Goal: Information Seeking & Learning: Learn about a topic

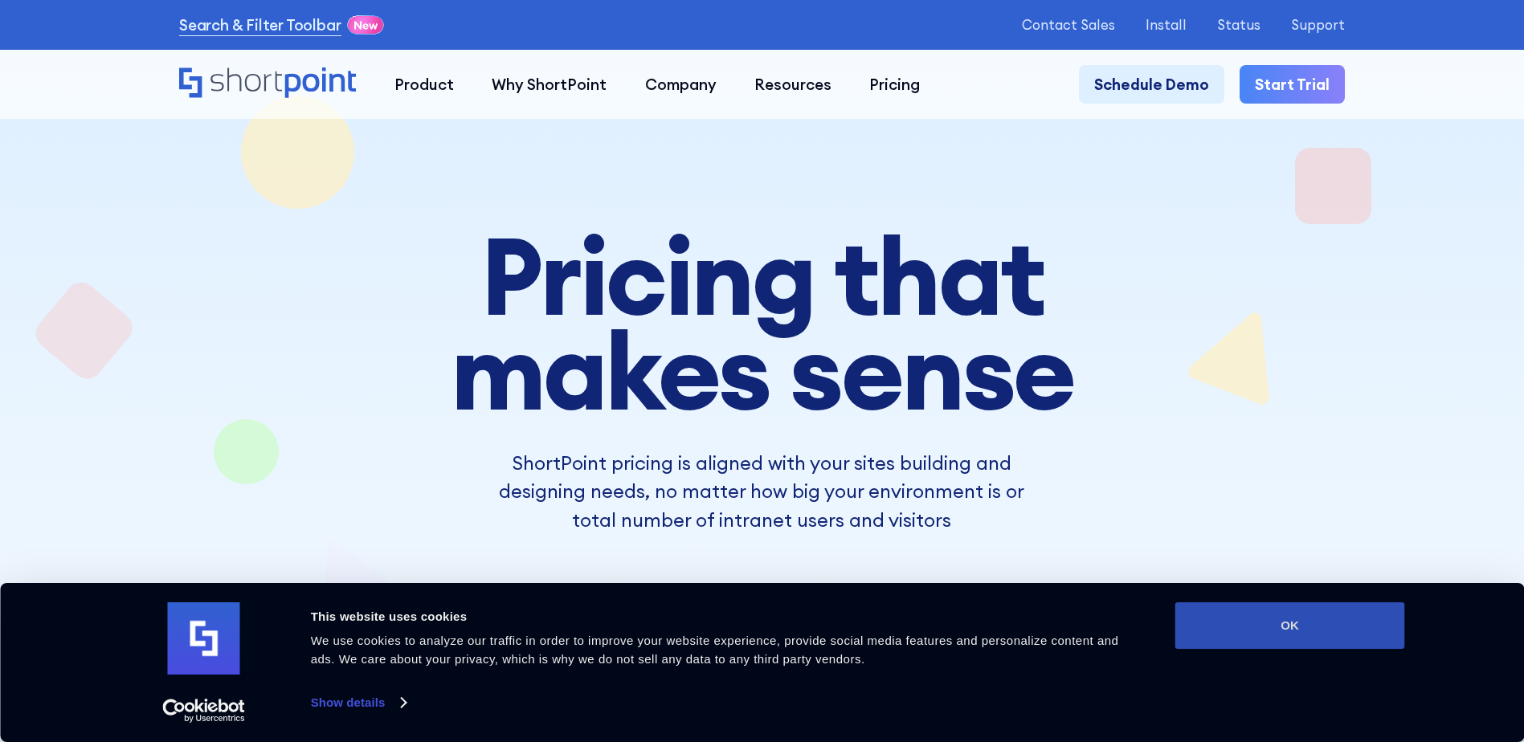
click at [1263, 606] on button "OK" at bounding box center [1290, 625] width 230 height 47
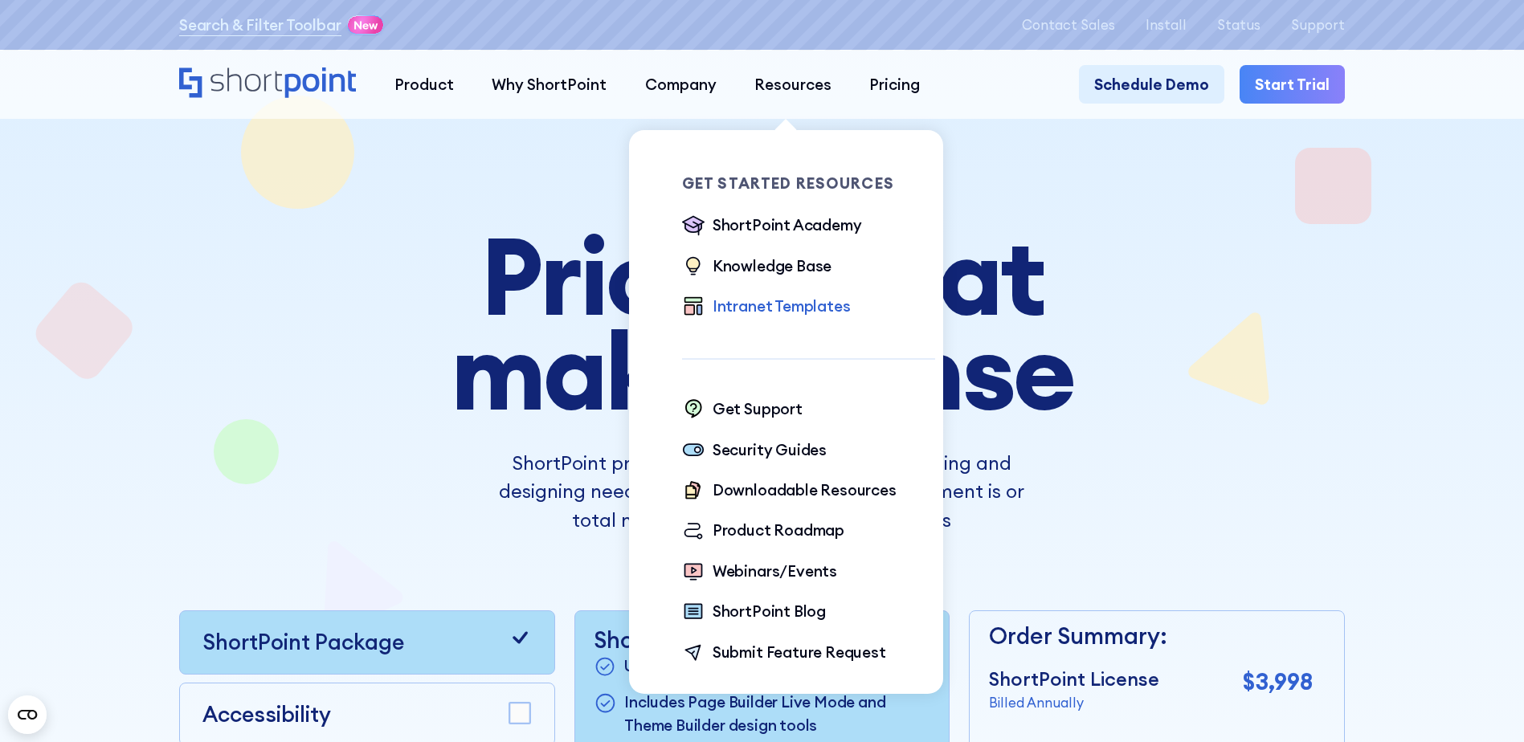
click at [793, 312] on div "Intranet Templates" at bounding box center [781, 306] width 138 height 22
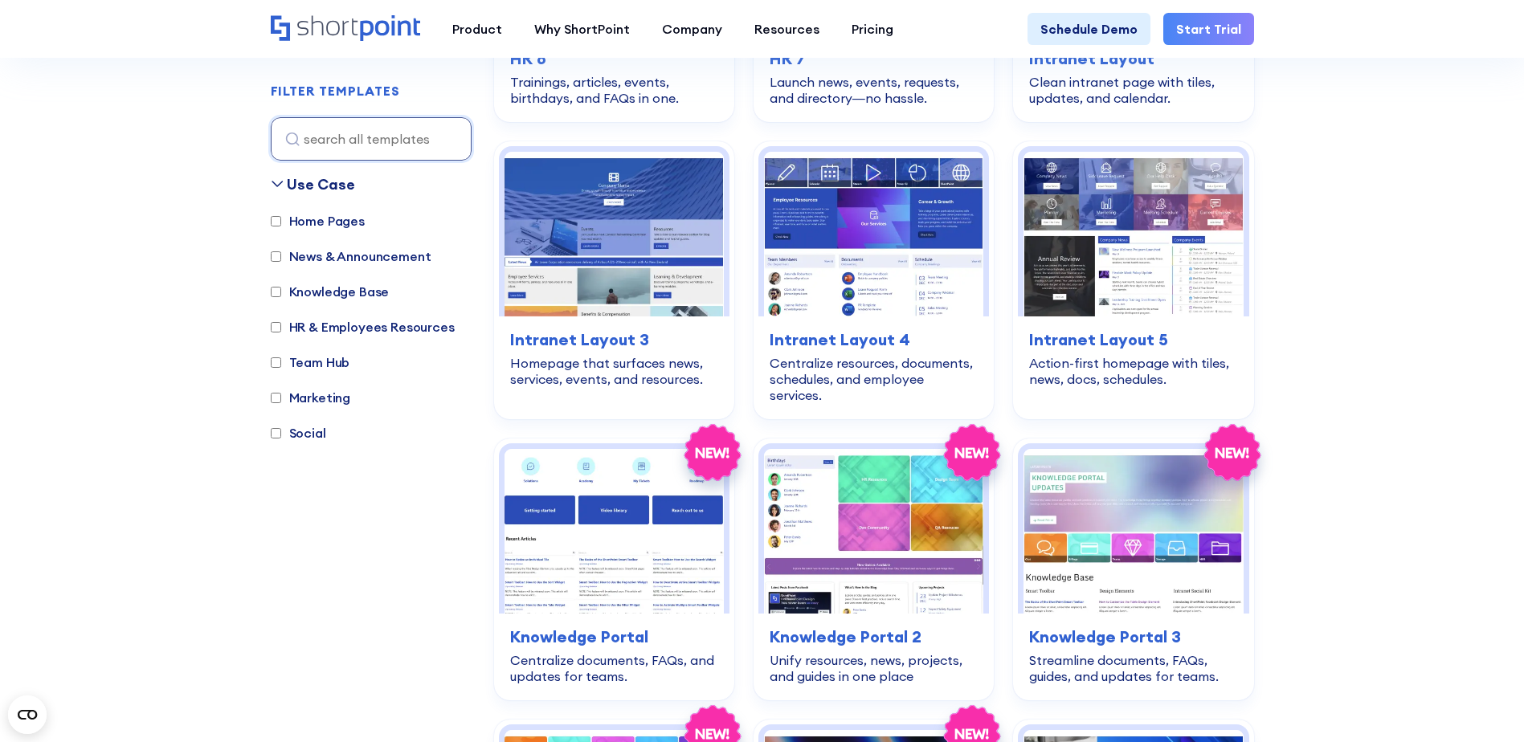
scroll to position [1285, 0]
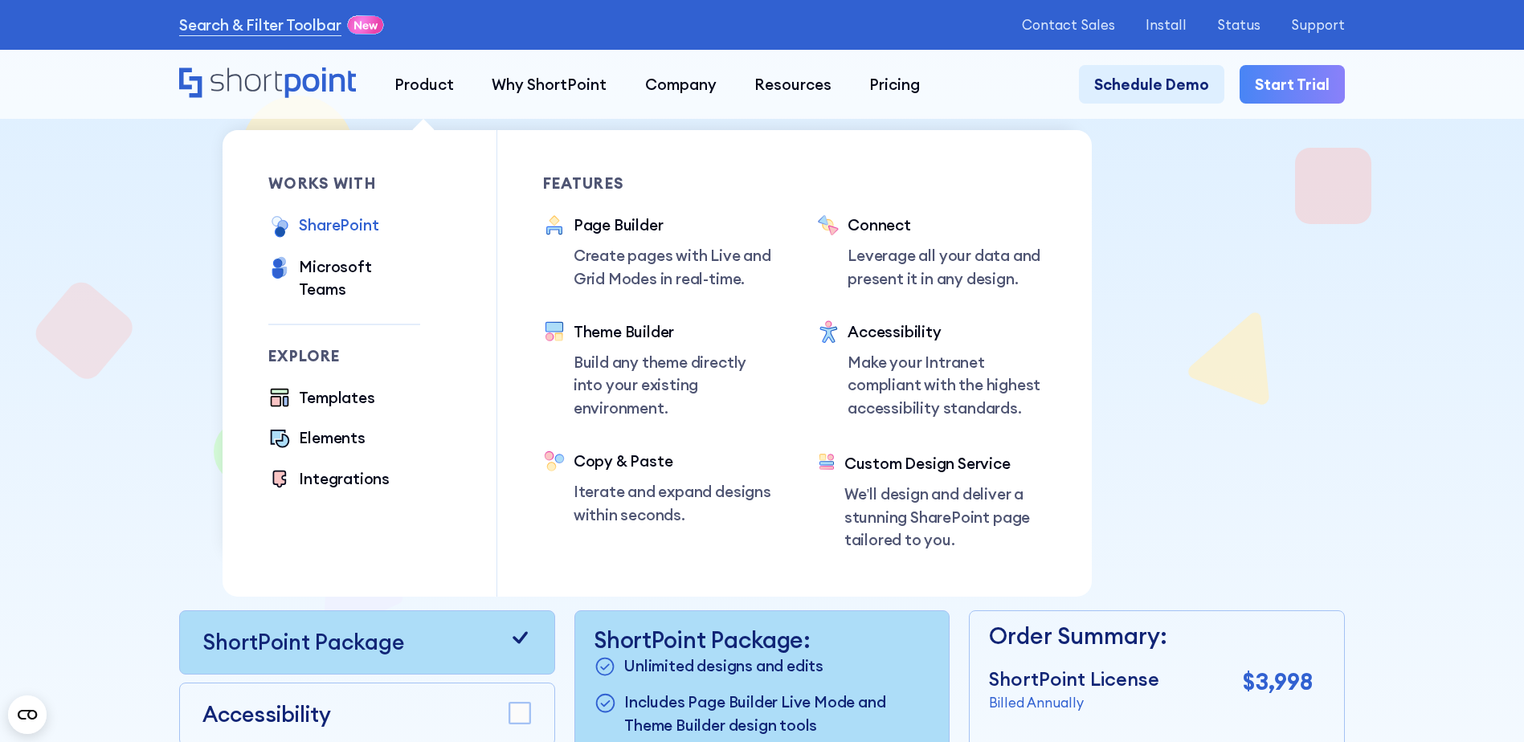
click at [338, 230] on div "SharePoint" at bounding box center [339, 225] width 80 height 22
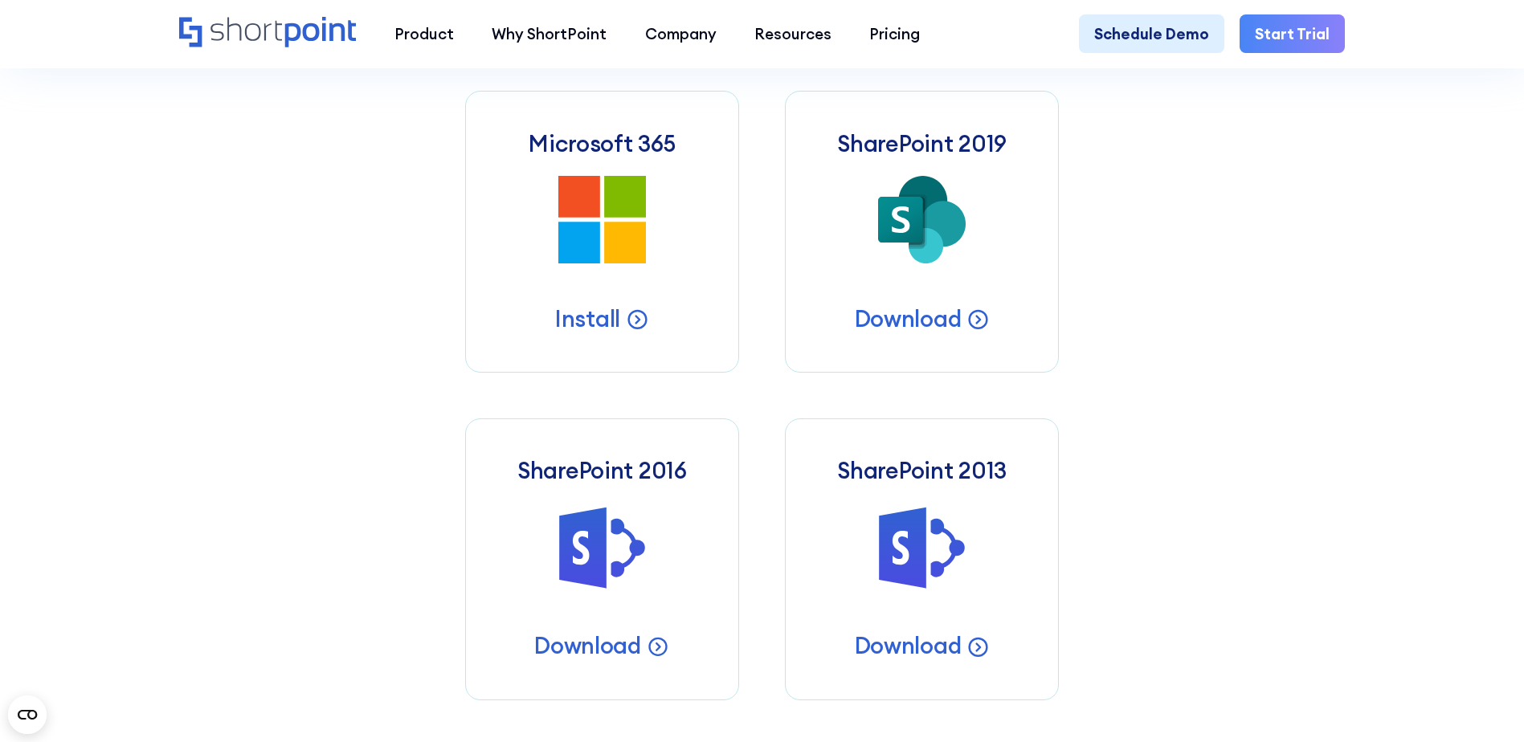
scroll to position [723, 0]
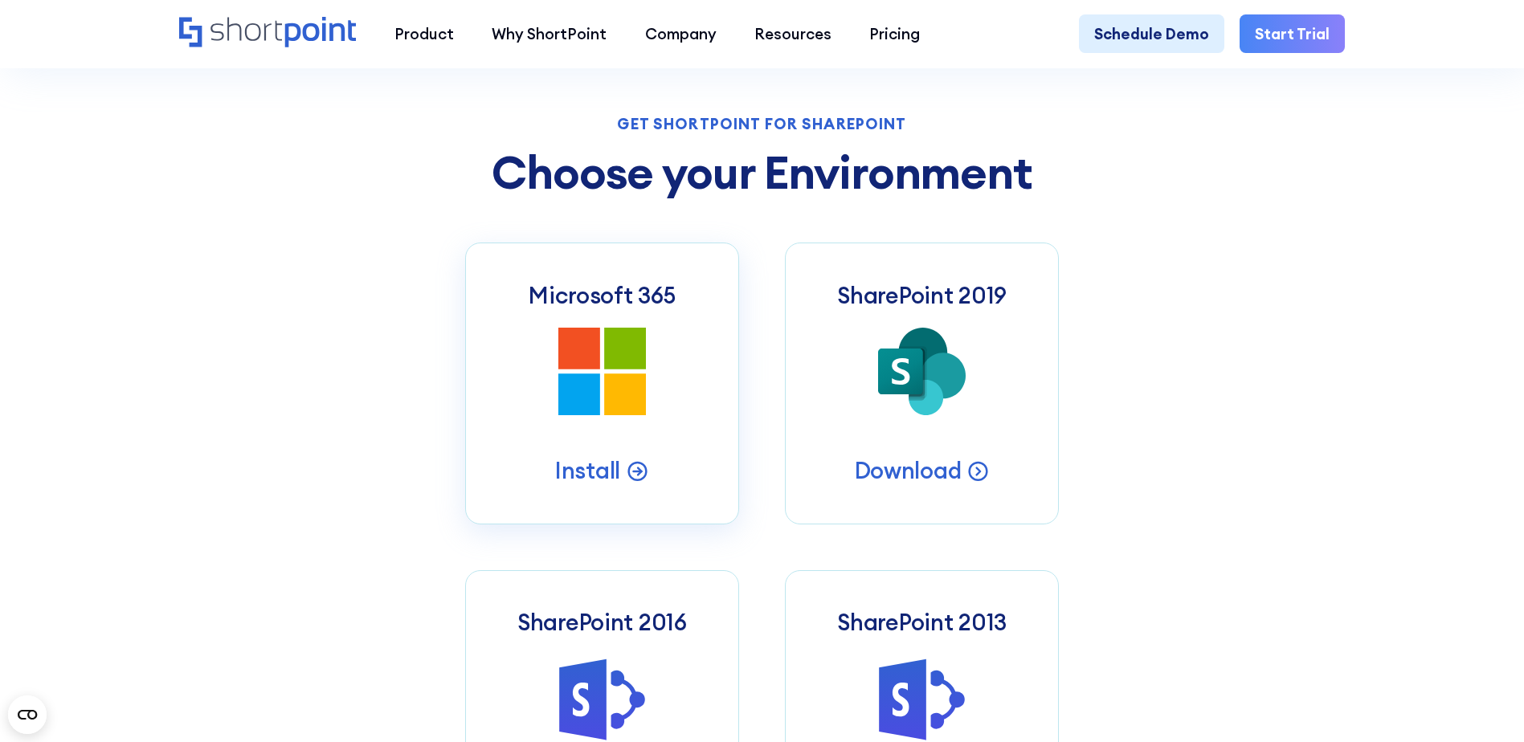
click at [635, 396] on icon at bounding box center [625, 394] width 42 height 42
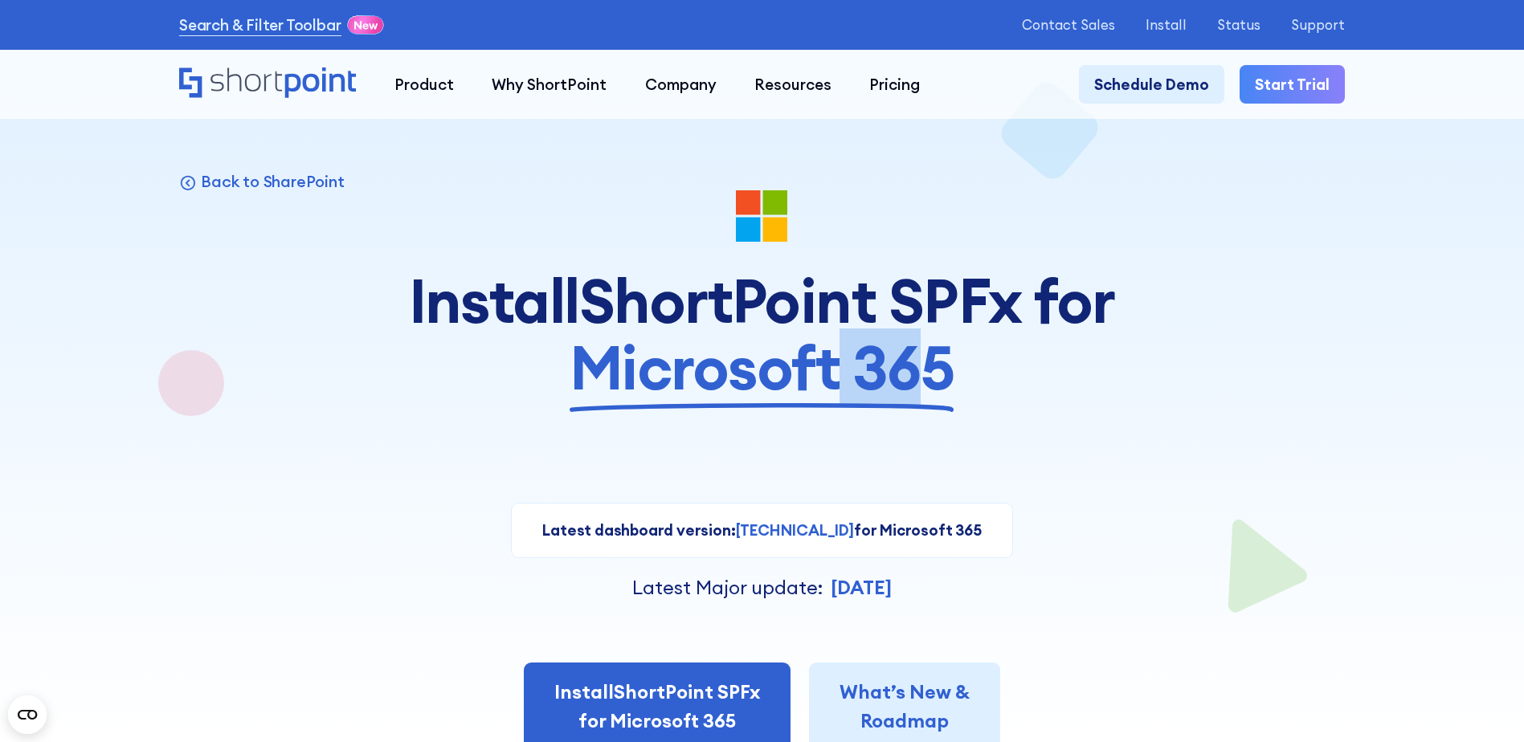
drag, startPoint x: 827, startPoint y: 381, endPoint x: 888, endPoint y: 381, distance: 61.0
click at [888, 381] on span "Microsoft 365" at bounding box center [761, 367] width 385 height 67
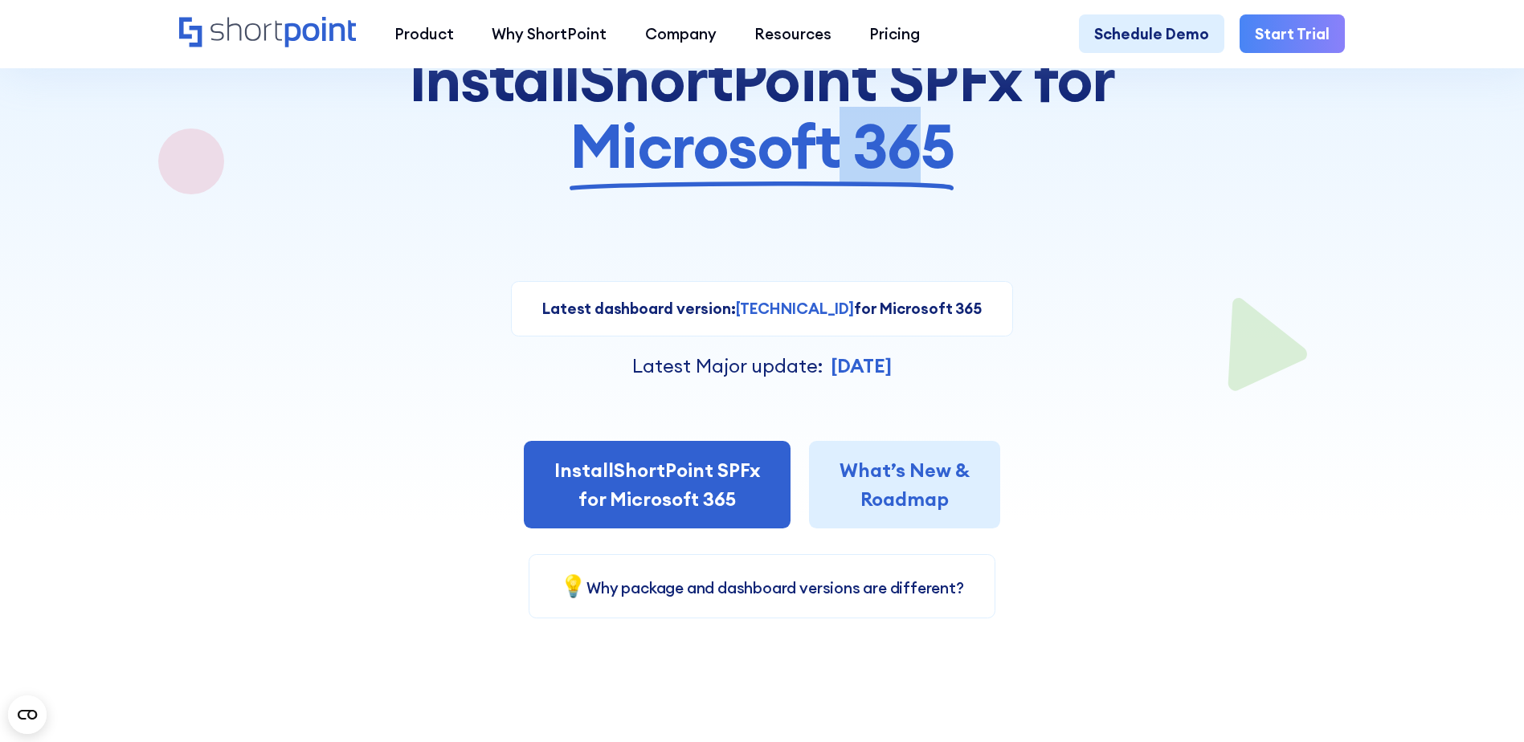
scroll to position [321, 0]
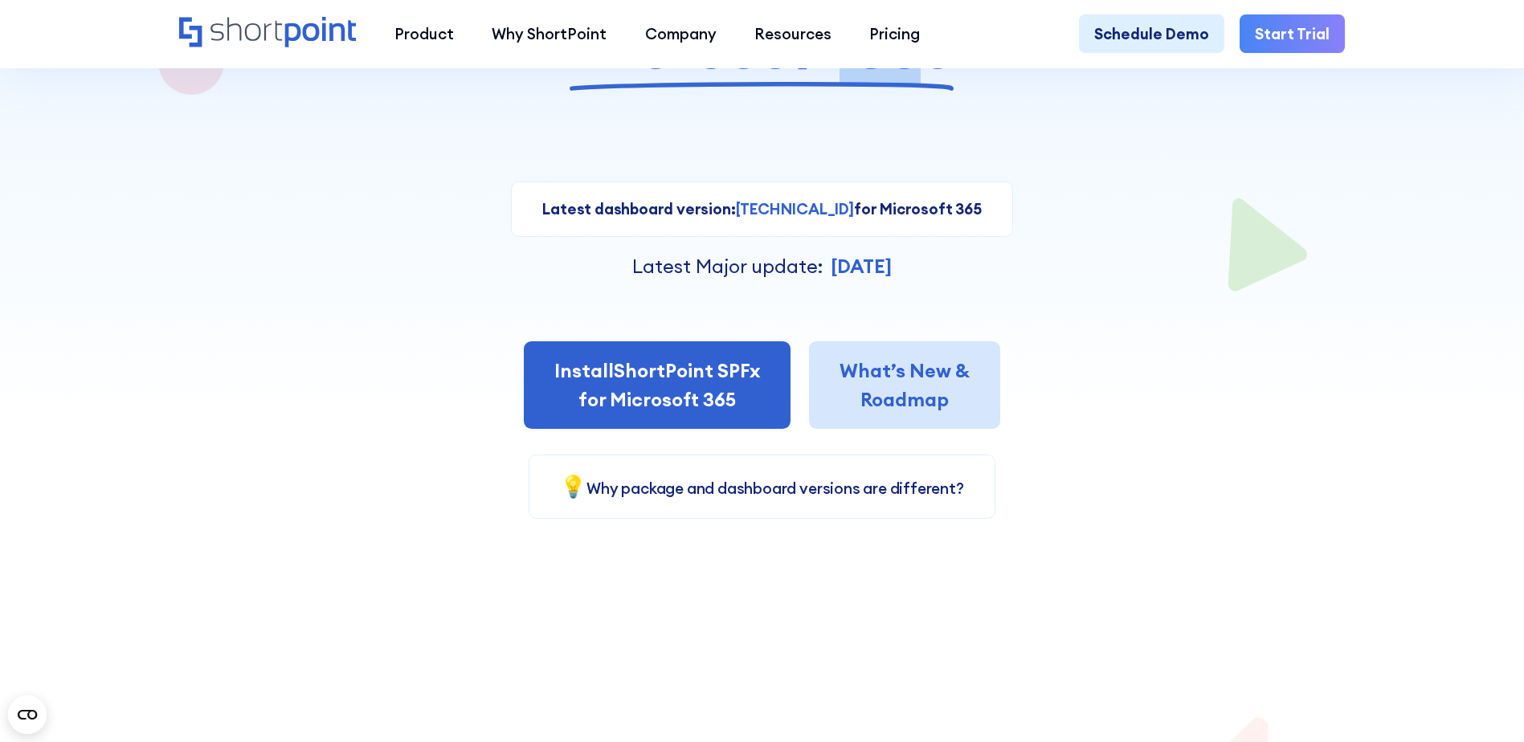
click at [879, 384] on link "What’s New & Roadmap" at bounding box center [904, 385] width 191 height 88
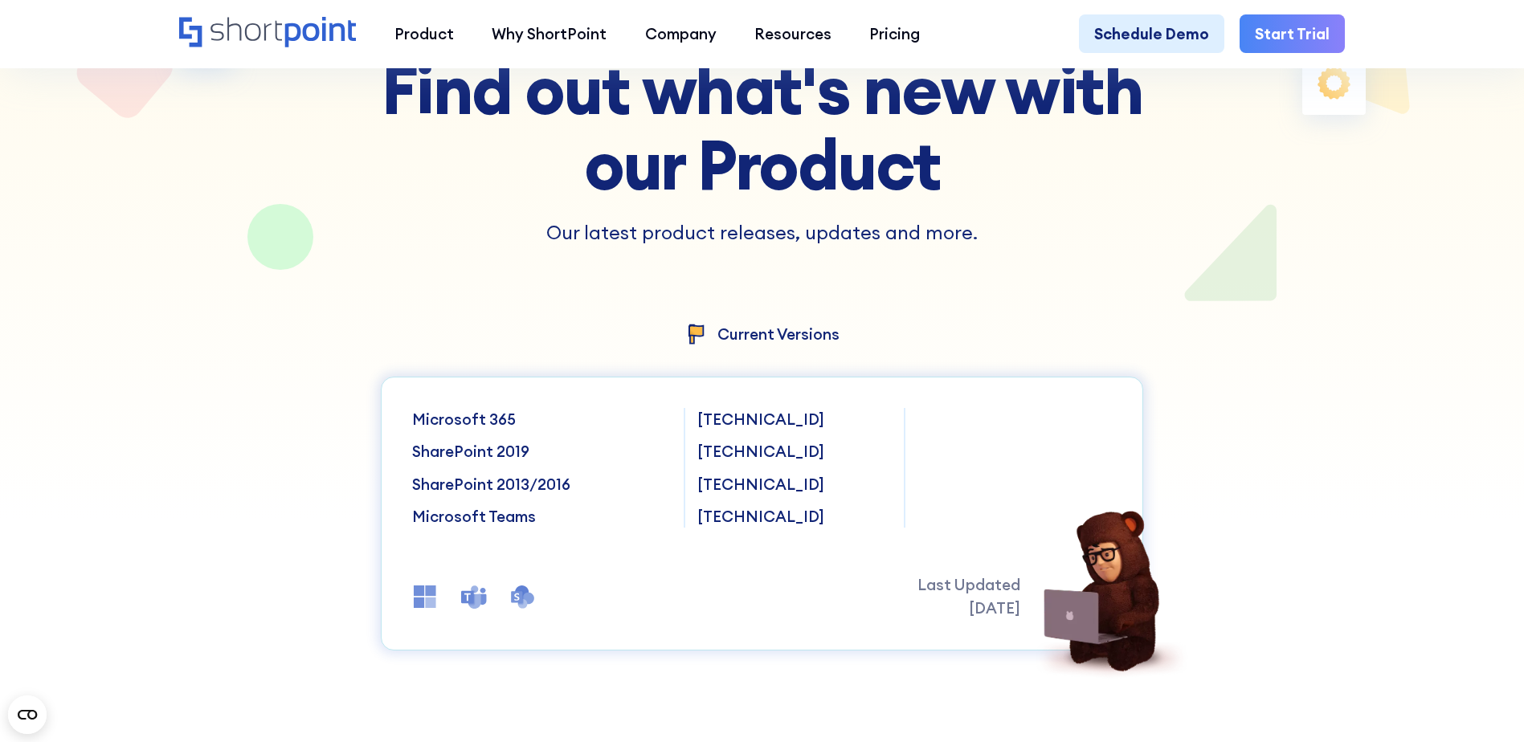
scroll to position [241, 0]
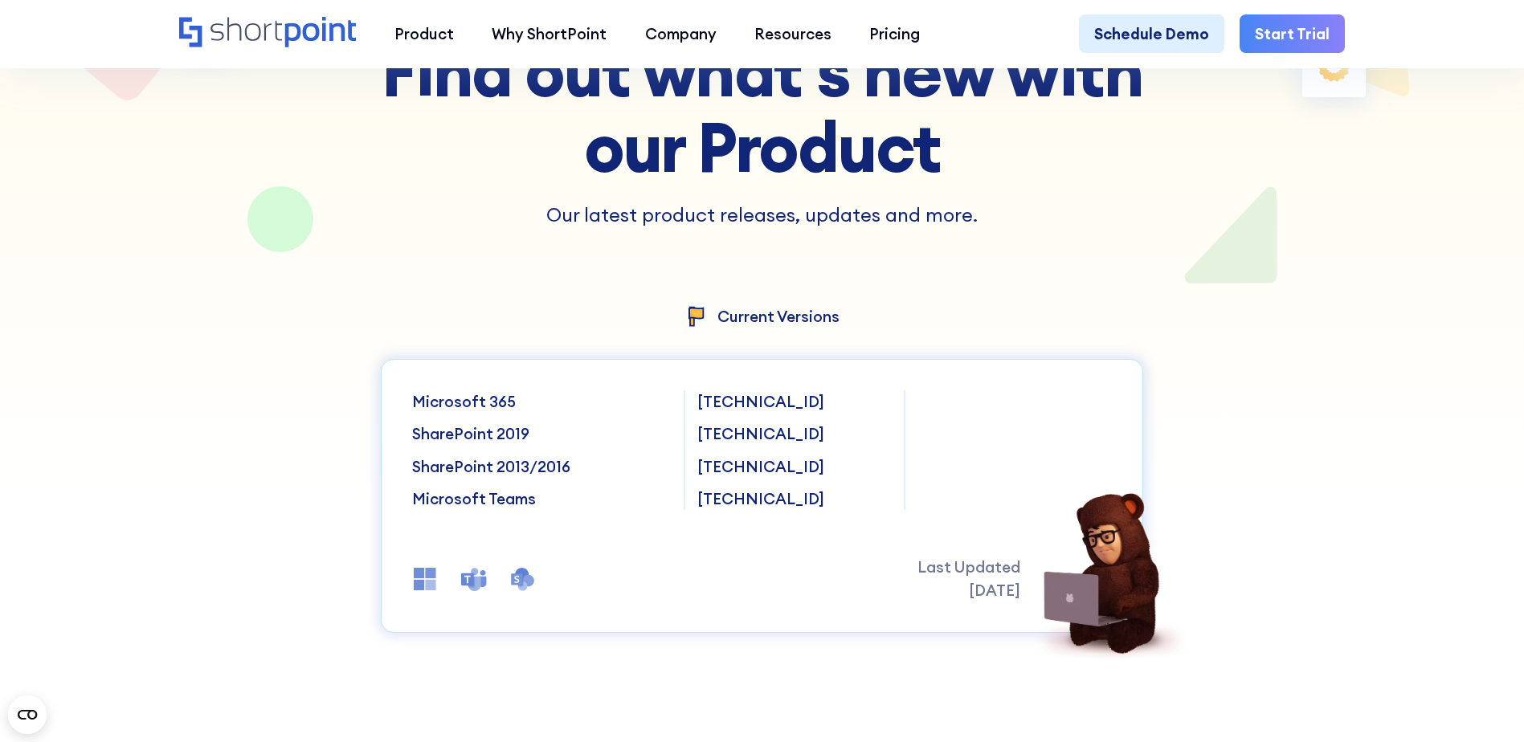
click at [489, 406] on p "Microsoft 365" at bounding box center [541, 401] width 258 height 22
click at [724, 408] on p "[TECHNICAL_ID]" at bounding box center [794, 401] width 194 height 22
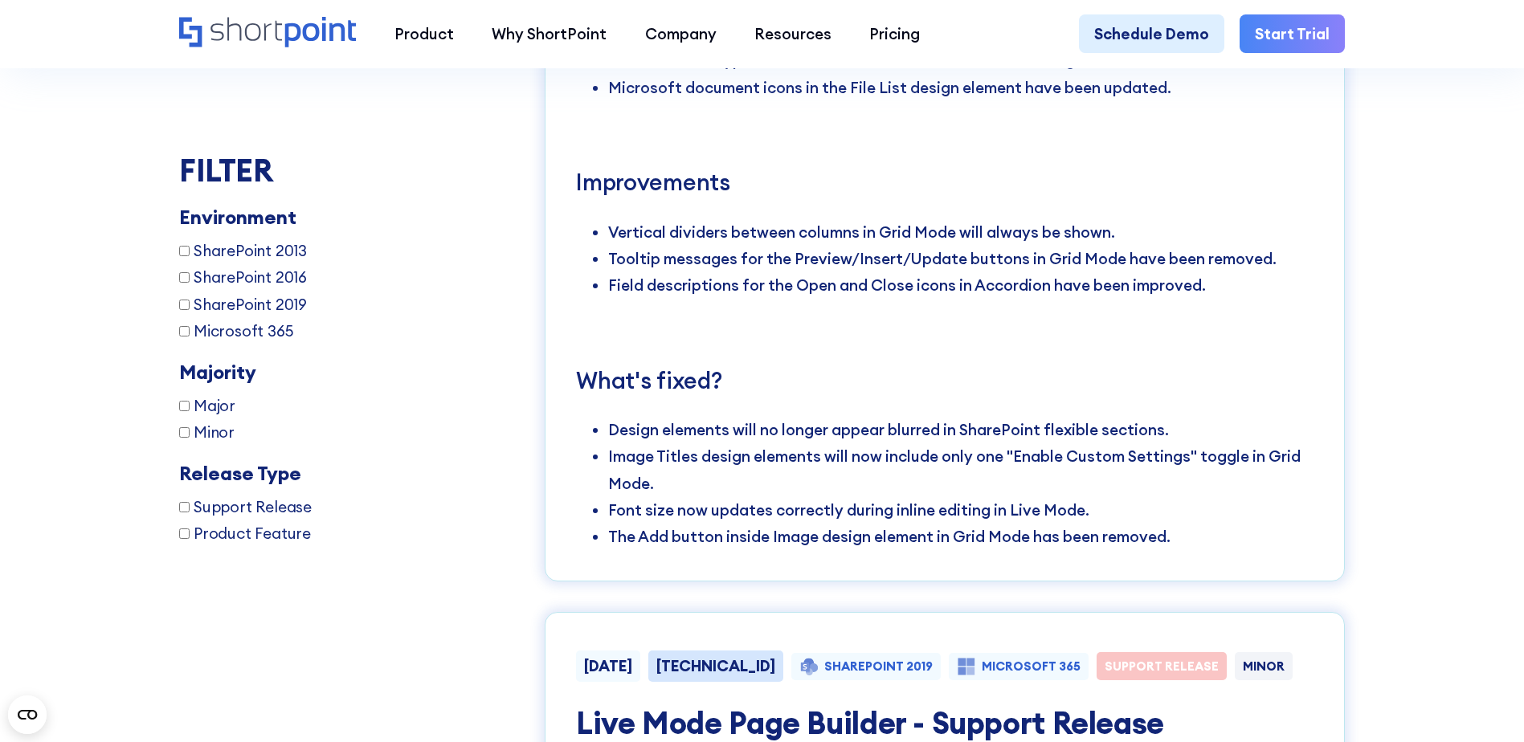
scroll to position [5462, 0]
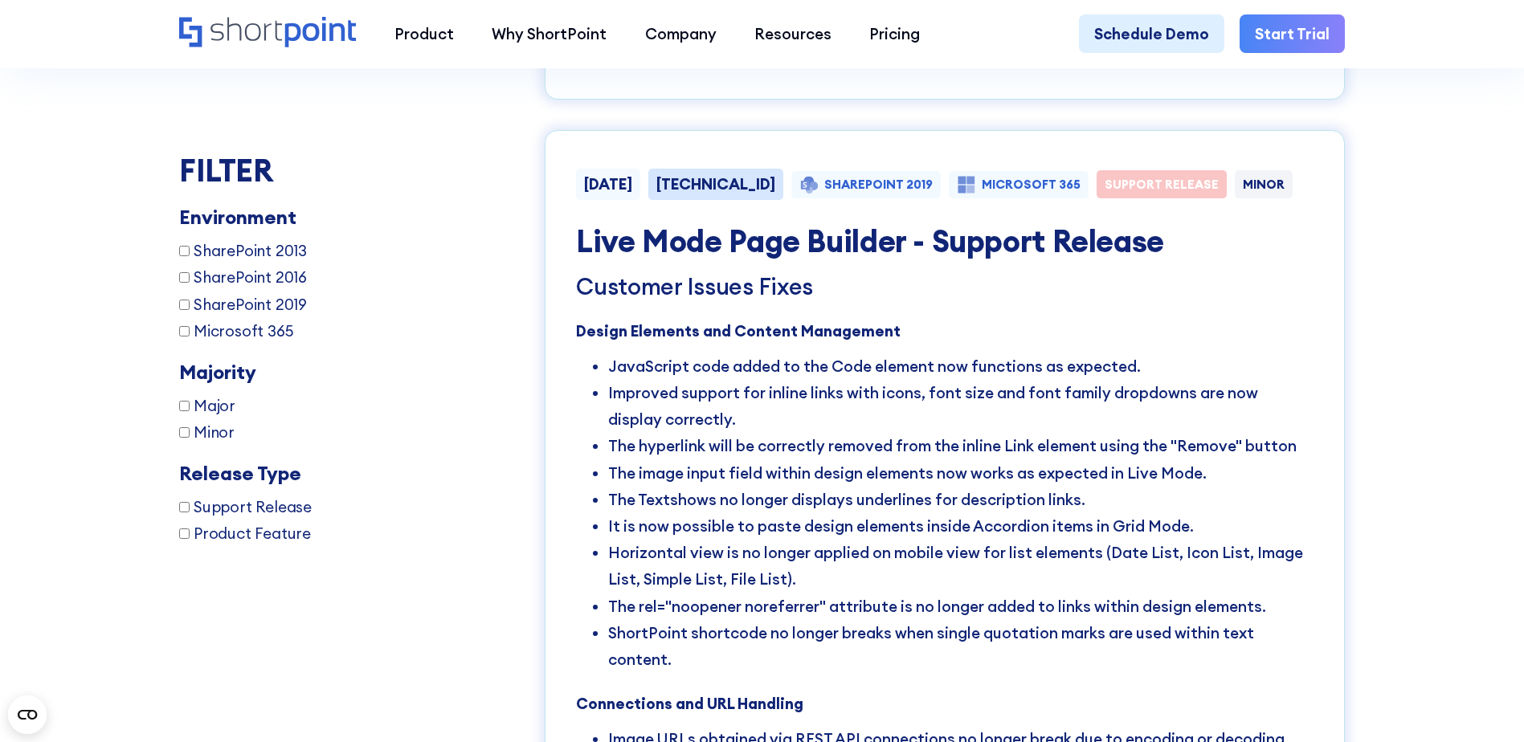
click at [739, 410] on li "Improved support for inline links with icons, font size and font family dropdow…" at bounding box center [960, 406] width 705 height 53
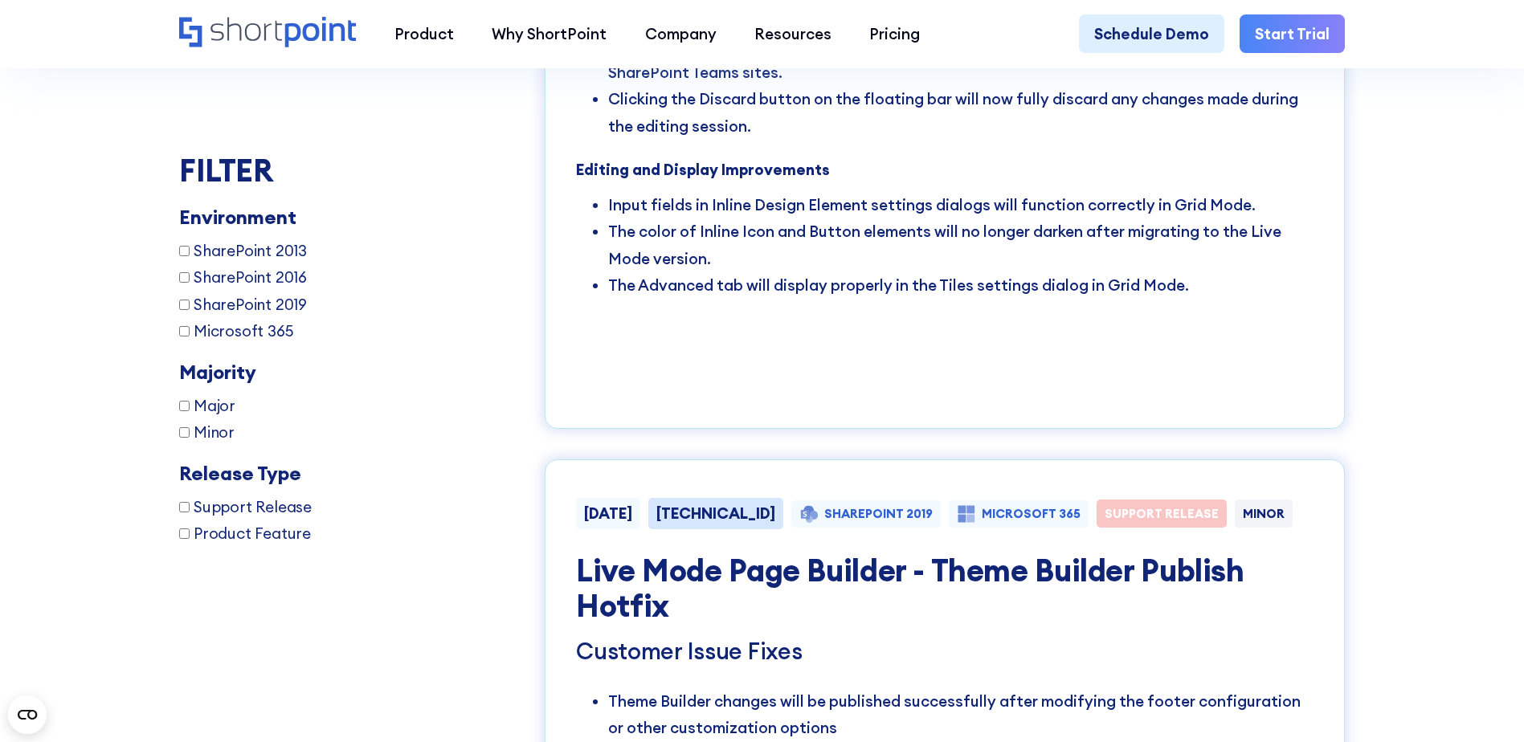
scroll to position [17188, 0]
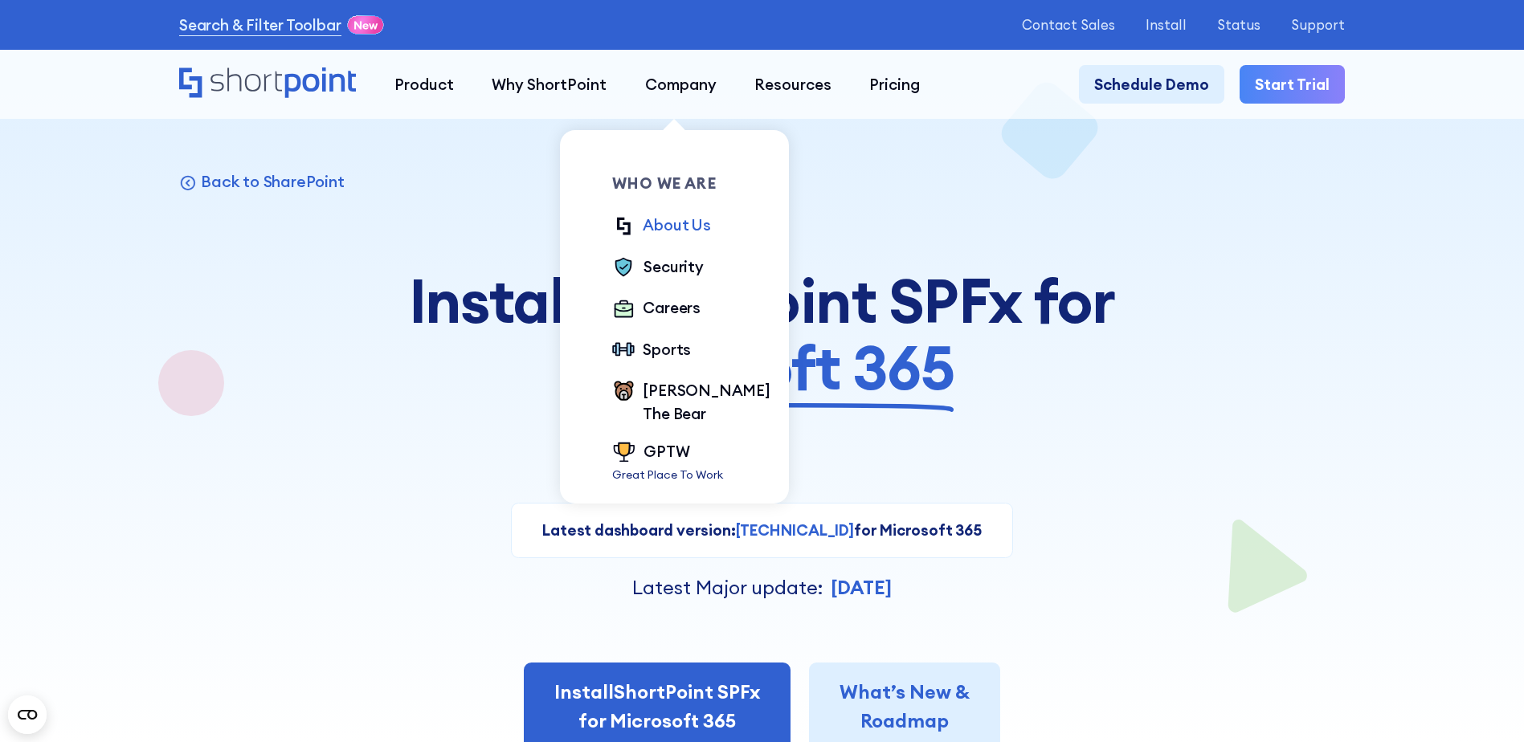
click at [667, 222] on div "About Us" at bounding box center [676, 225] width 67 height 22
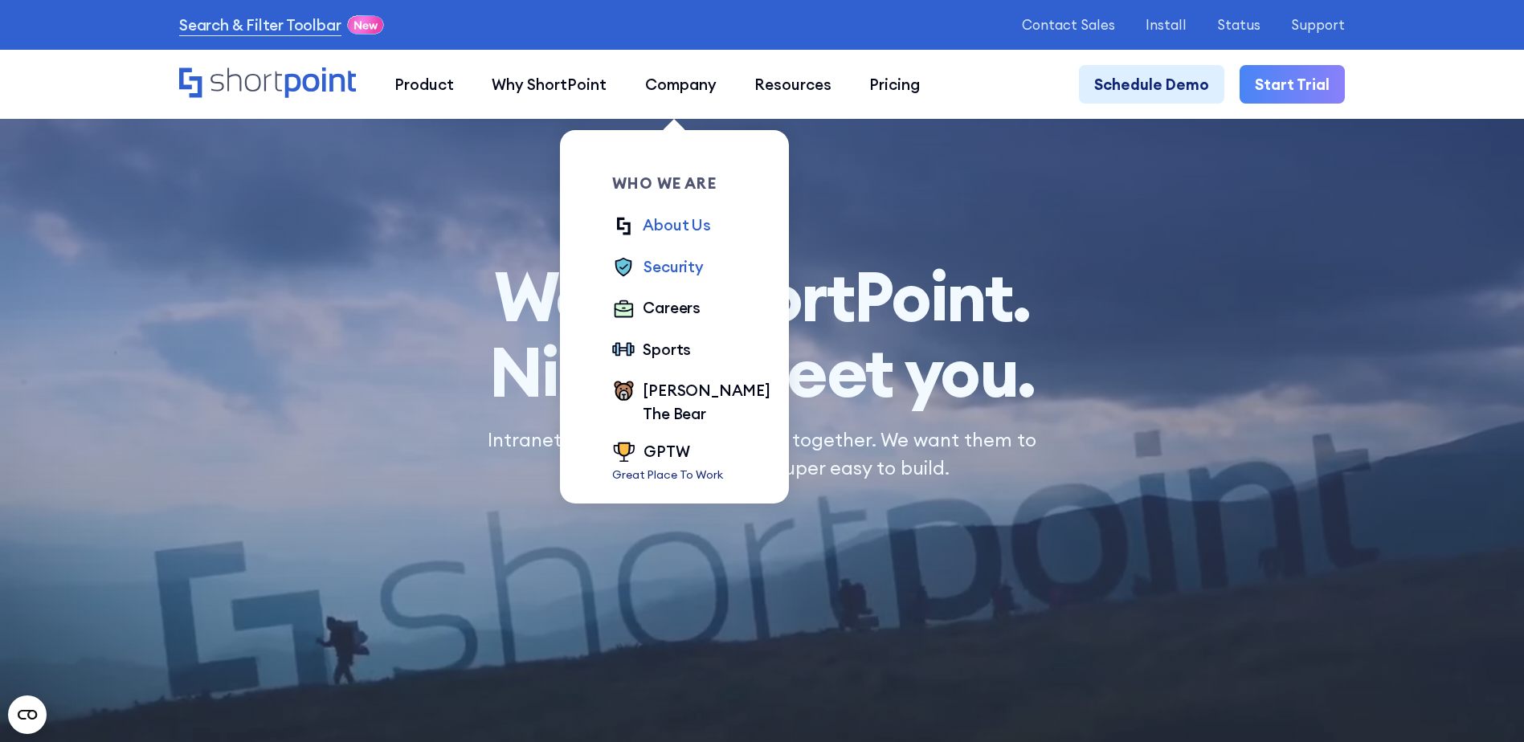
click at [666, 263] on div "Security" at bounding box center [672, 266] width 59 height 22
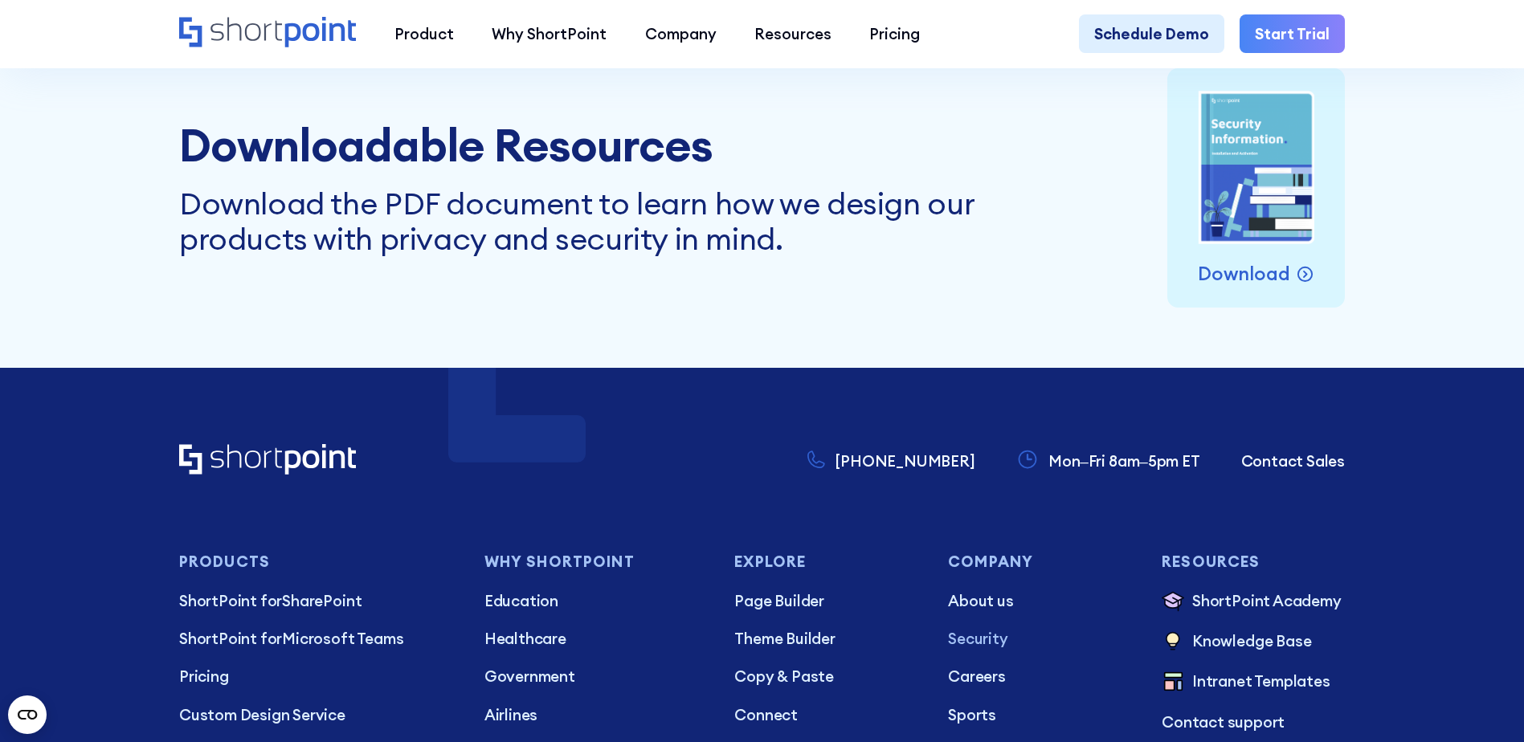
scroll to position [7710, 0]
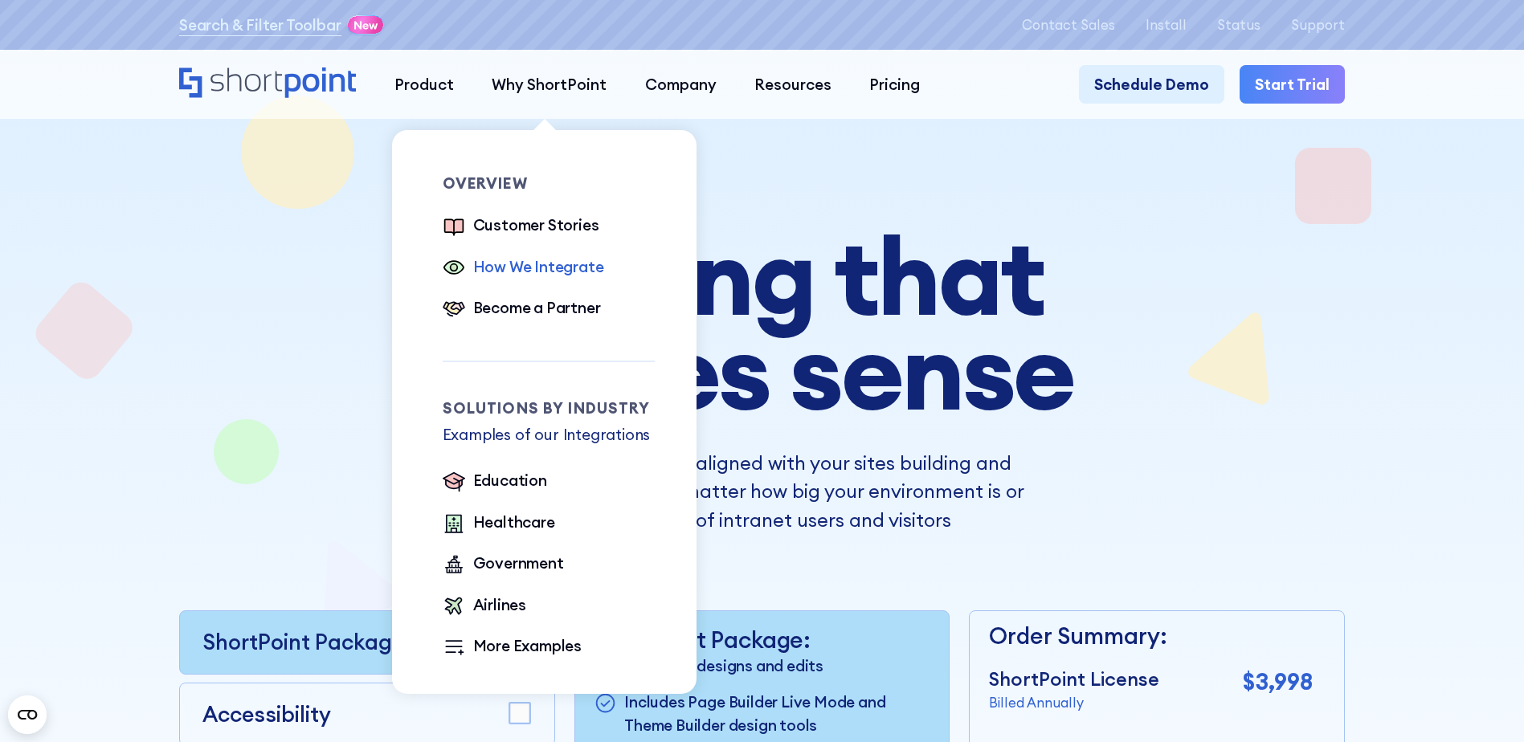
drag, startPoint x: 549, startPoint y: 263, endPoint x: 583, endPoint y: 263, distance: 34.5
click at [549, 263] on div "How We Integrate" at bounding box center [538, 266] width 131 height 22
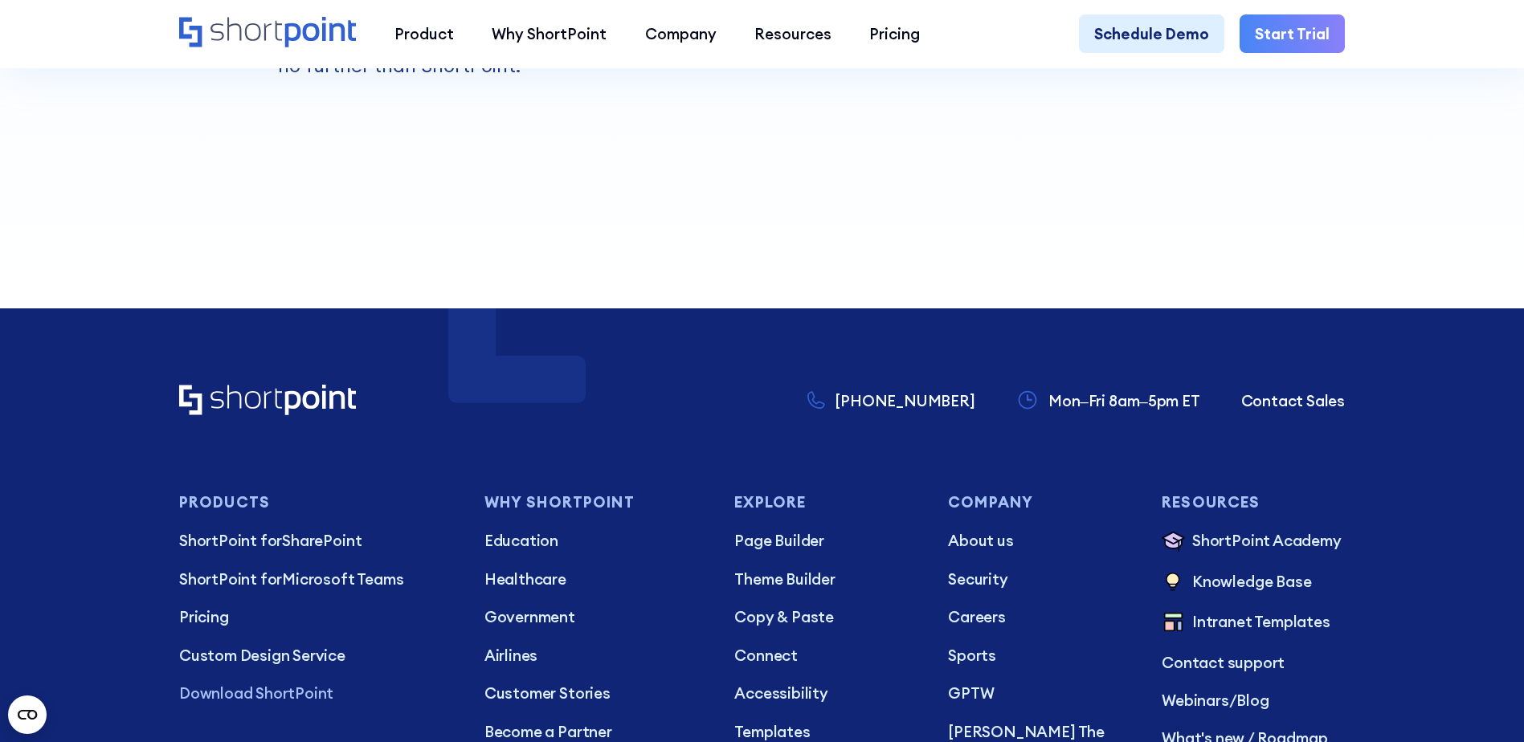
scroll to position [1928, 0]
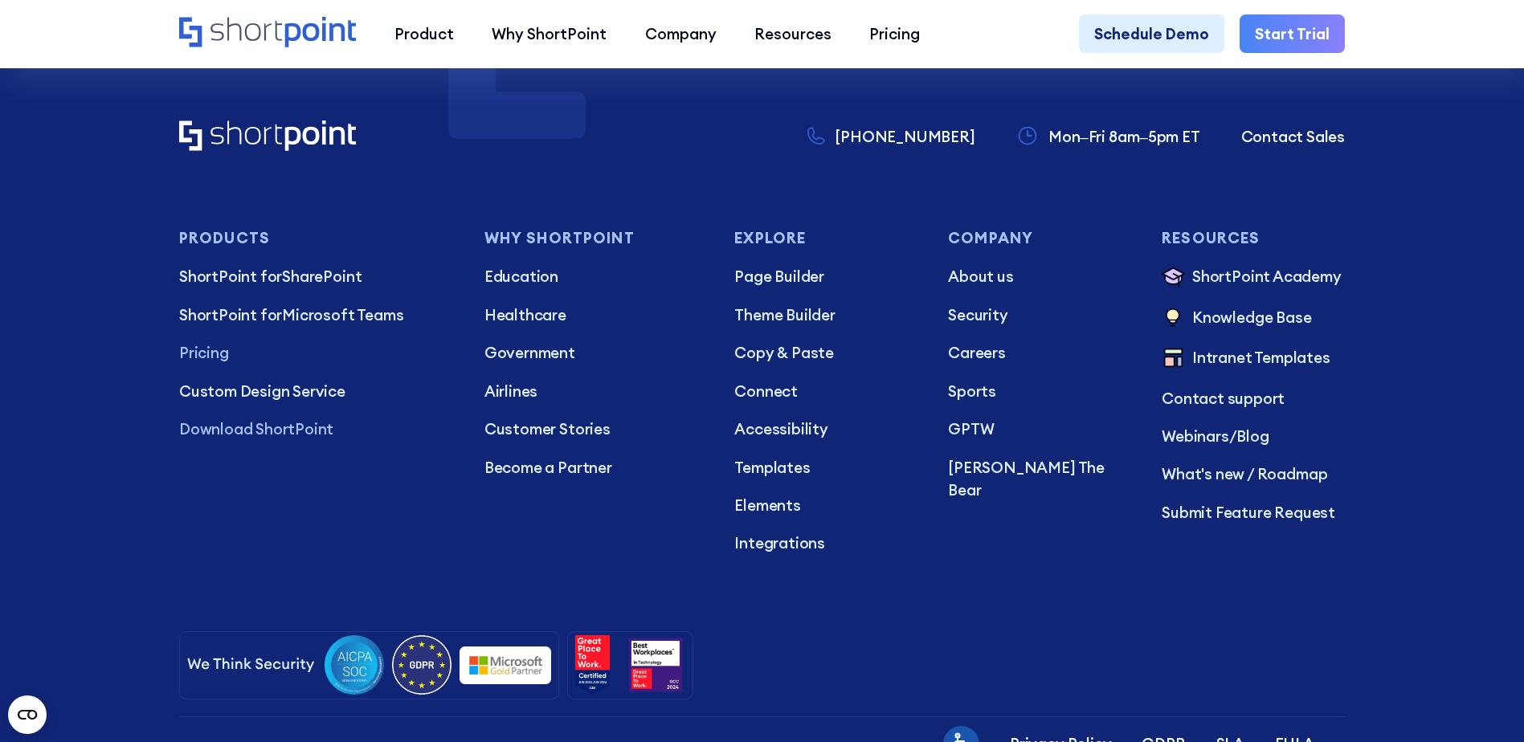
click at [210, 364] on p "Pricing" at bounding box center [316, 352] width 275 height 22
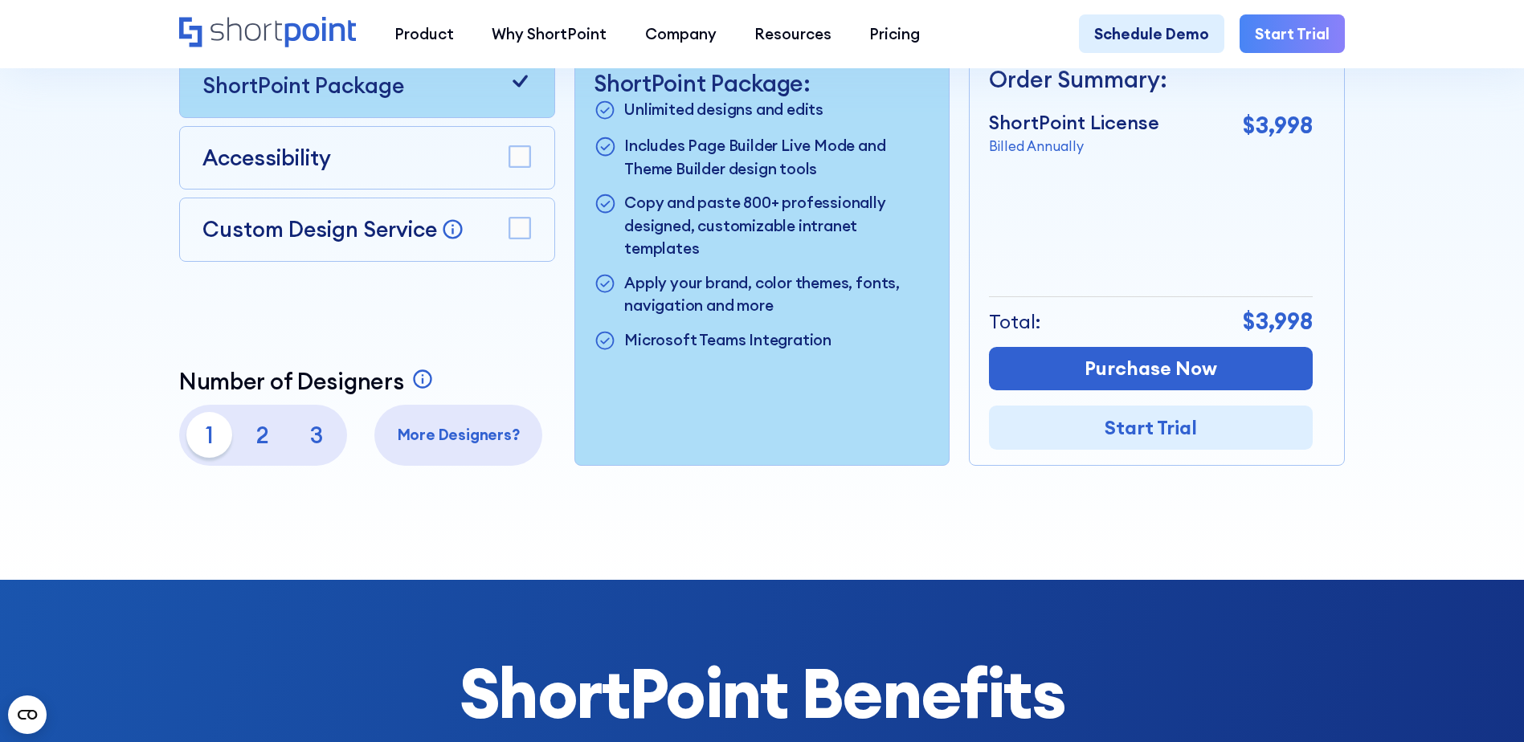
scroll to position [562, 0]
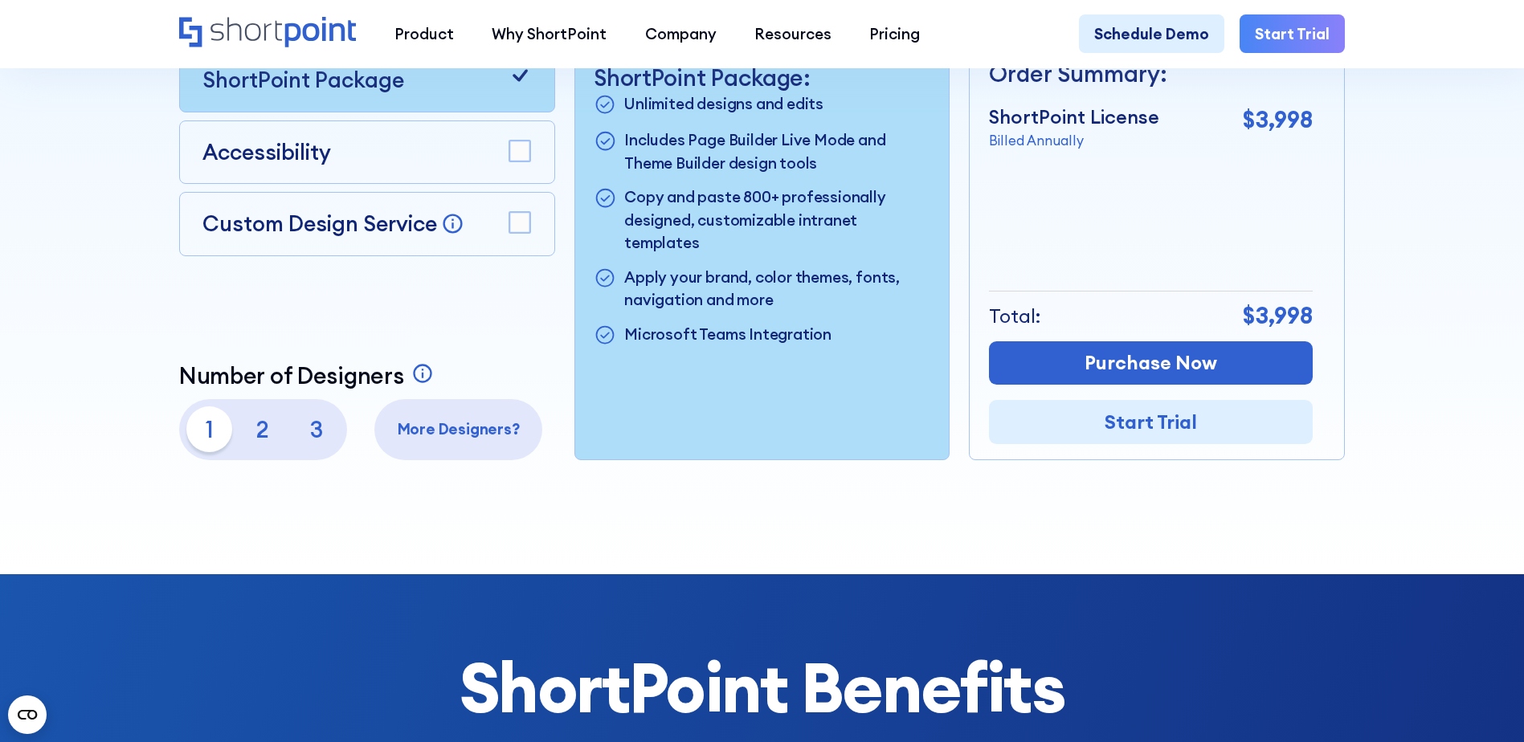
click at [254, 442] on p "2" at bounding box center [263, 429] width 46 height 46
click at [304, 443] on p "3" at bounding box center [316, 429] width 46 height 46
click at [213, 437] on p "1" at bounding box center [209, 429] width 46 height 46
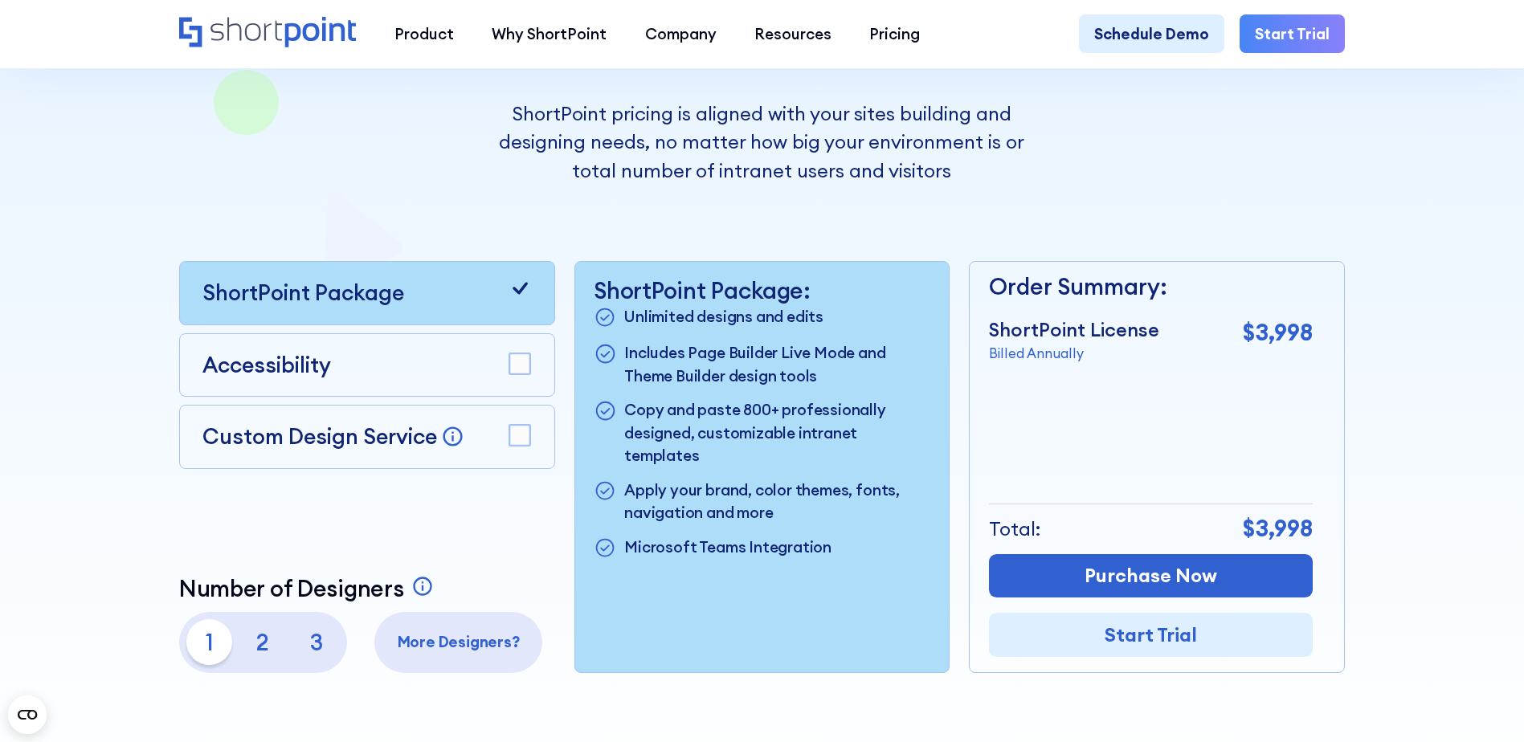
scroll to position [321, 0]
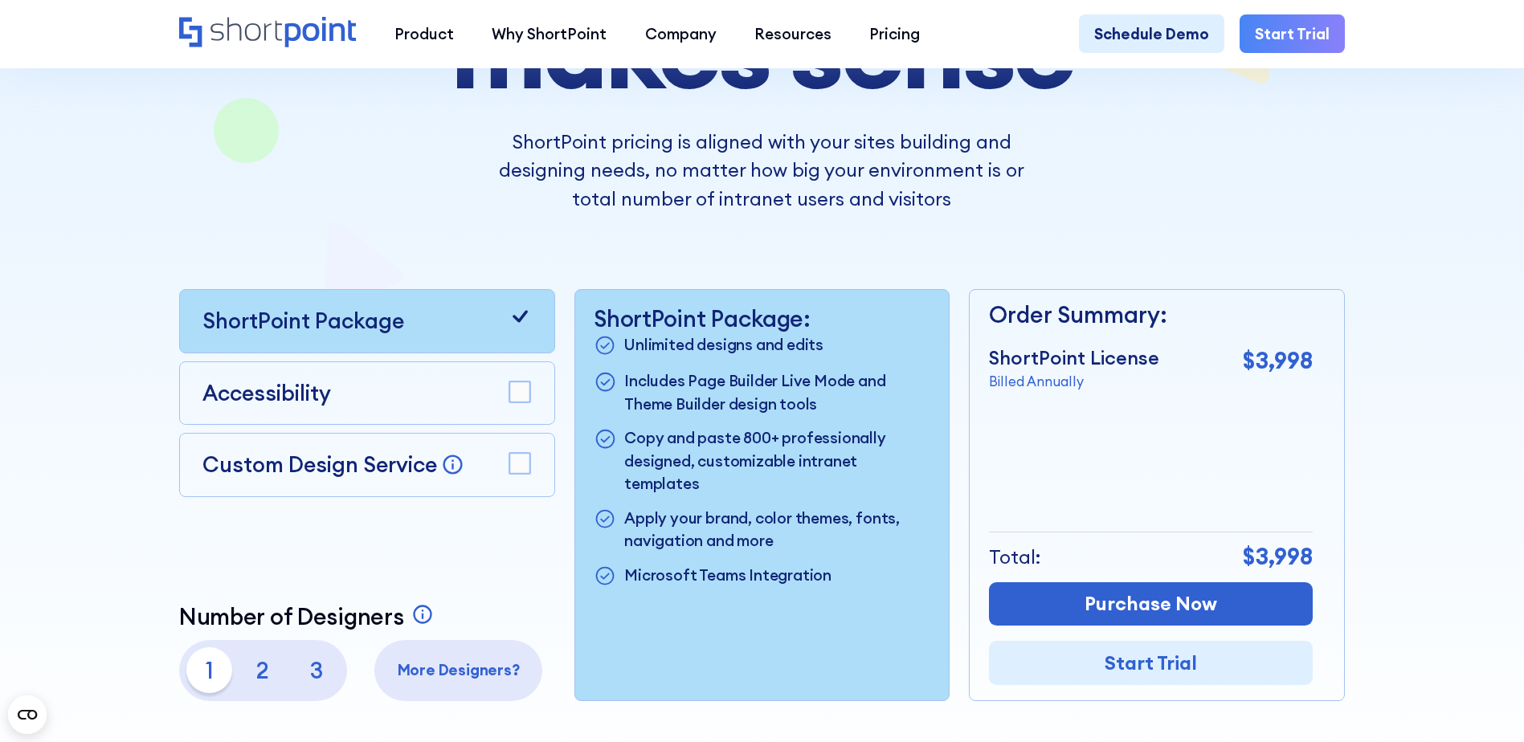
click at [514, 327] on icon at bounding box center [519, 316] width 22 height 22
click at [524, 396] on rect at bounding box center [519, 392] width 21 height 21
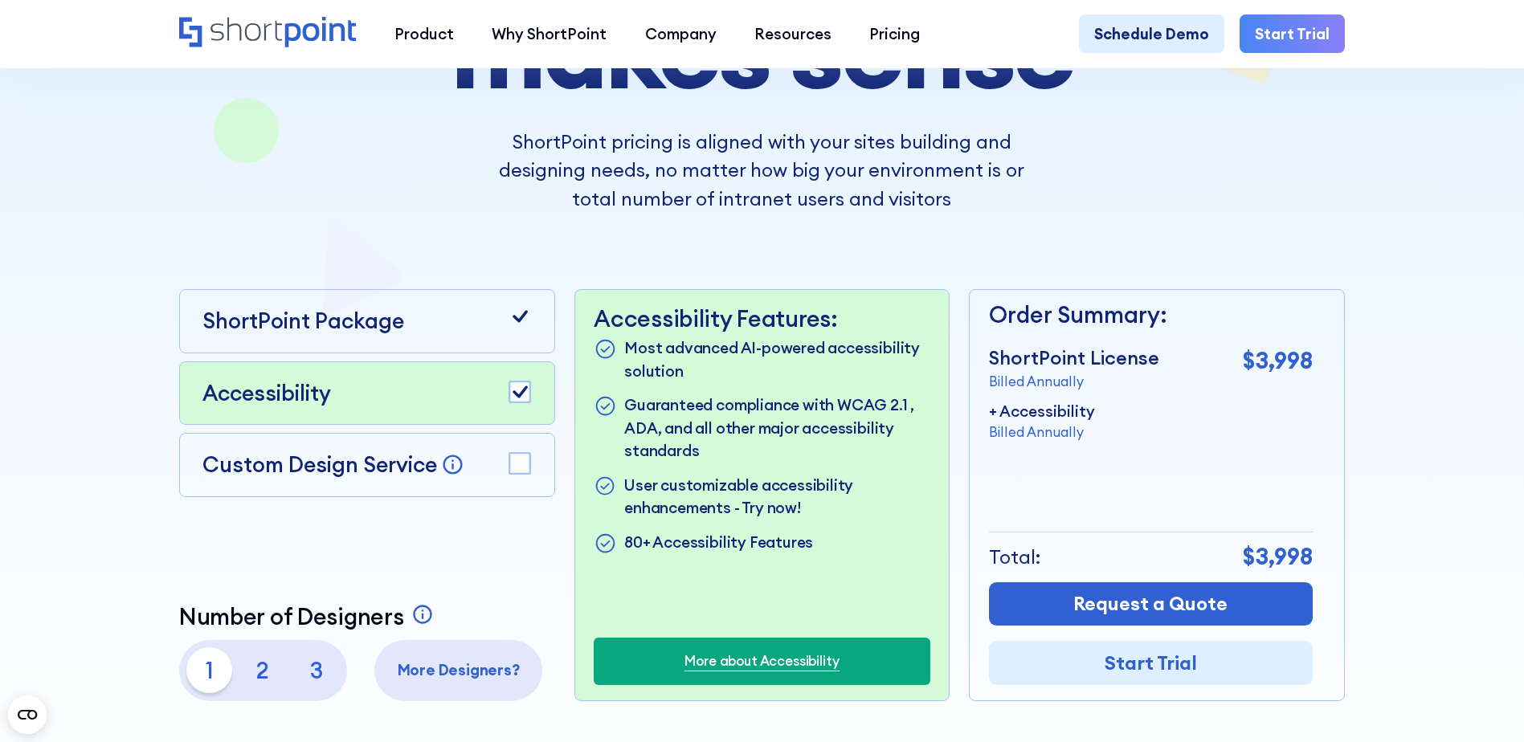
click at [524, 396] on rect at bounding box center [519, 392] width 21 height 21
click at [519, 472] on rect at bounding box center [519, 463] width 21 height 21
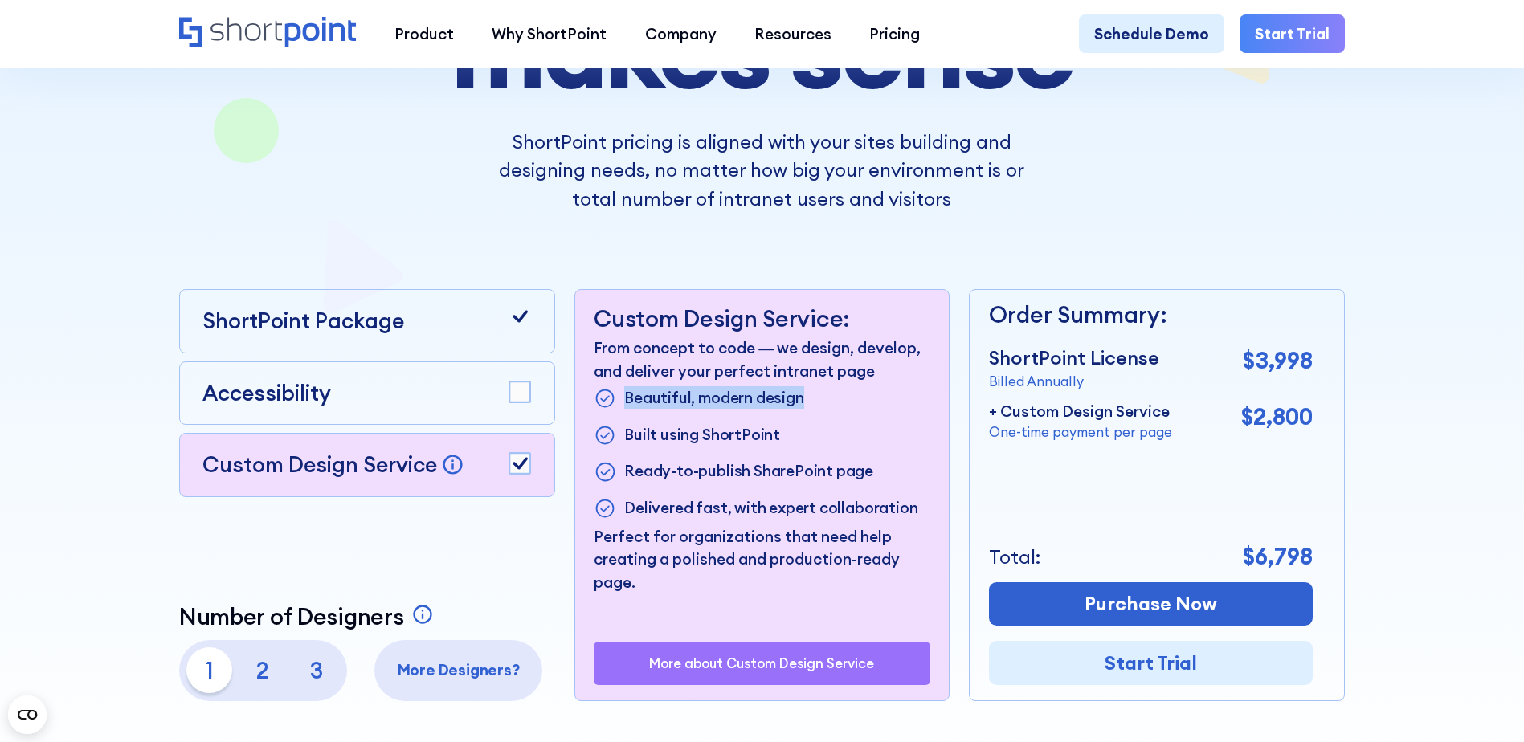
drag, startPoint x: 625, startPoint y: 402, endPoint x: 818, endPoint y: 404, distance: 192.8
click at [818, 404] on li "Beautiful, modern design" at bounding box center [762, 398] width 337 height 25
drag, startPoint x: 818, startPoint y: 404, endPoint x: 732, endPoint y: 439, distance: 92.9
click at [732, 439] on p "Built using ShortPoint" at bounding box center [702, 435] width 156 height 25
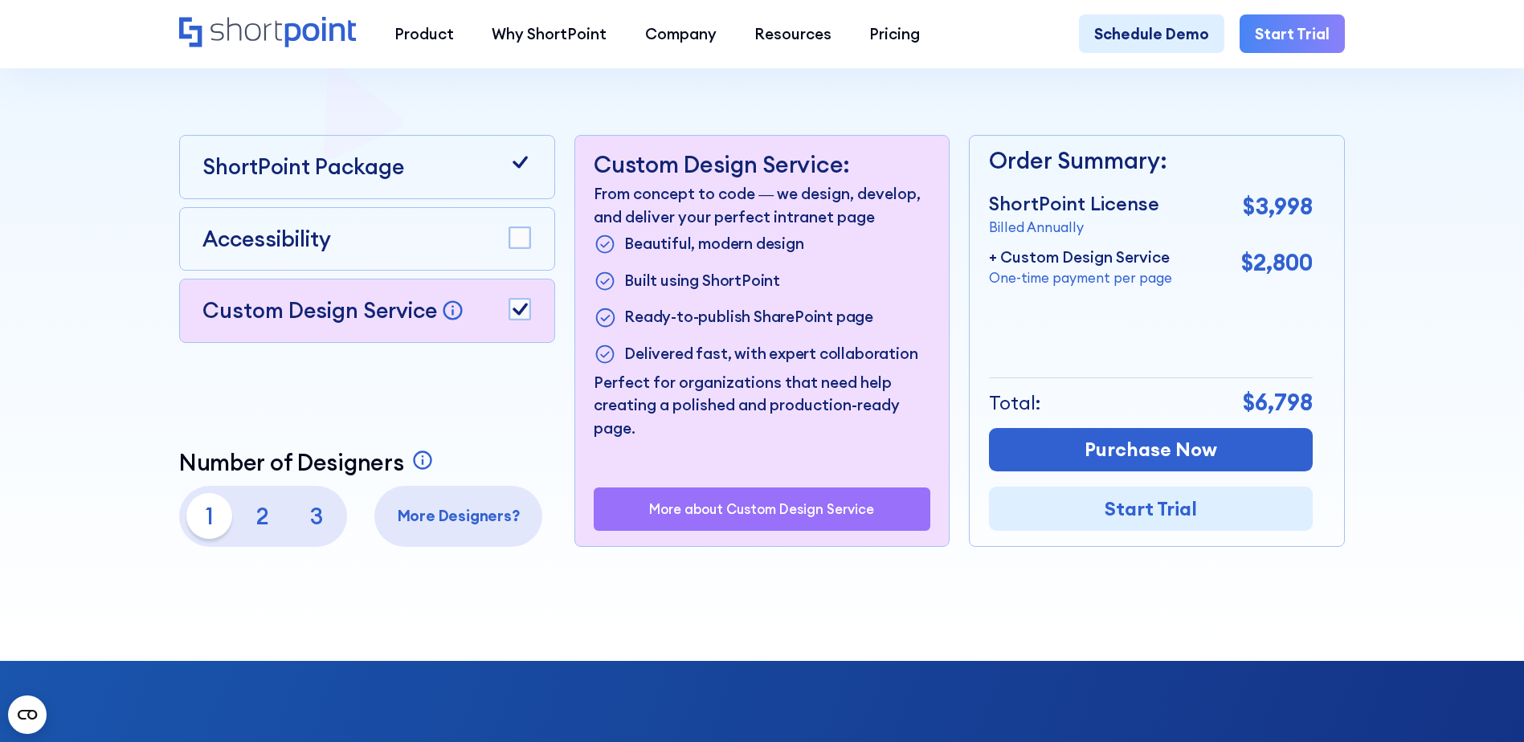
scroll to position [482, 0]
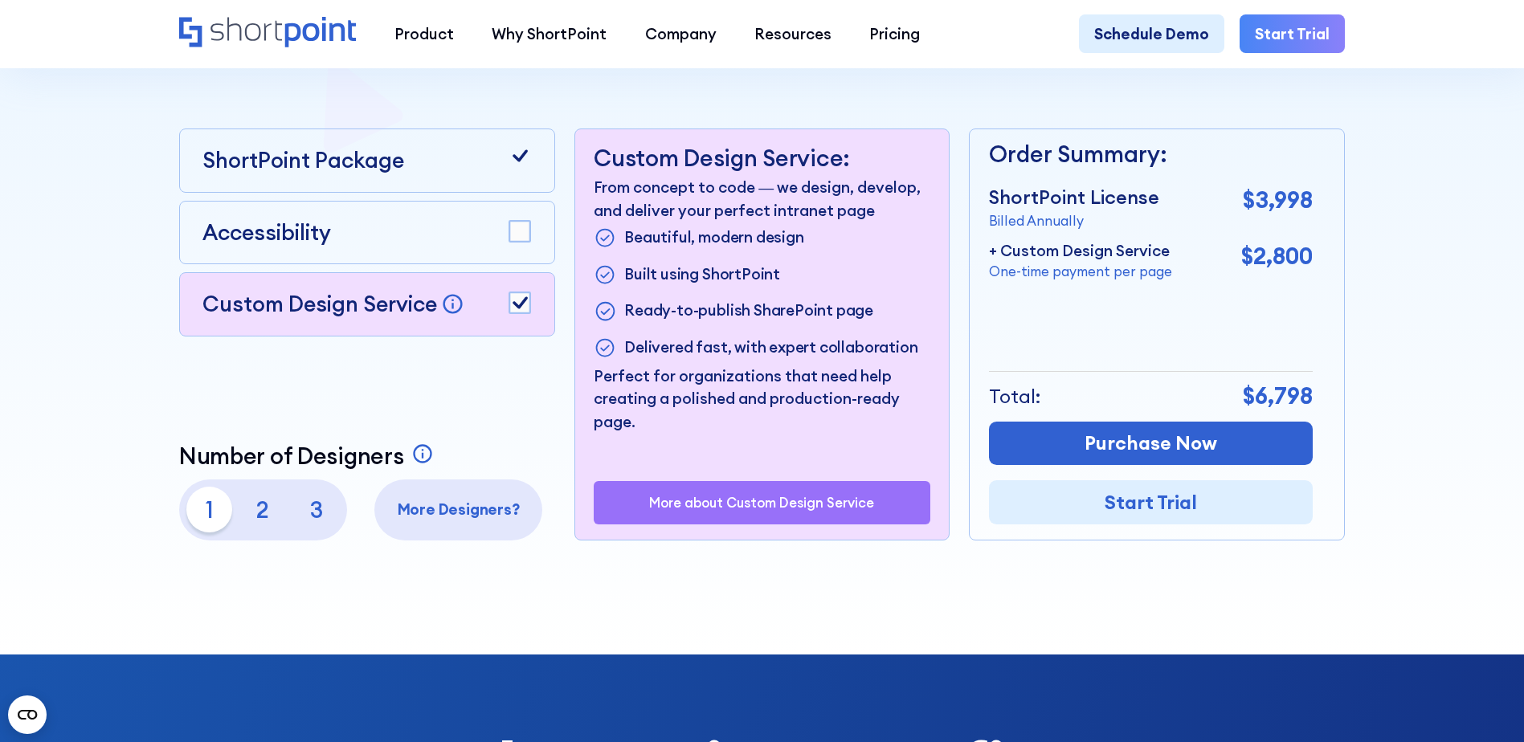
click at [514, 307] on rect at bounding box center [519, 302] width 21 height 21
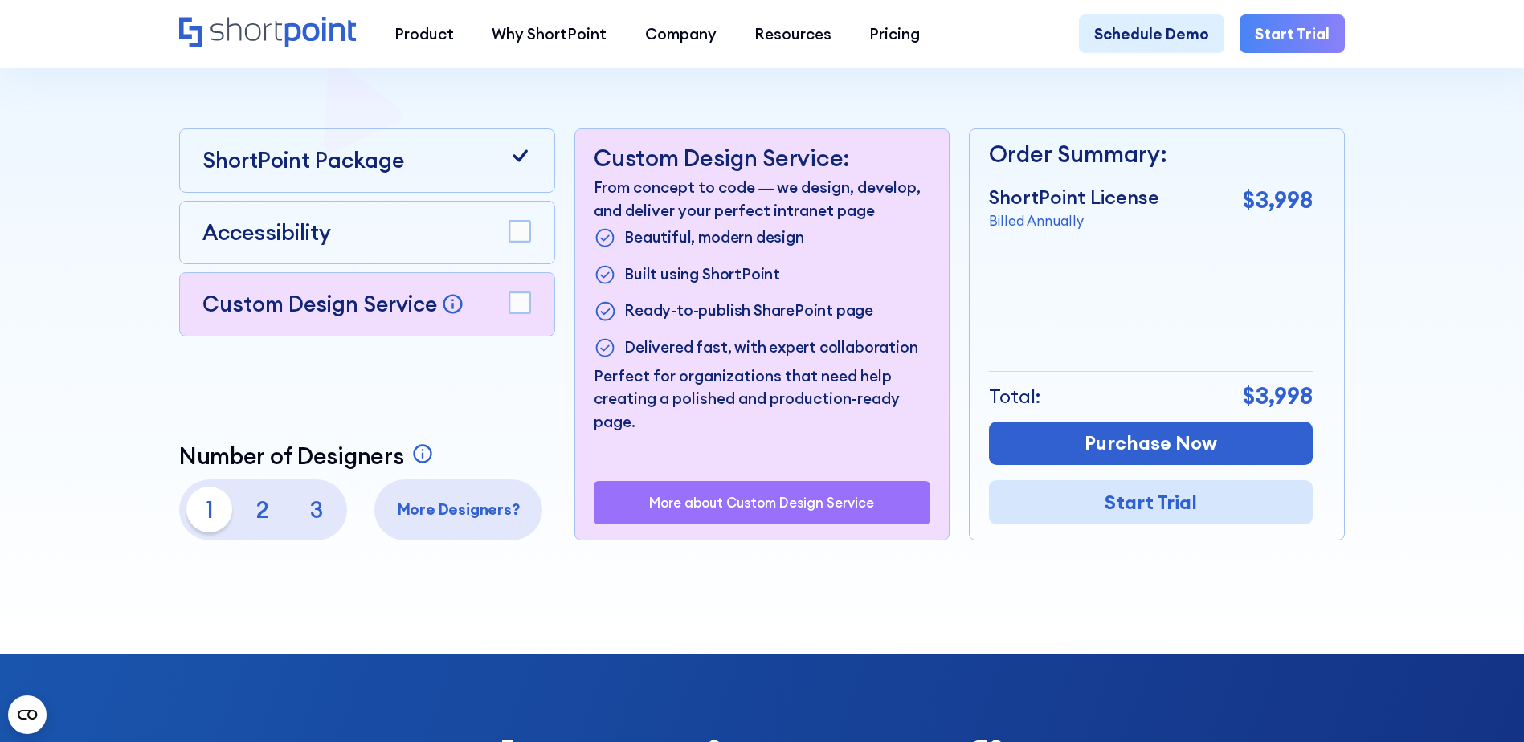
click at [1115, 511] on link "Start Trial" at bounding box center [1151, 502] width 324 height 44
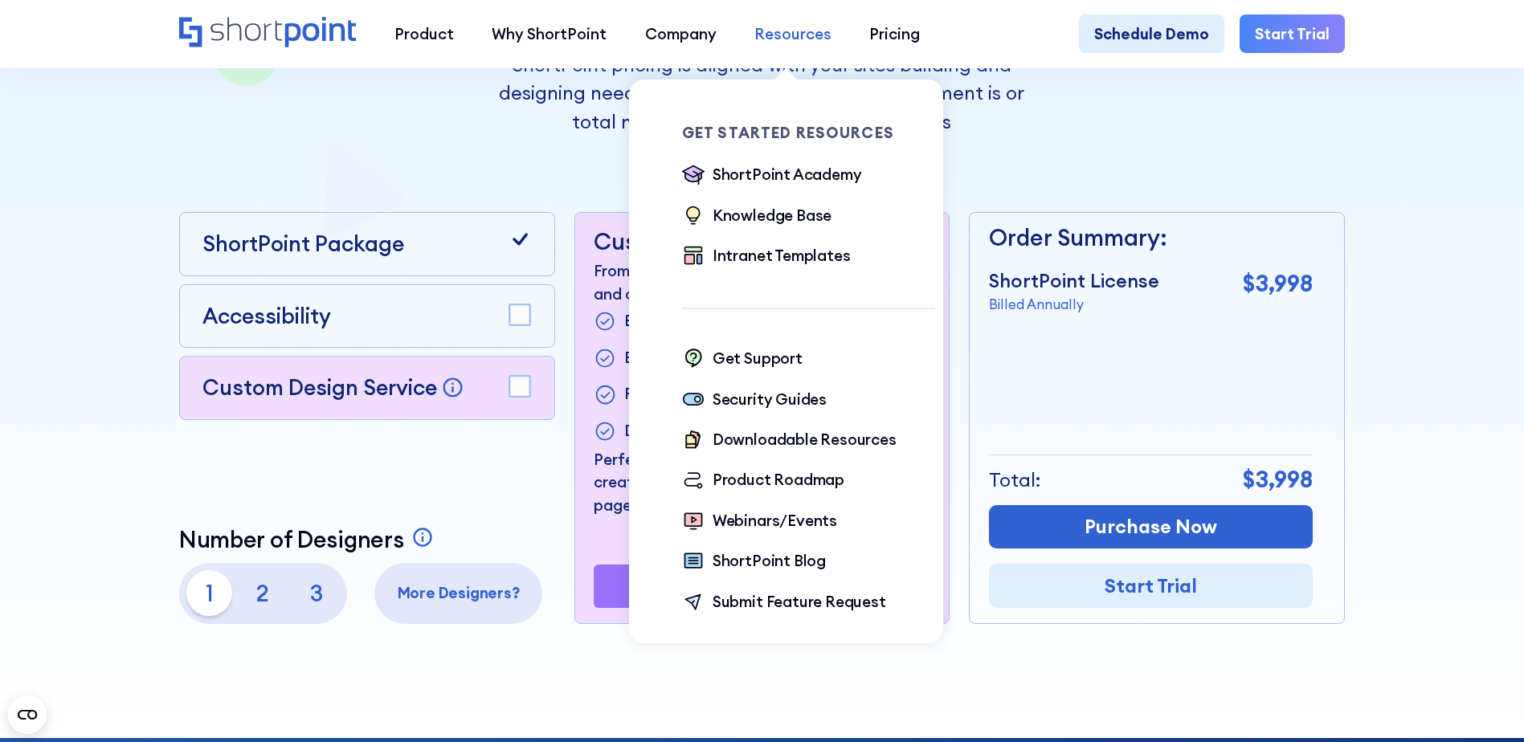
scroll to position [241, 0]
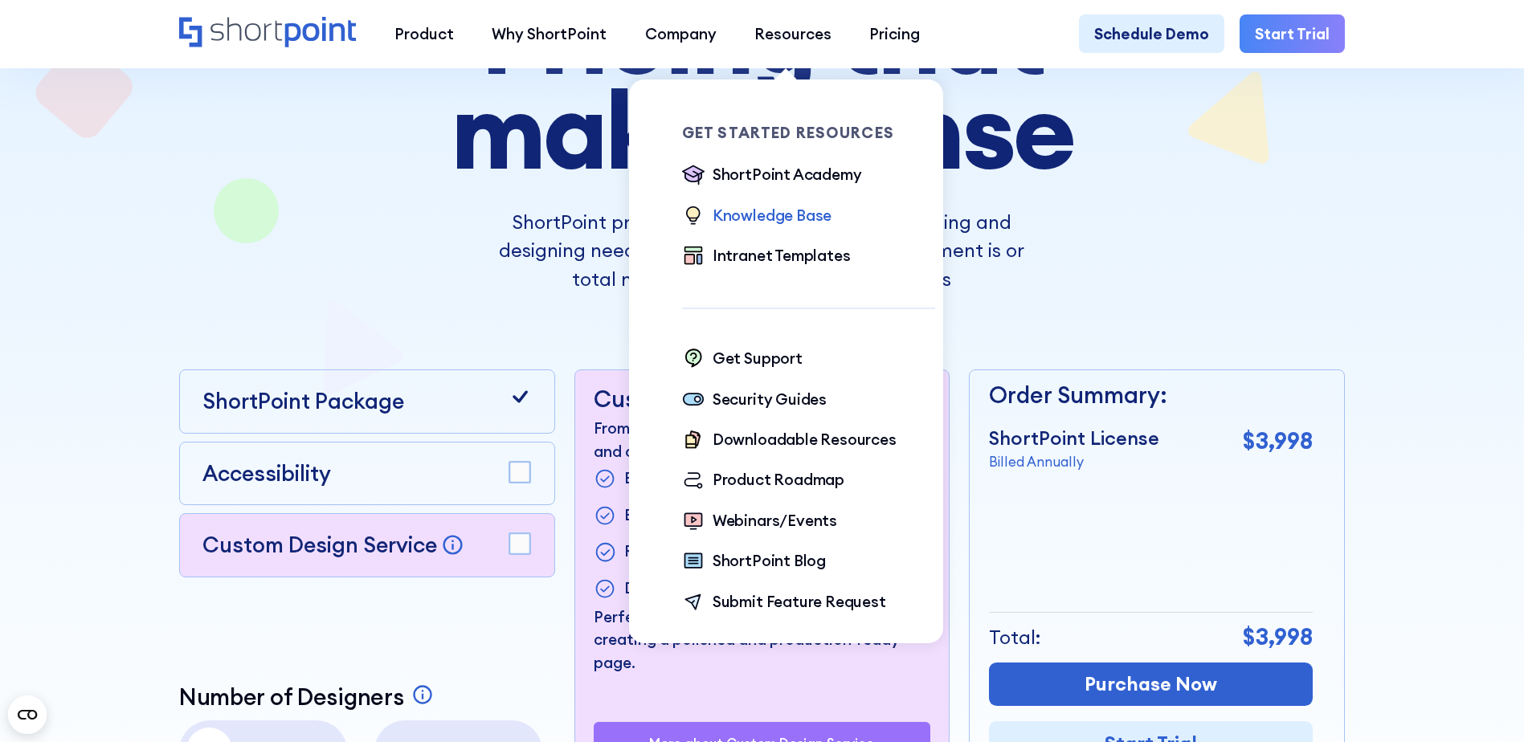
click at [766, 217] on div "Knowledge Base" at bounding box center [771, 215] width 119 height 22
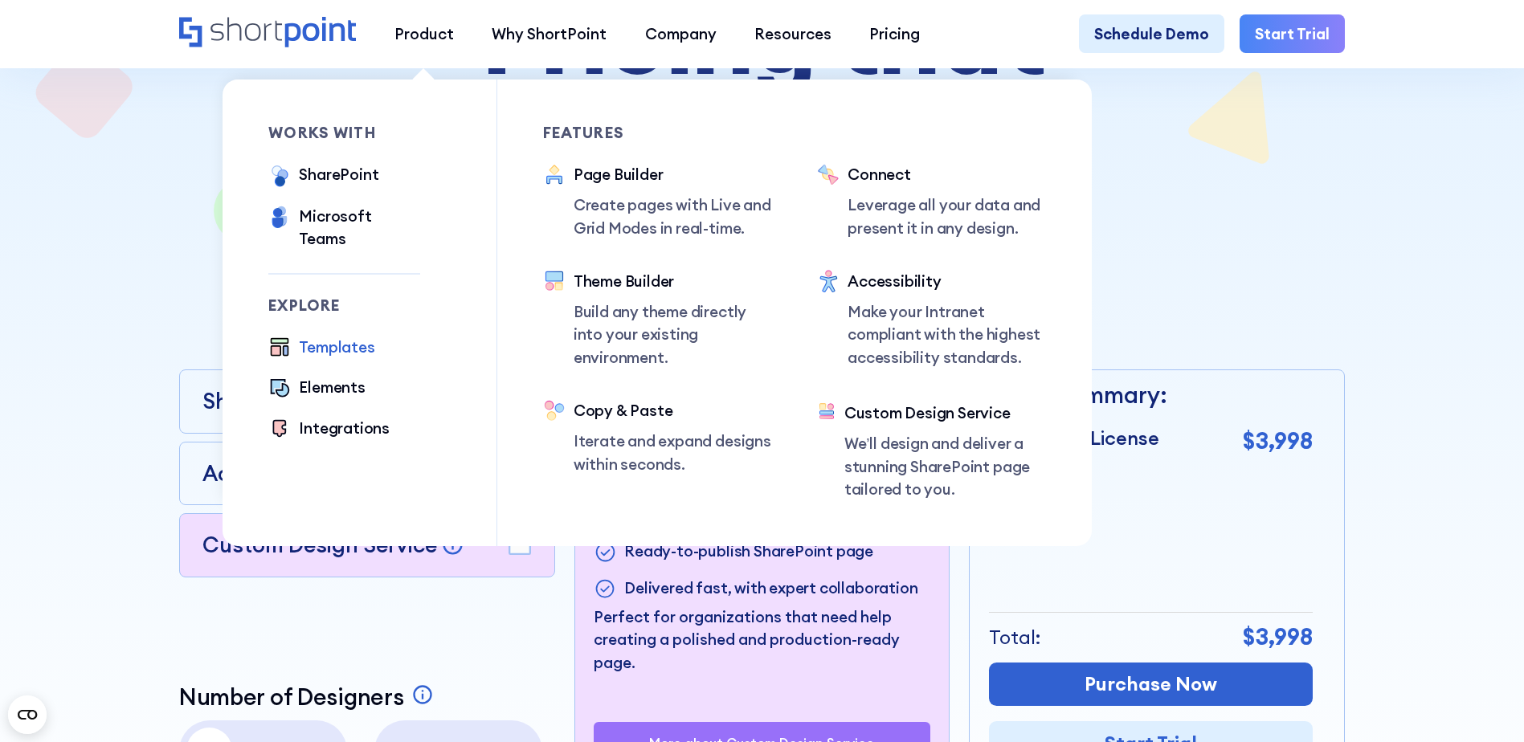
click at [325, 336] on div "Templates" at bounding box center [336, 347] width 75 height 22
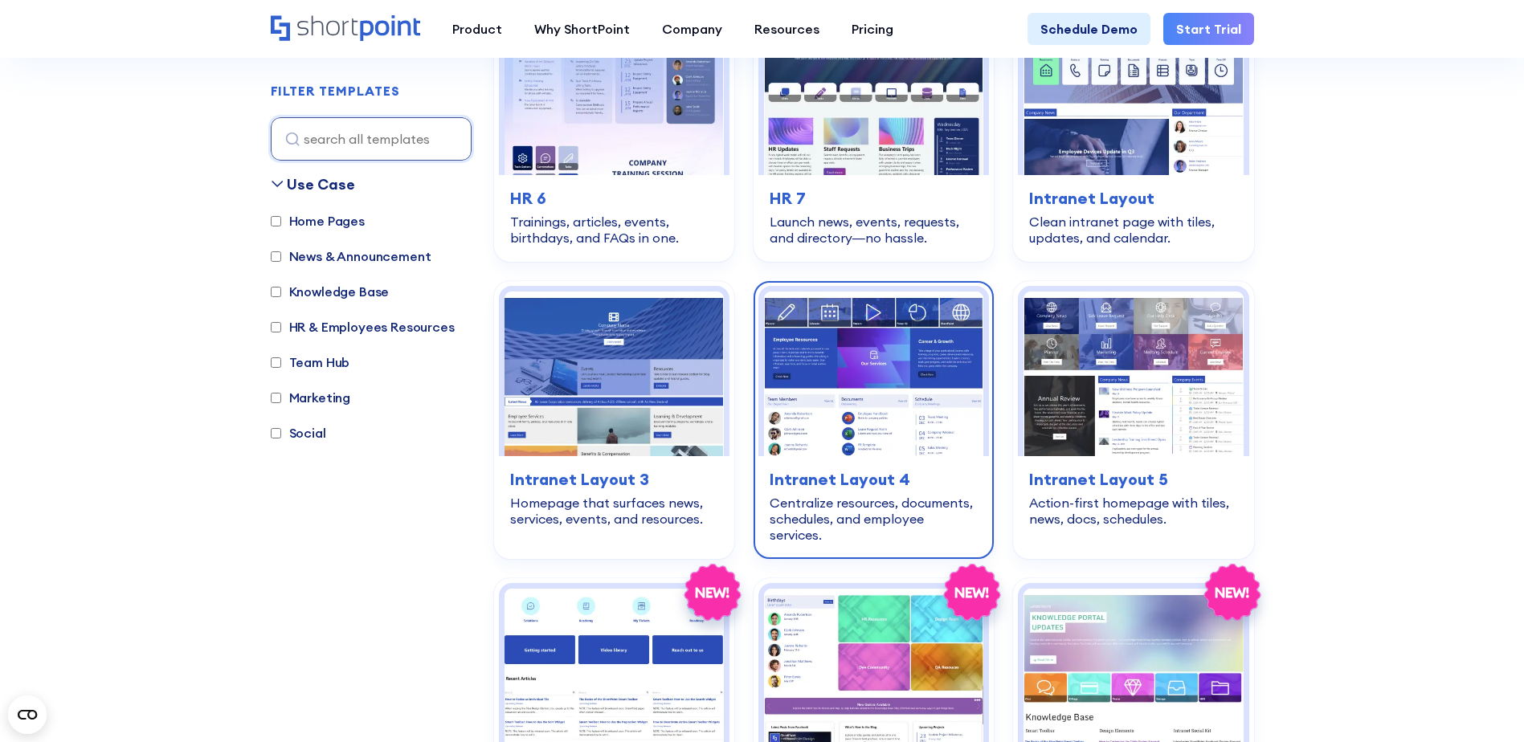
scroll to position [1285, 0]
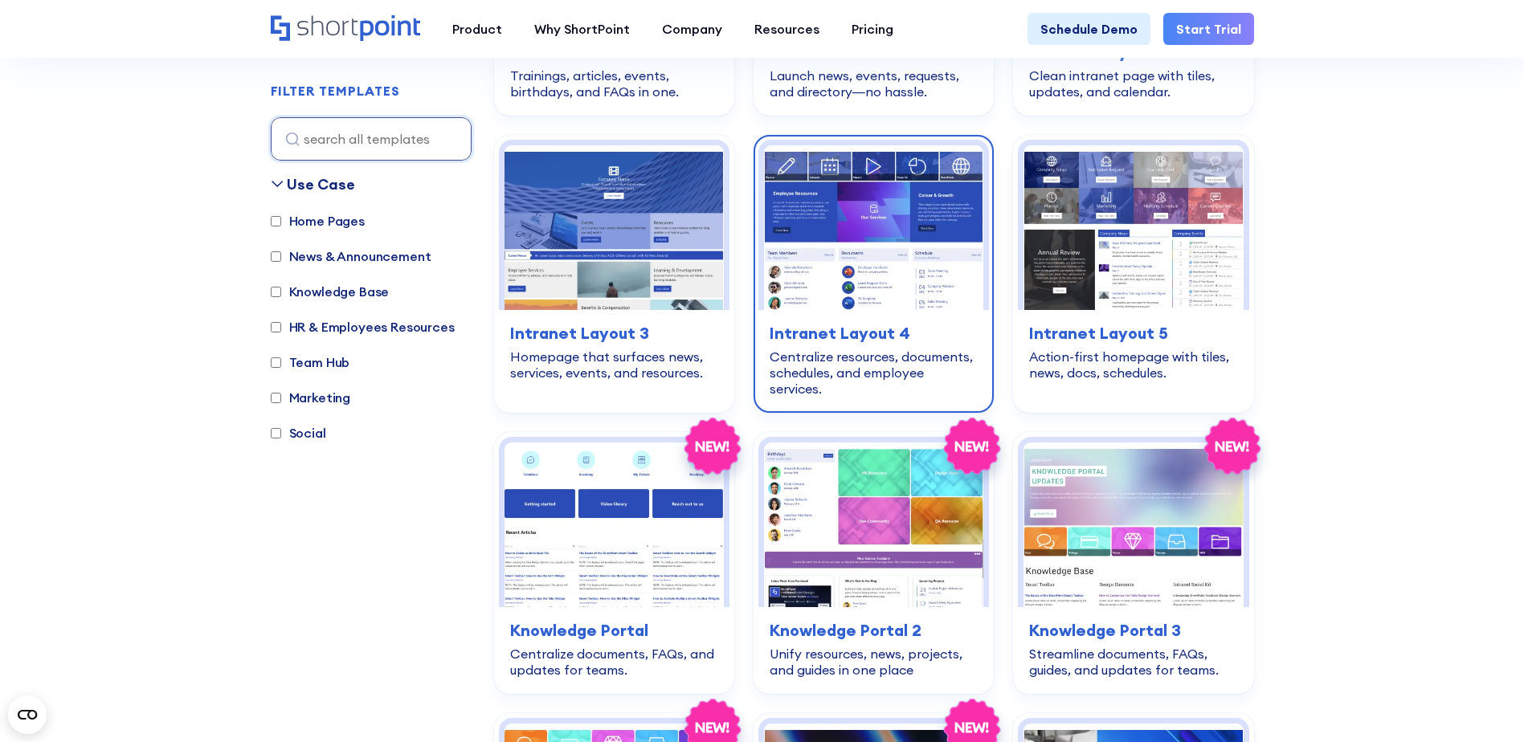
click at [866, 310] on div "home-pages Intranet Layout 4 Centralize resources, documents, schedules, and em…" at bounding box center [873, 359] width 231 height 98
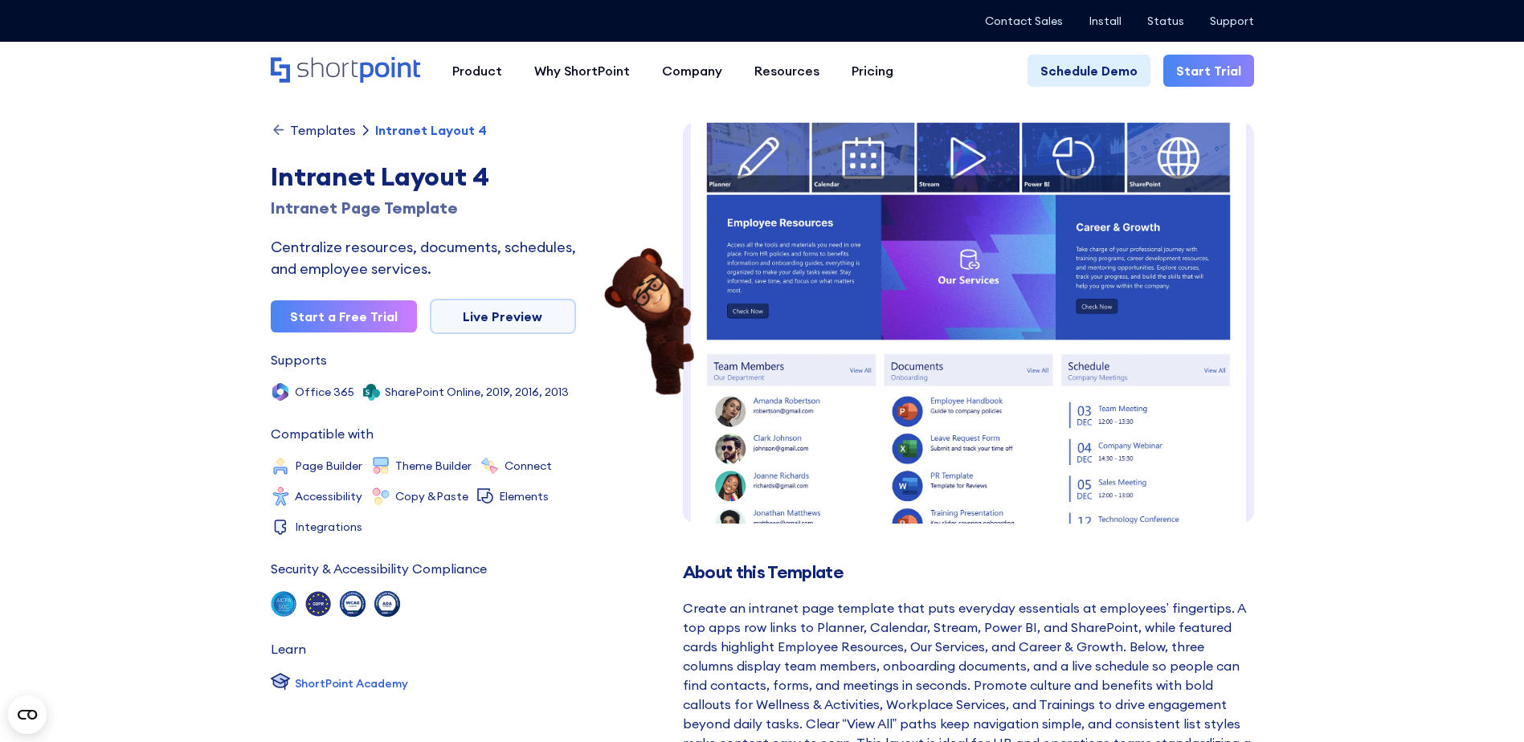
scroll to position [24, 0]
click at [914, 337] on img at bounding box center [968, 448] width 571 height 700
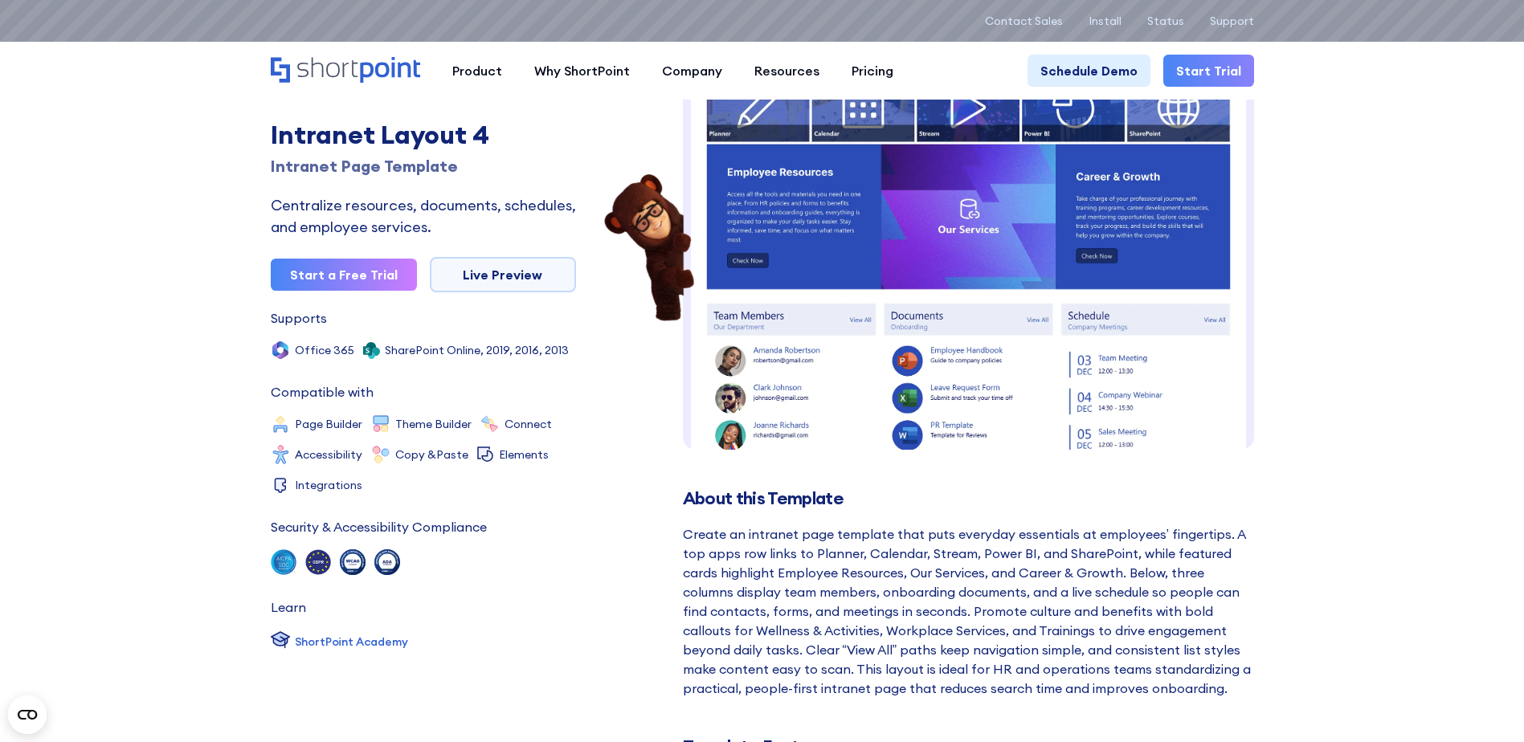
scroll to position [161, 0]
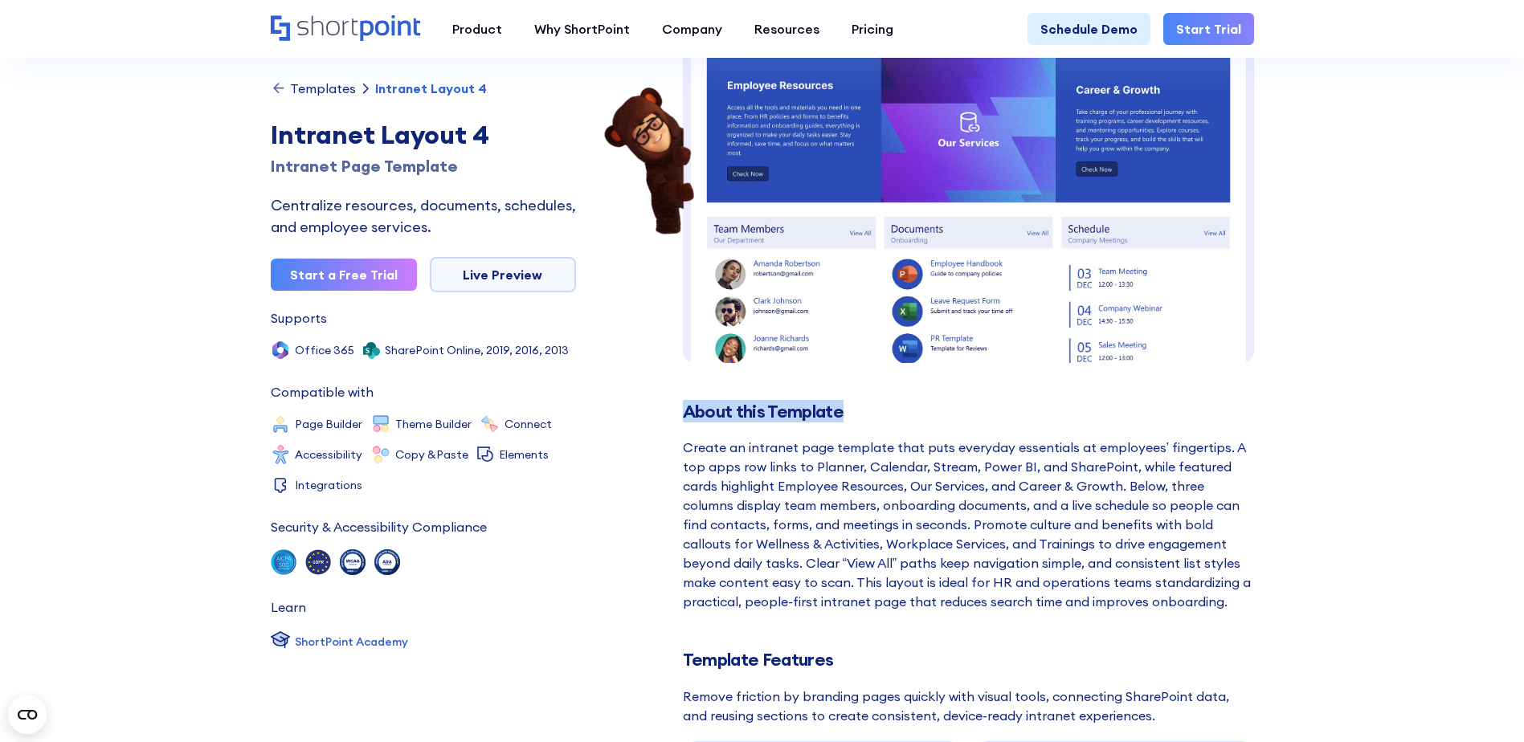
drag, startPoint x: 687, startPoint y: 410, endPoint x: 838, endPoint y: 400, distance: 151.4
click at [838, 402] on h2 "About this Template" at bounding box center [968, 412] width 571 height 20
drag, startPoint x: 838, startPoint y: 400, endPoint x: 843, endPoint y: 420, distance: 20.9
click at [843, 419] on h2 "About this Template" at bounding box center [968, 412] width 571 height 20
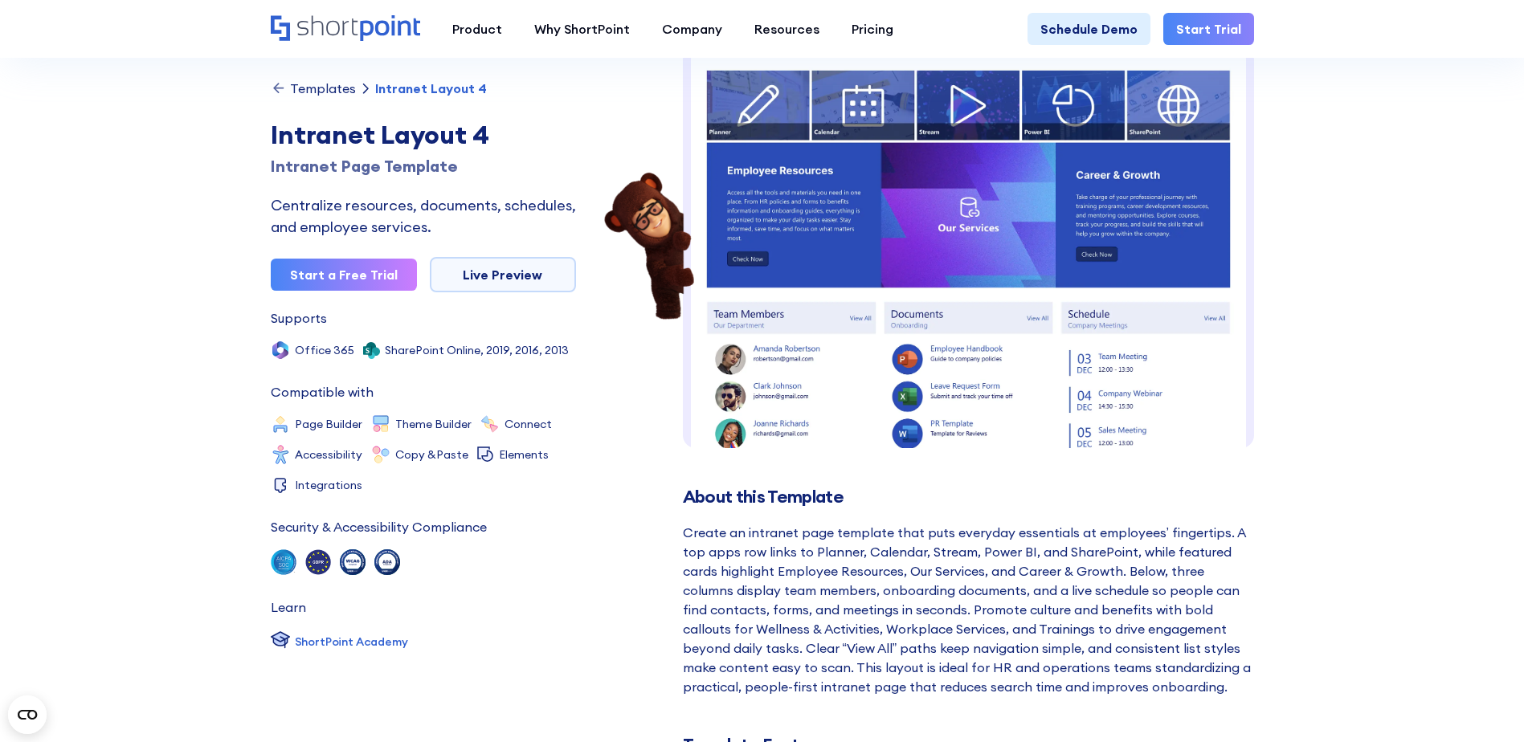
scroll to position [0, 0]
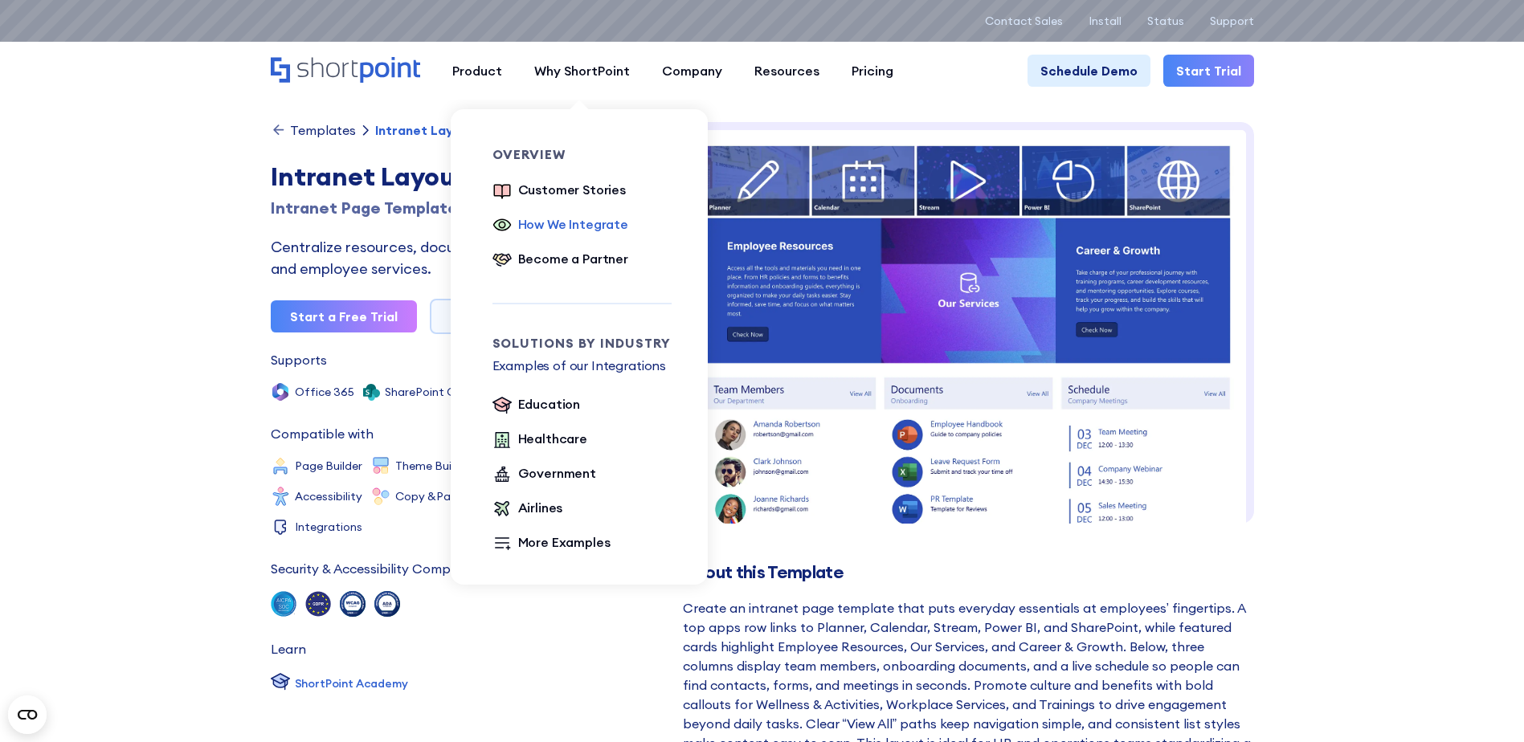
click at [537, 228] on div "How We Integrate" at bounding box center [573, 223] width 110 height 19
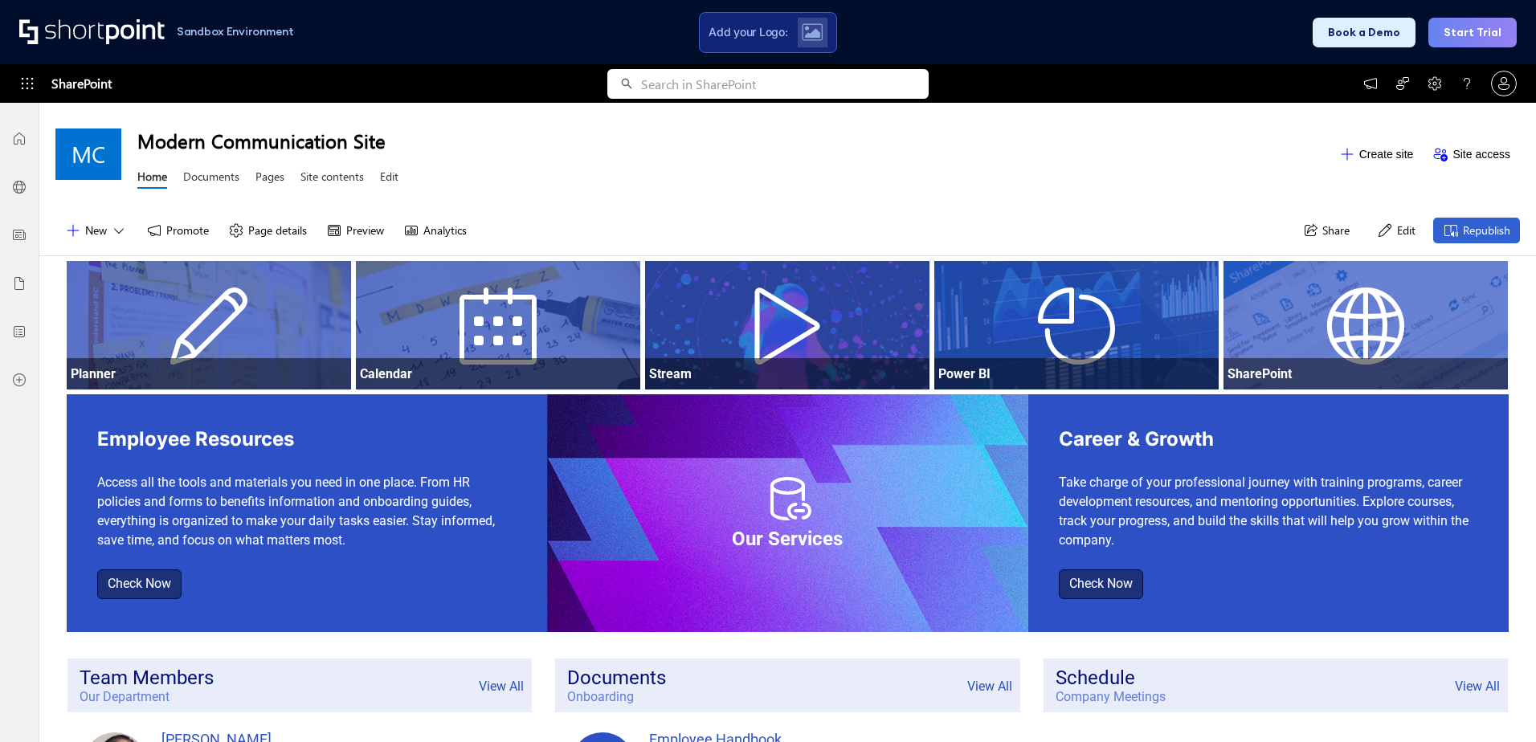
click at [1390, 225] on button "Edit" at bounding box center [1396, 231] width 58 height 26
click at [1391, 233] on button "Edit" at bounding box center [1396, 231] width 58 height 26
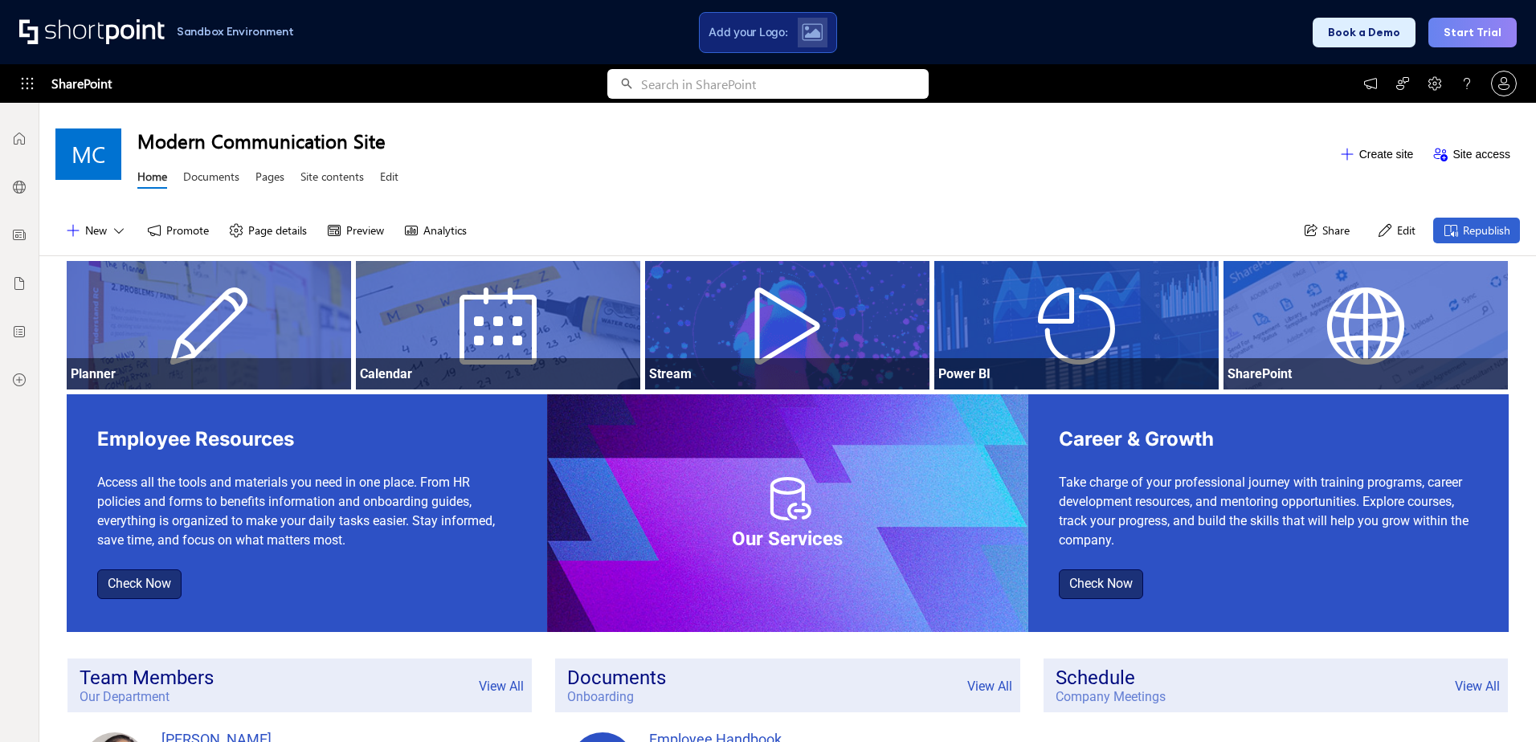
click at [1391, 233] on button "Edit" at bounding box center [1396, 231] width 58 height 26
click at [1387, 233] on button "Edit" at bounding box center [1396, 231] width 58 height 26
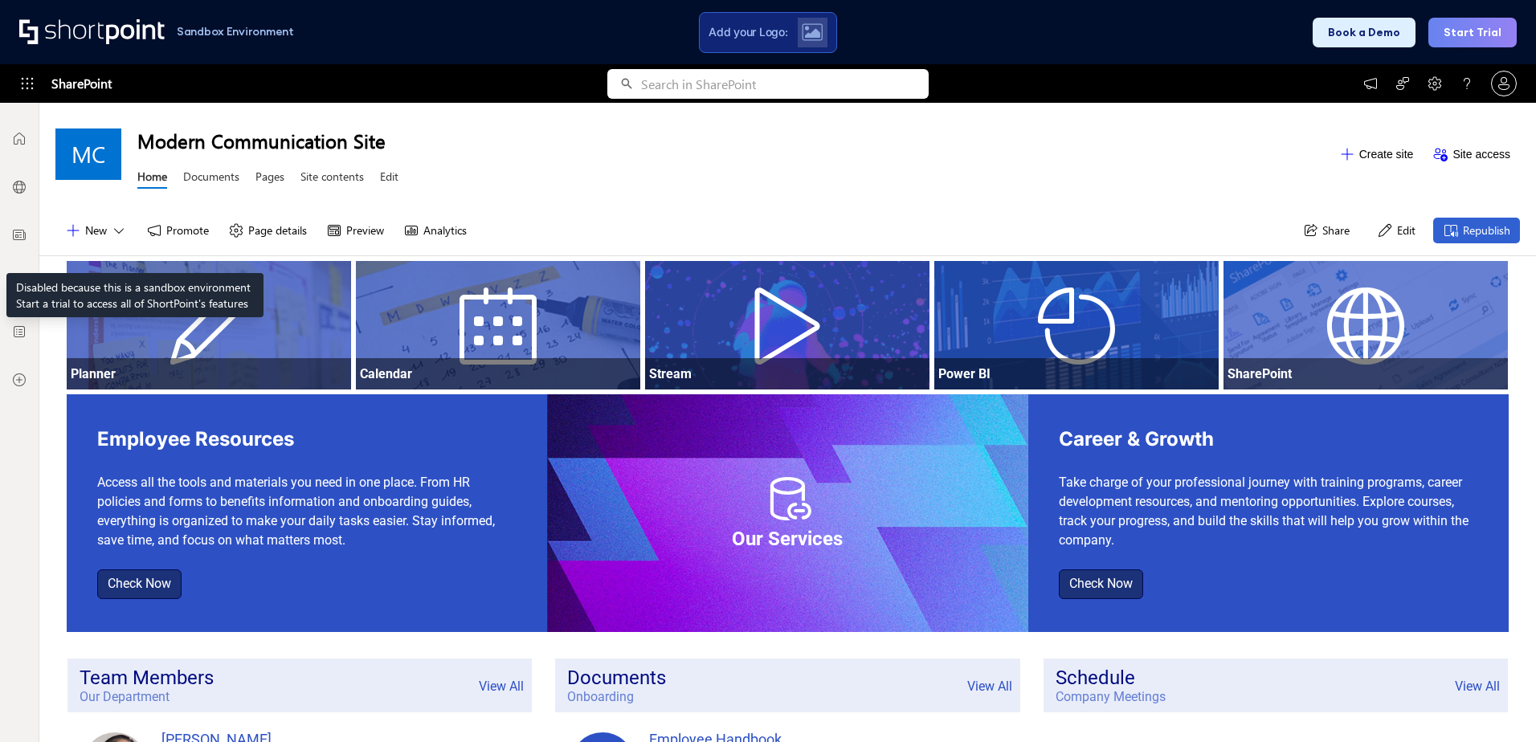
click at [106, 233] on button "New" at bounding box center [95, 231] width 81 height 26
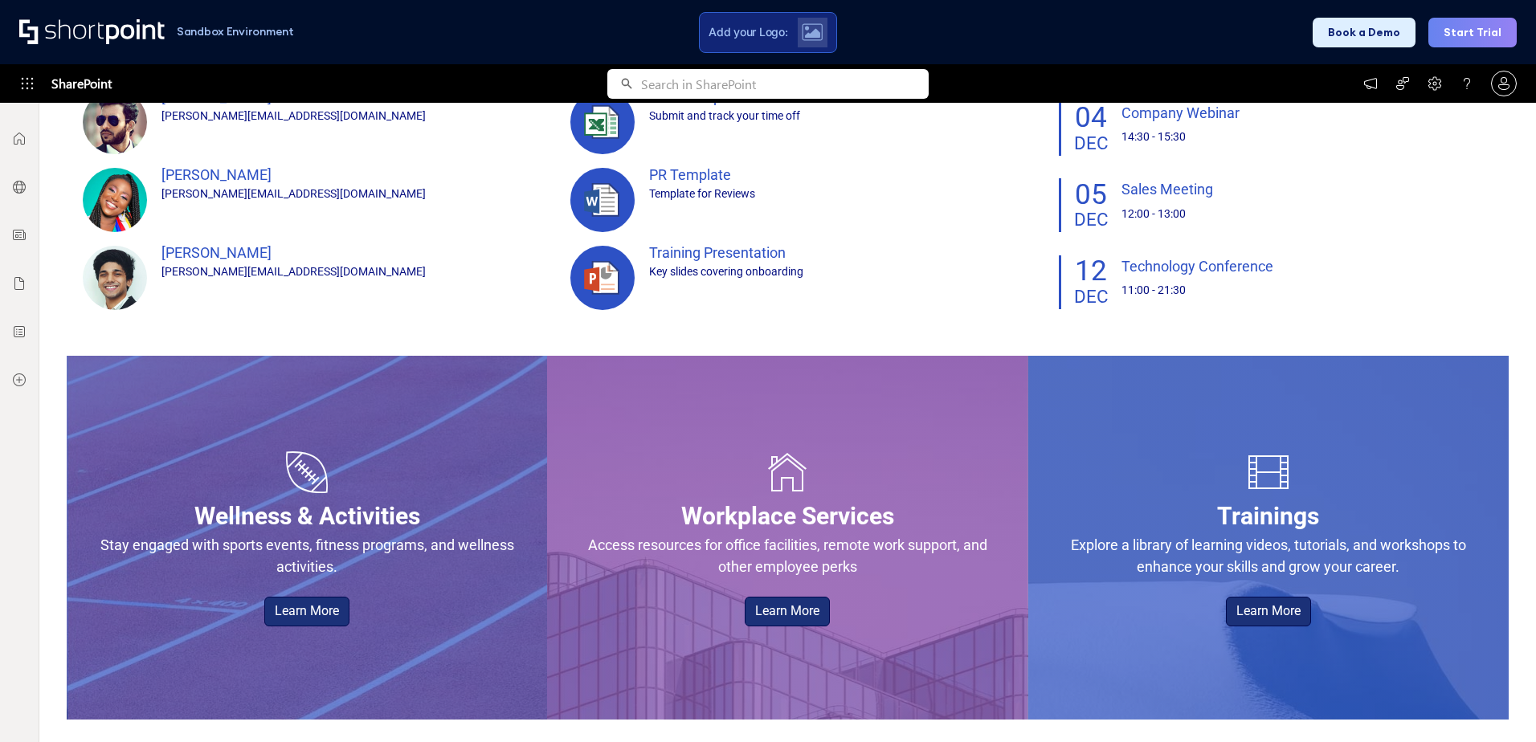
scroll to position [723, 0]
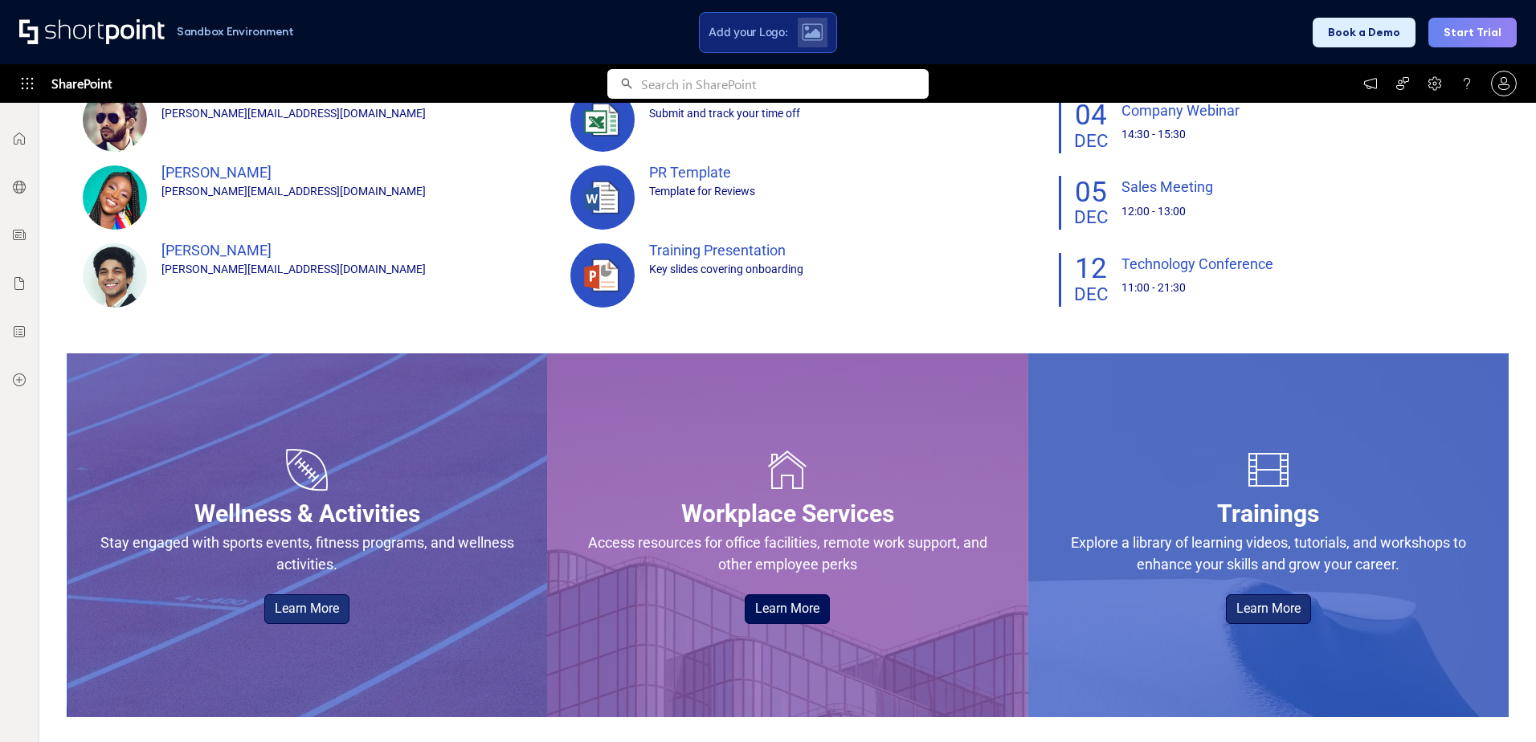
click at [776, 610] on link "Learn More" at bounding box center [787, 609] width 85 height 30
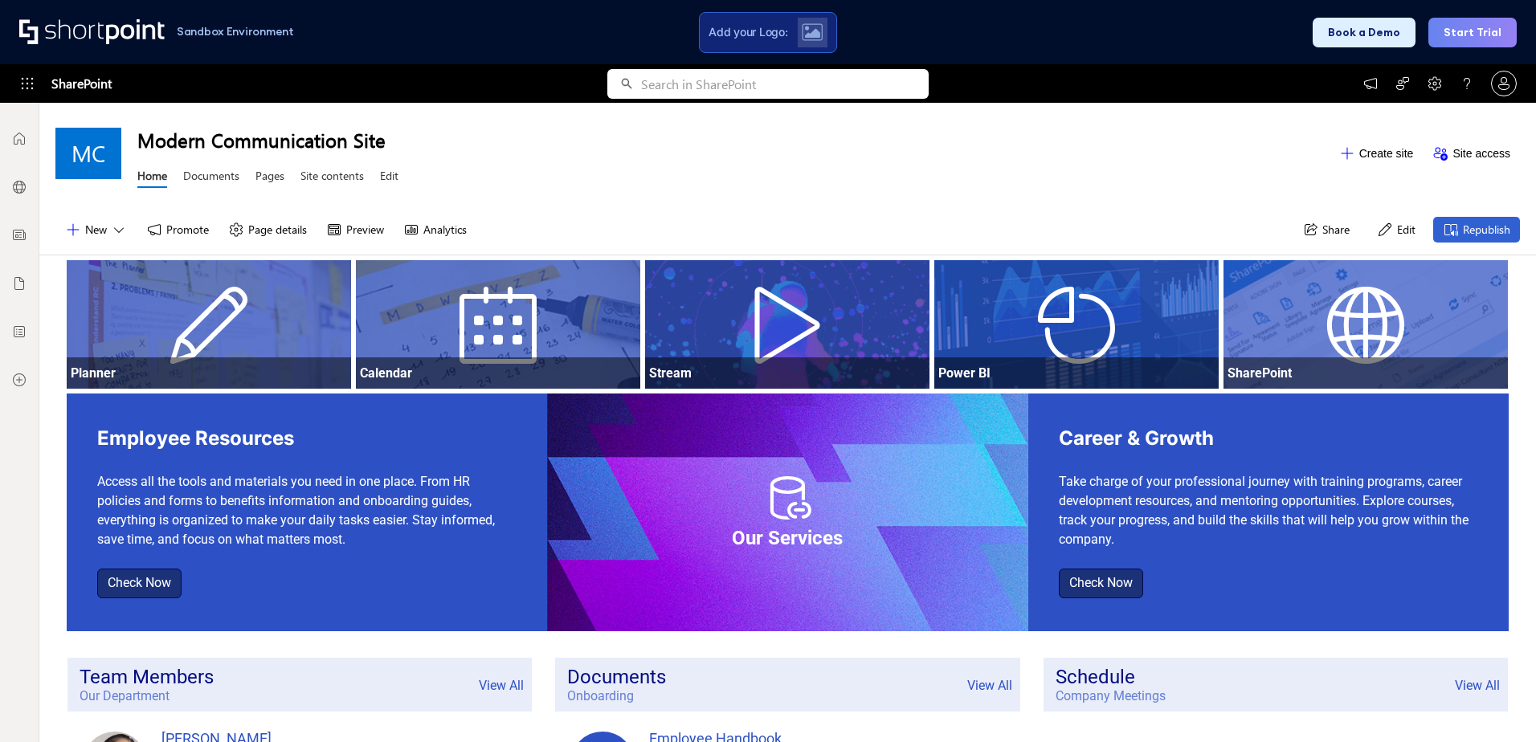
scroll to position [0, 0]
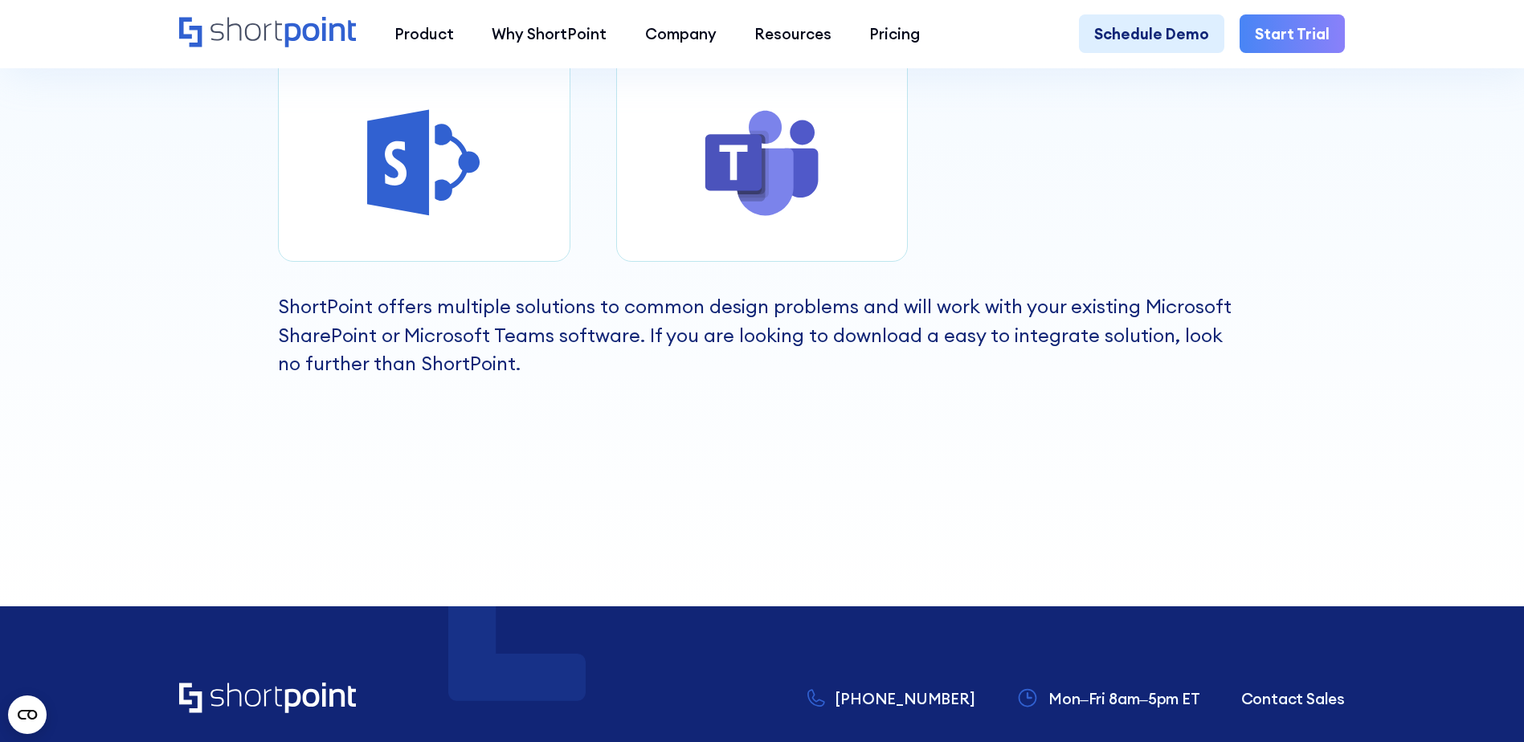
scroll to position [883, 0]
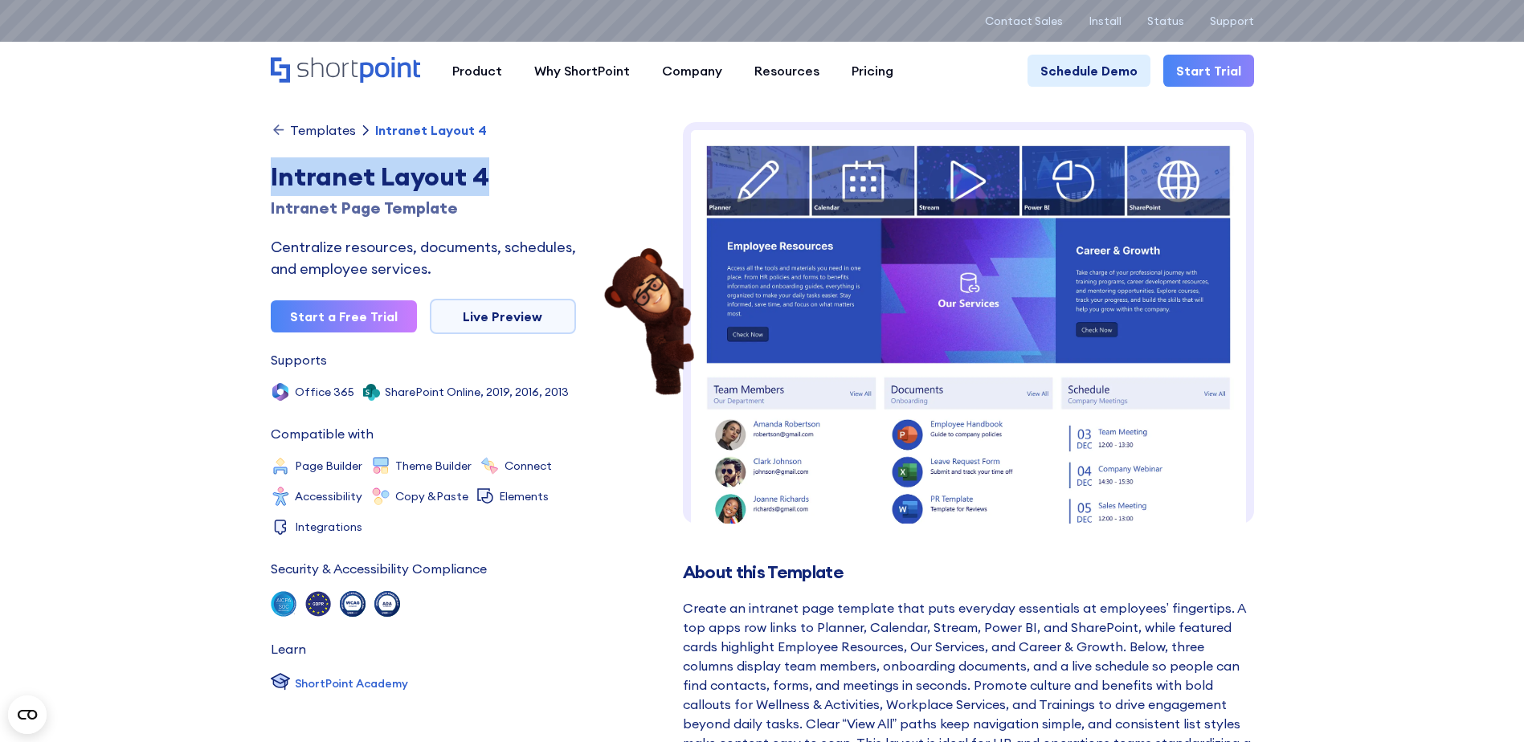
drag, startPoint x: 272, startPoint y: 173, endPoint x: 494, endPoint y: 178, distance: 221.7
click at [494, 178] on div "Intranet Layout 4" at bounding box center [423, 176] width 305 height 39
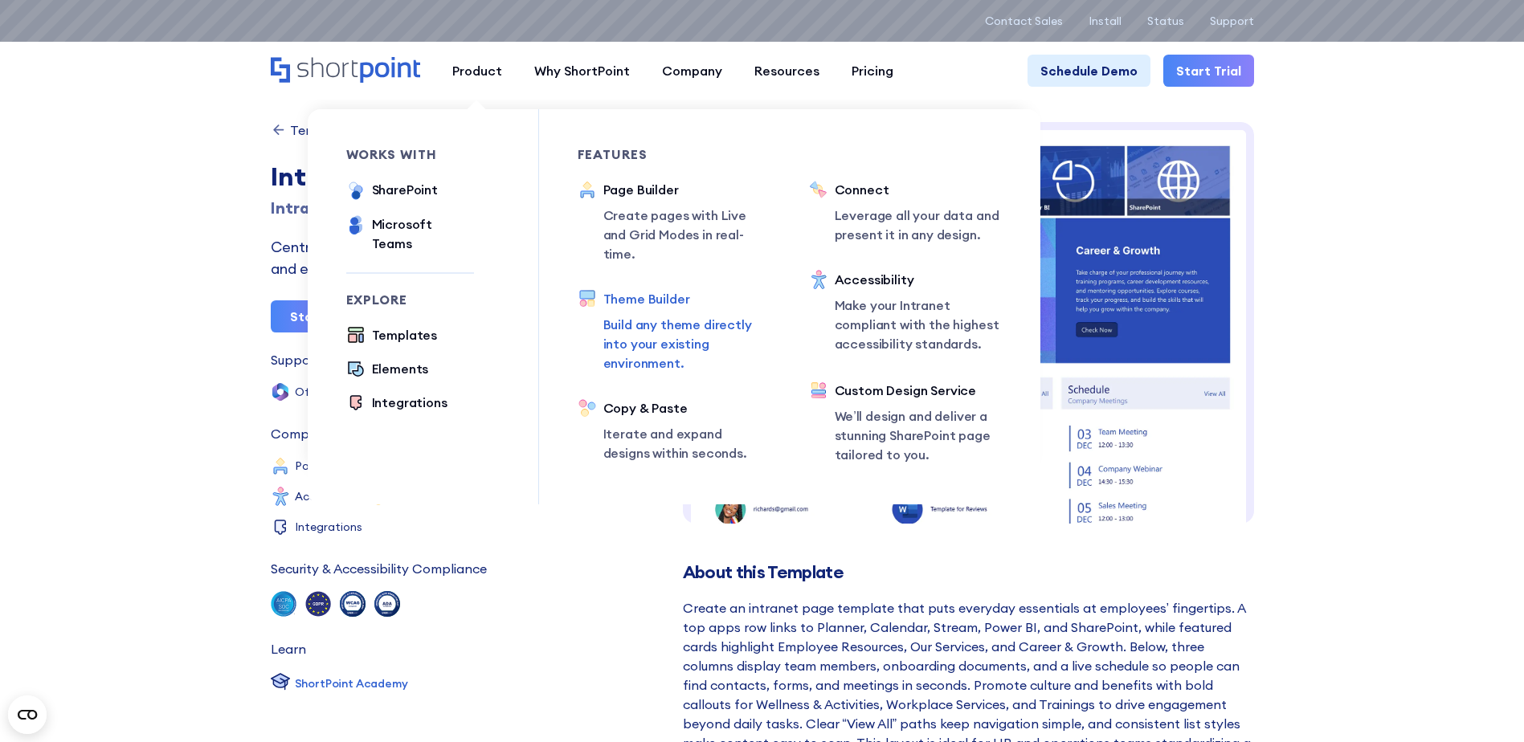
click at [657, 344] on p "Build any theme directly into your existing environment." at bounding box center [686, 344] width 167 height 58
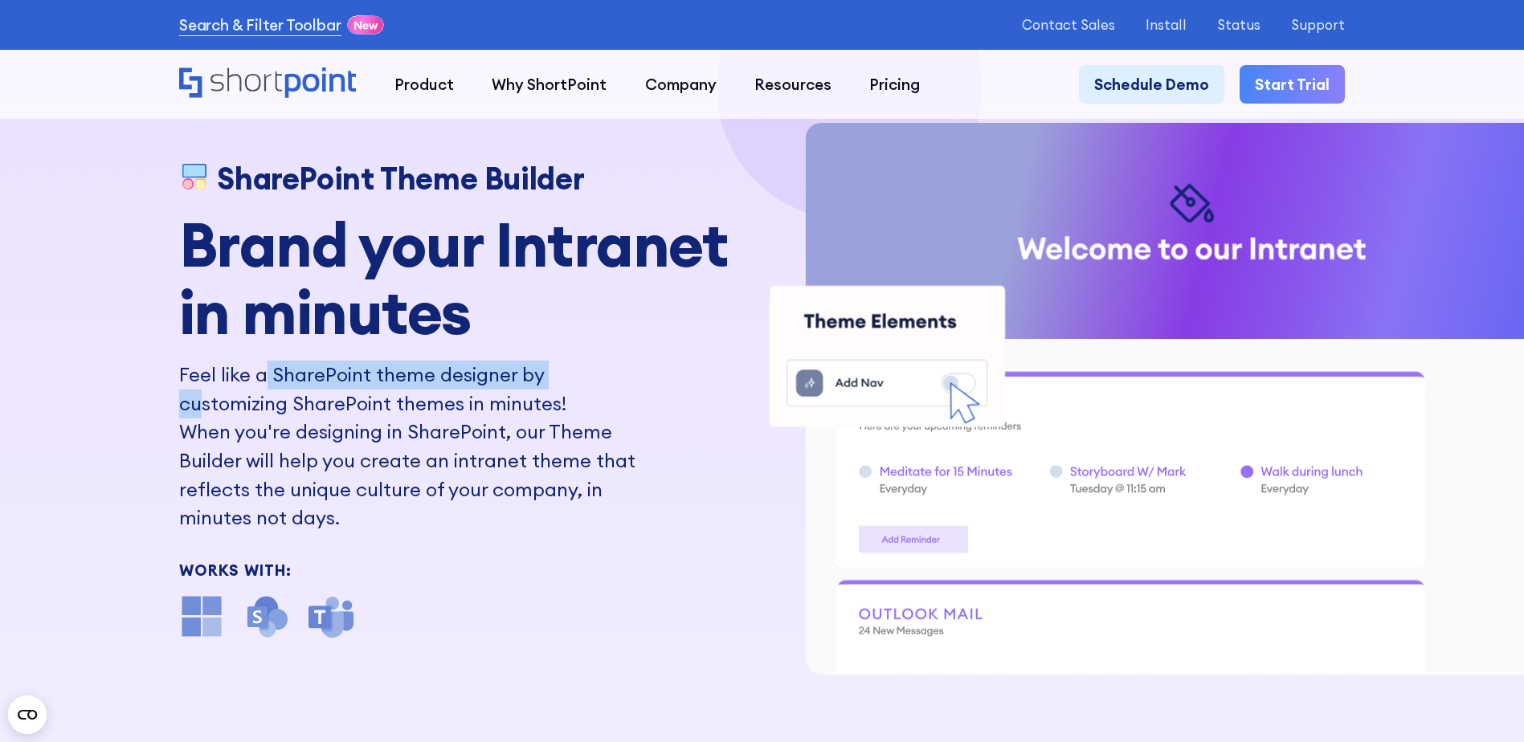
drag, startPoint x: 262, startPoint y: 379, endPoint x: 566, endPoint y: 383, distance: 304.4
click at [566, 383] on h2 "Feel like a SharePoint theme designer by customizing SharePoint themes in minut…" at bounding box center [415, 389] width 472 height 57
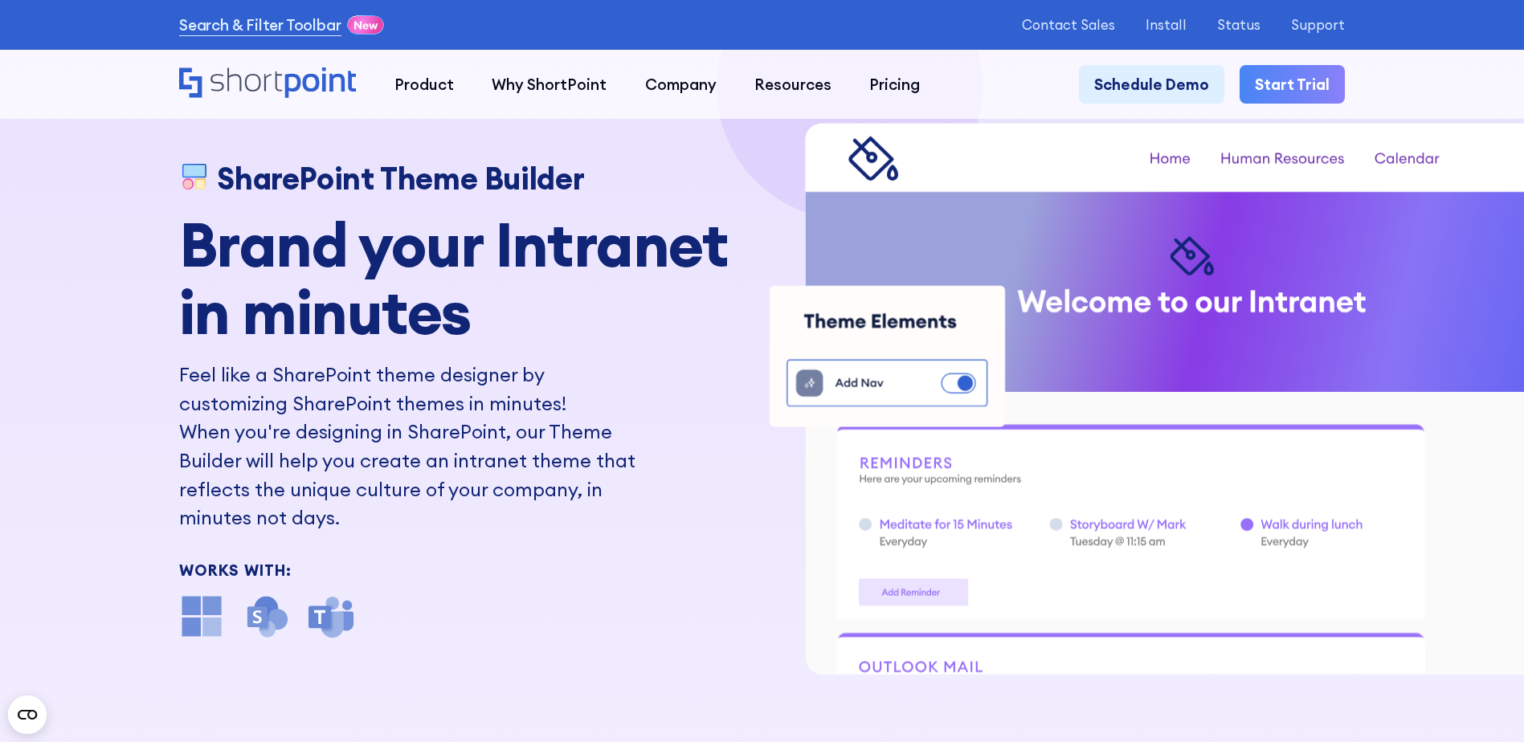
click at [369, 407] on h2 "Feel like a SharePoint theme designer by customizing SharePoint themes in minut…" at bounding box center [415, 389] width 472 height 57
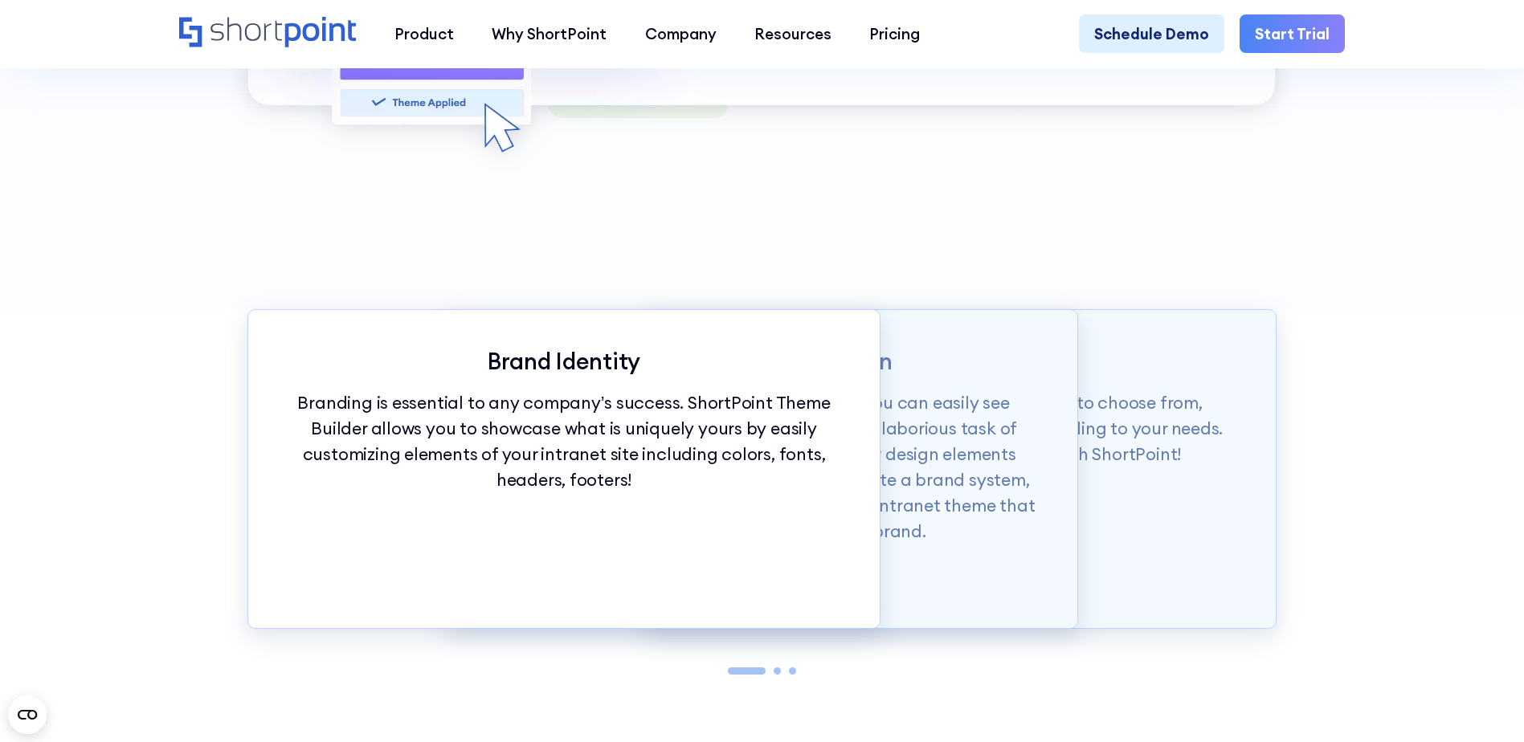
scroll to position [1767, 0]
drag, startPoint x: 489, startPoint y: 369, endPoint x: 644, endPoint y: 374, distance: 155.1
click at [644, 373] on p "Brand Identity" at bounding box center [564, 359] width 555 height 27
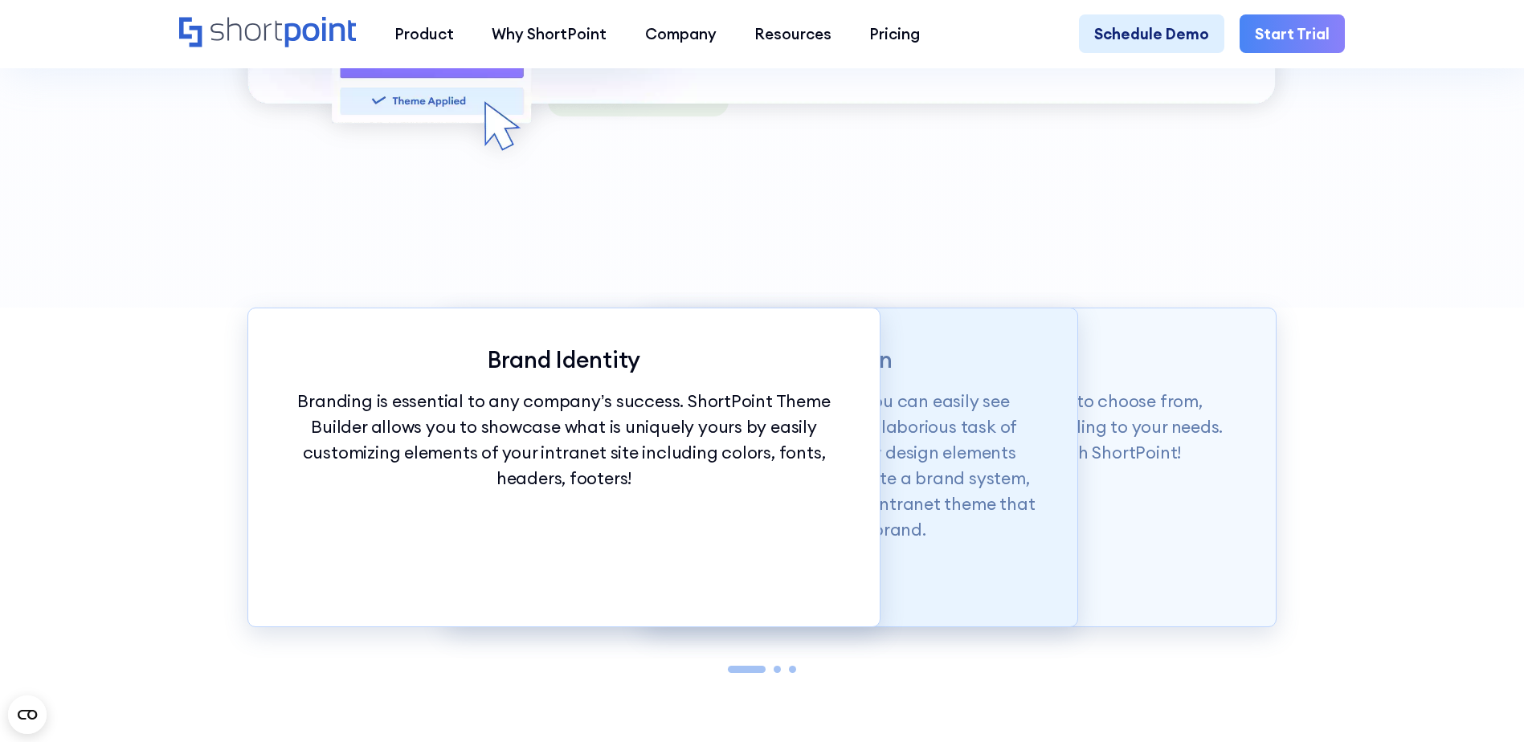
click at [906, 410] on p "With just a click of our customization tools, you can easily see changes in rea…" at bounding box center [761, 466] width 555 height 154
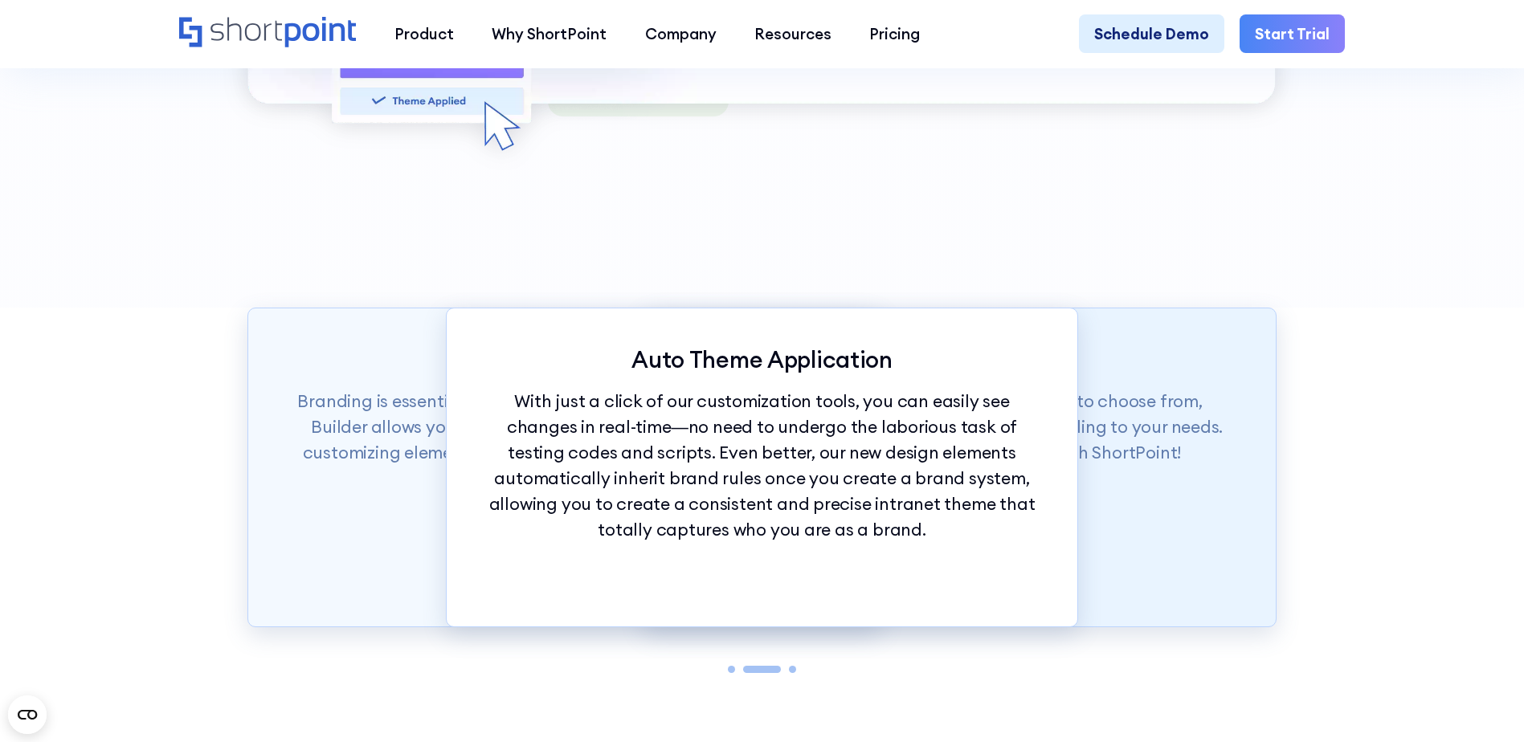
click at [1135, 397] on div "Theme Builder Tools ShortPoint has hundreds of fonts and colors to choose from,…" at bounding box center [959, 468] width 632 height 320
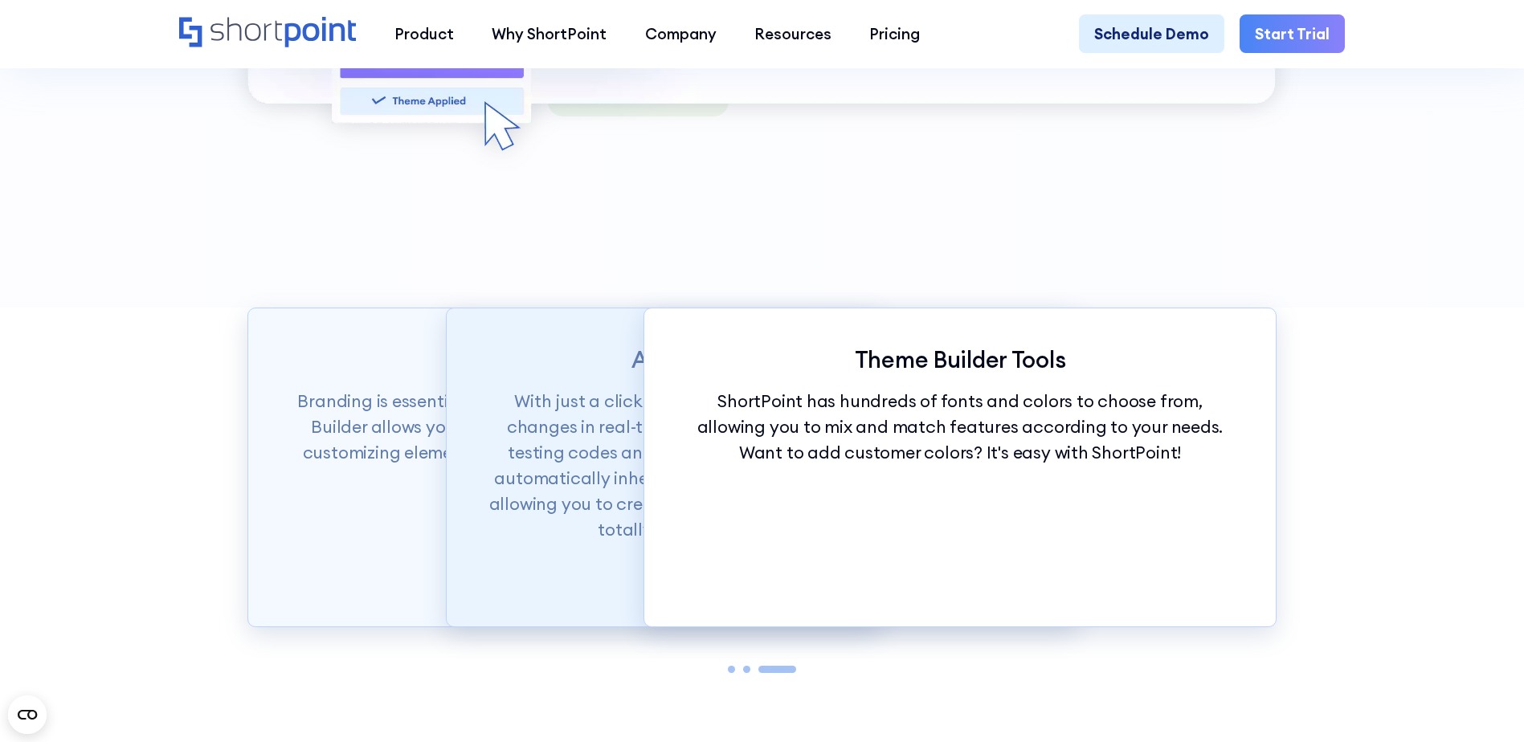
click at [552, 429] on p "With just a click of our customization tools, you can easily see changes in rea…" at bounding box center [761, 466] width 555 height 154
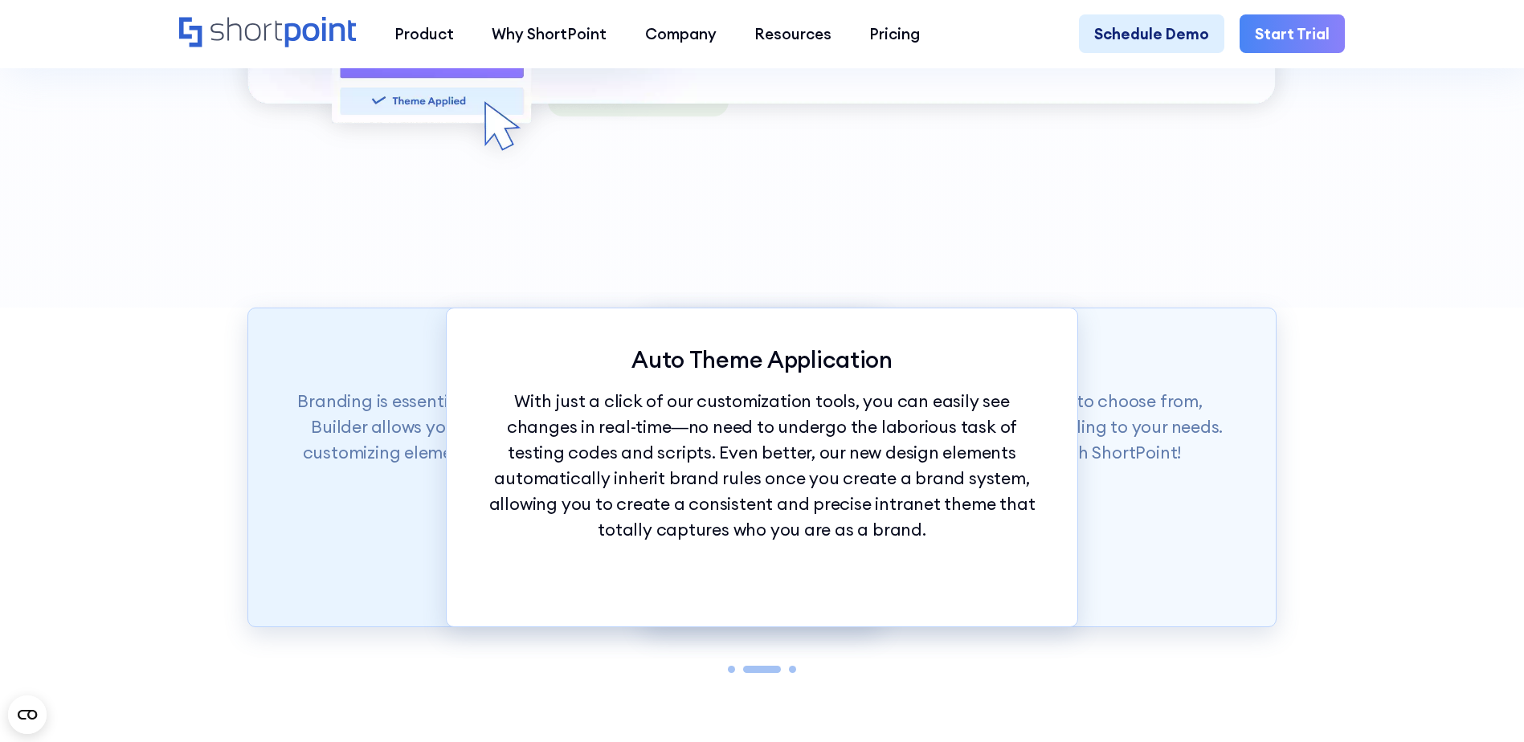
click at [369, 428] on p "Branding is essential to any company’s success. ShortPoint Theme Builder allows…" at bounding box center [564, 440] width 555 height 103
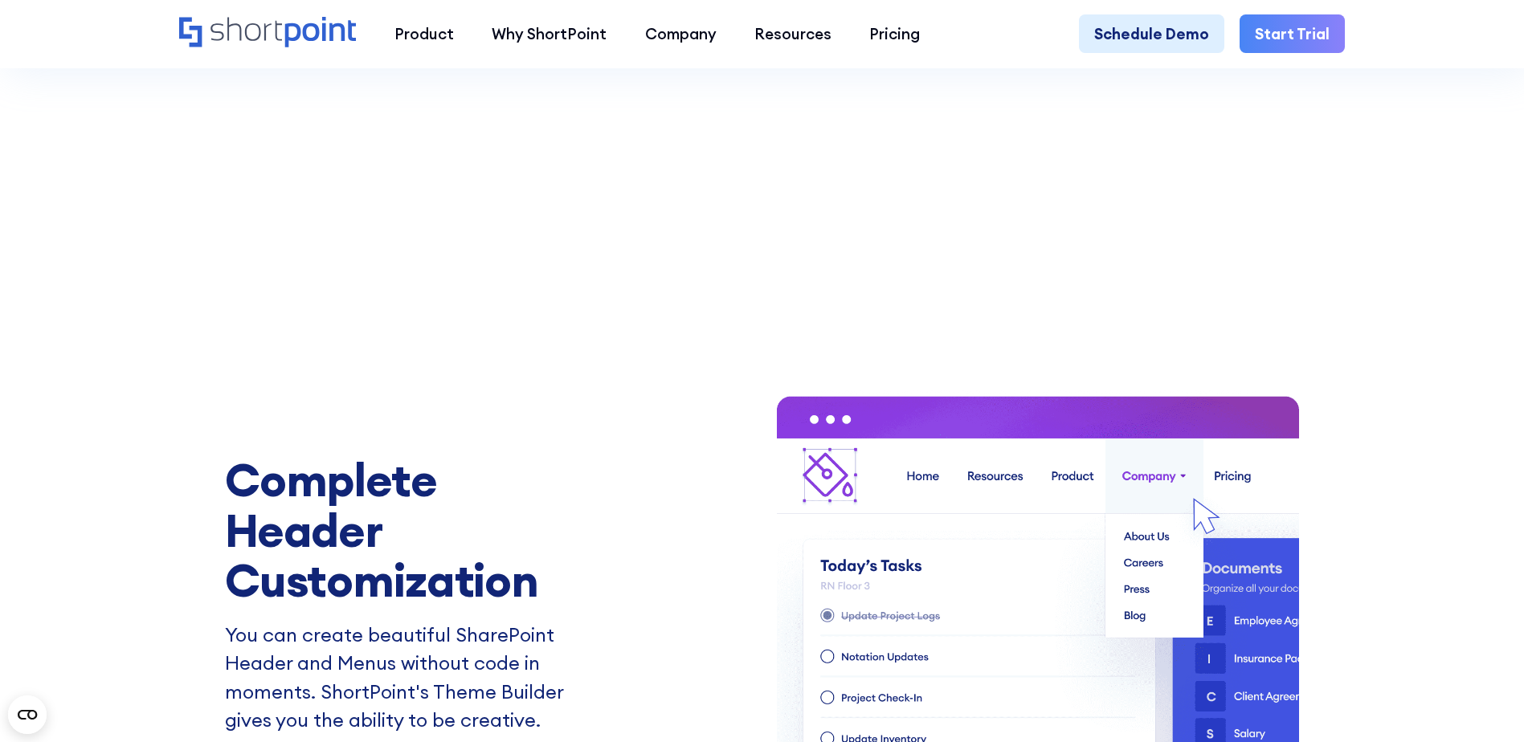
scroll to position [2731, 0]
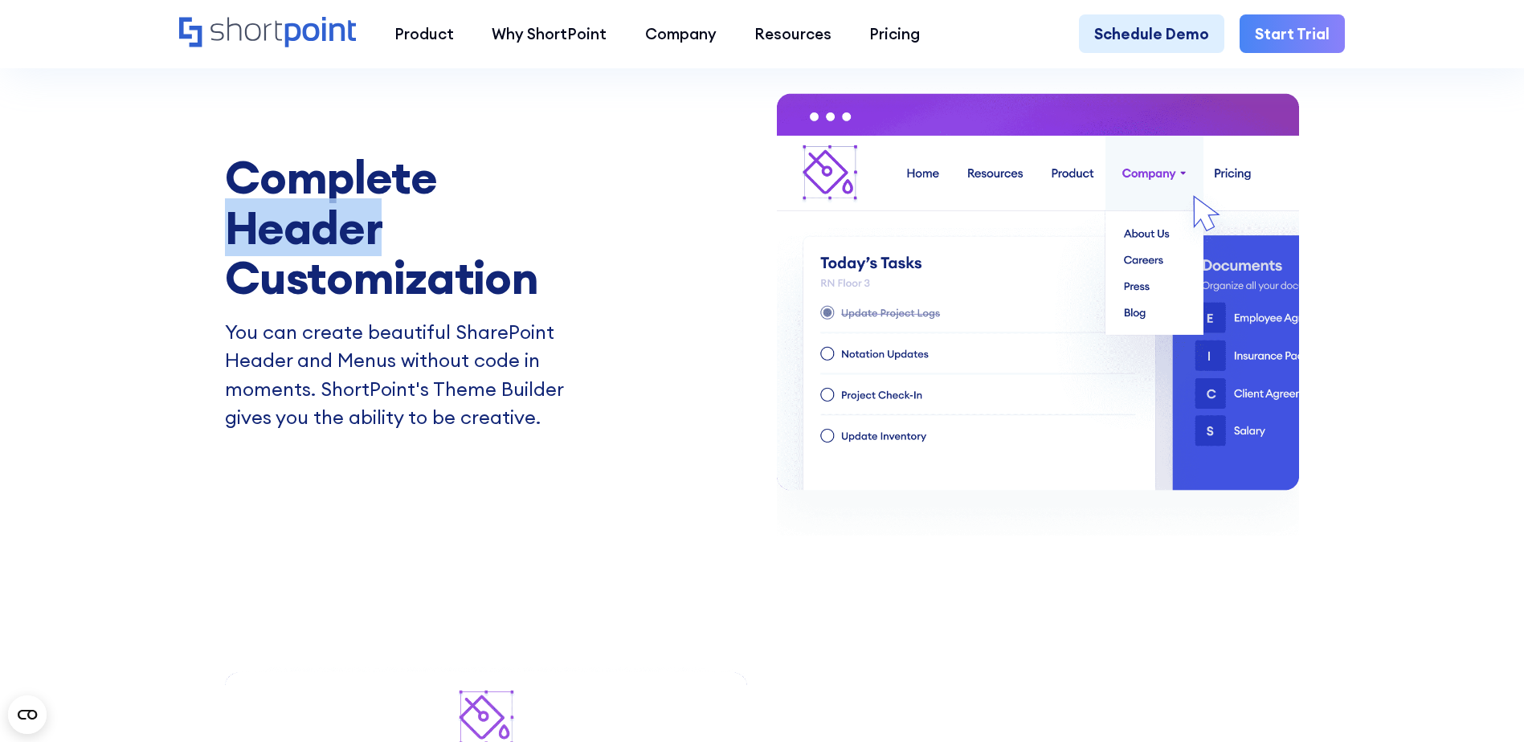
drag, startPoint x: 225, startPoint y: 236, endPoint x: 373, endPoint y: 242, distance: 147.9
click at [373, 242] on strong "Complete Header Customization" at bounding box center [381, 227] width 313 height 158
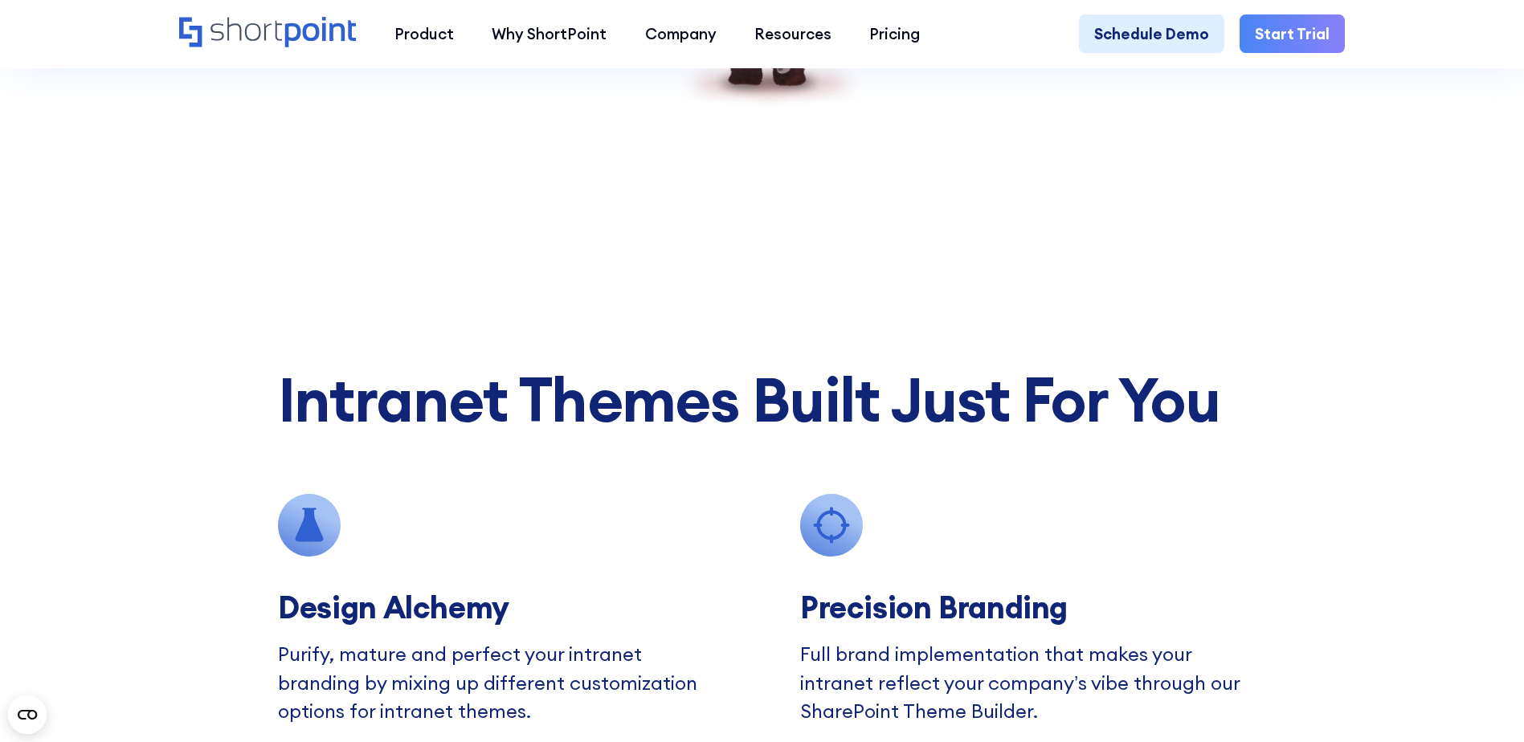
scroll to position [4739, 0]
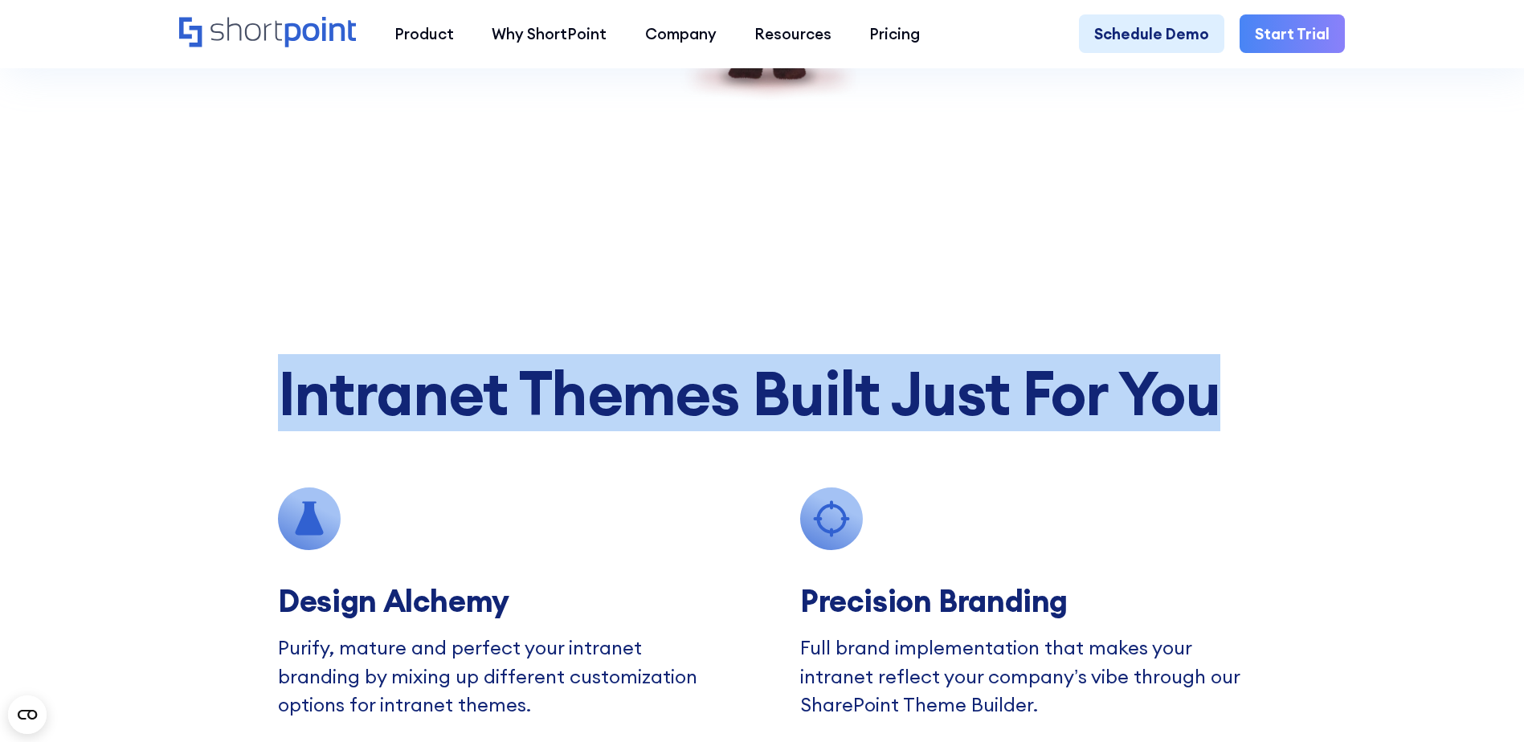
drag, startPoint x: 276, startPoint y: 442, endPoint x: 1233, endPoint y: 440, distance: 956.6
click at [1233, 426] on h1 "Intranet Themes Built Just For You" at bounding box center [762, 393] width 968 height 67
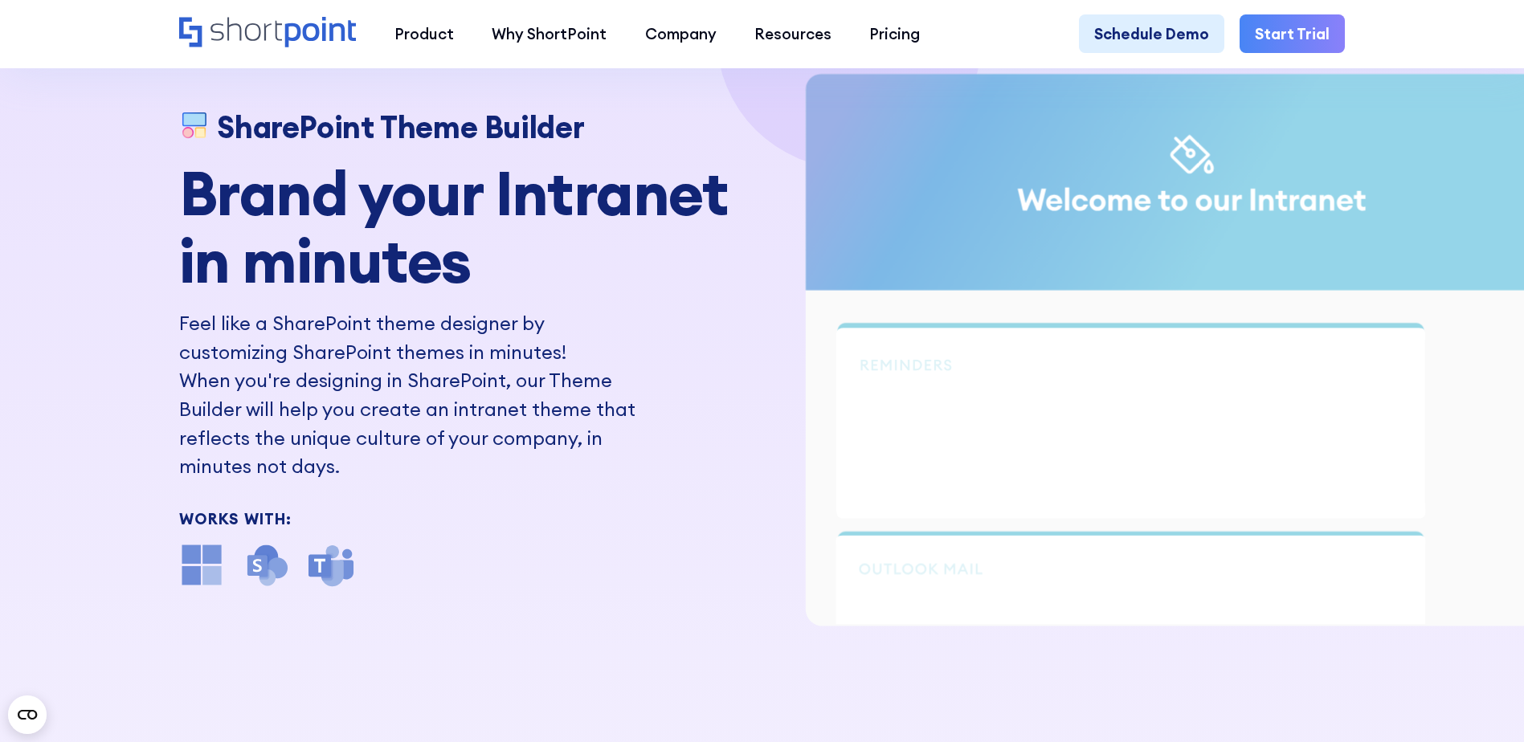
scroll to position [0, 0]
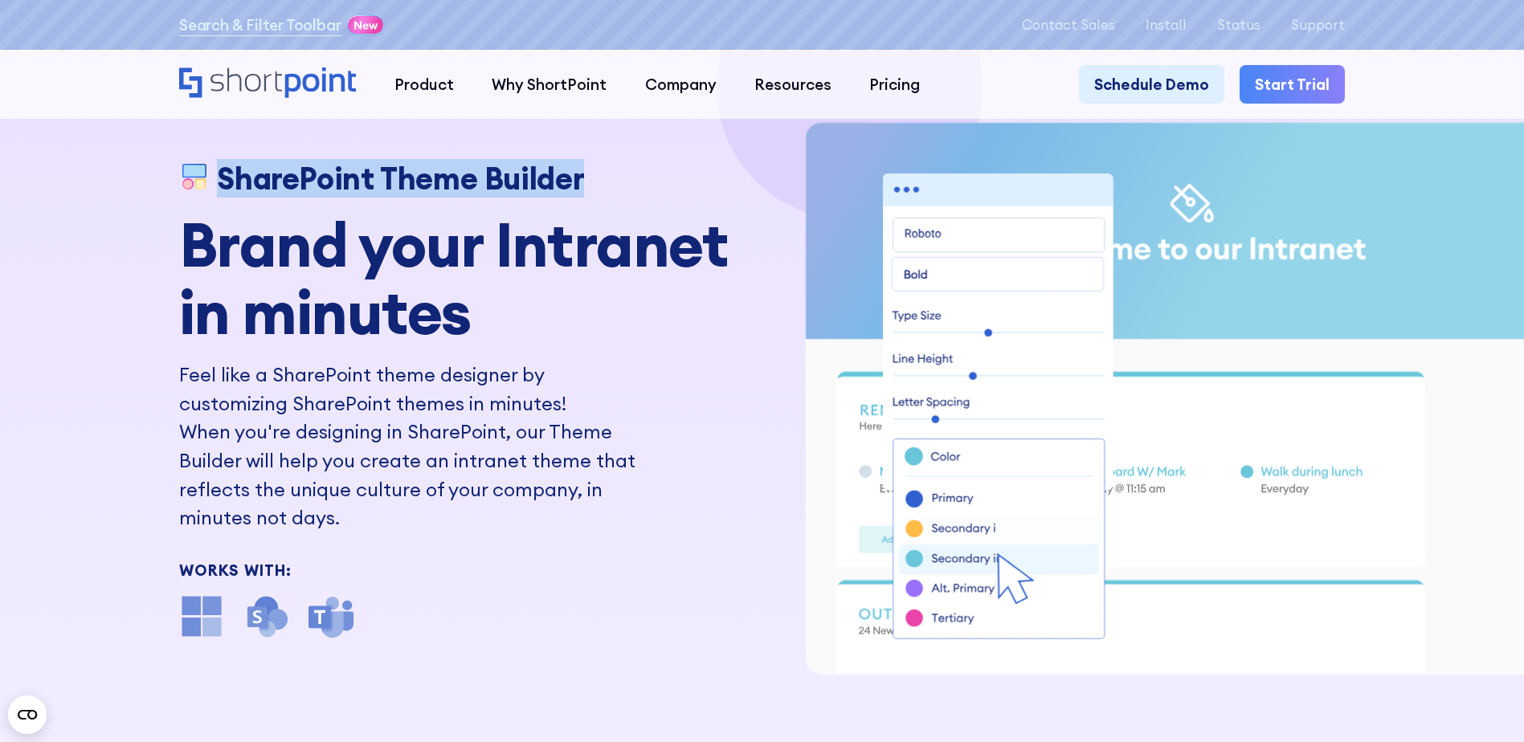
drag, startPoint x: 214, startPoint y: 172, endPoint x: 579, endPoint y: 182, distance: 365.6
click at [579, 182] on h1 "SharePoint Theme Builder" at bounding box center [400, 178] width 367 height 35
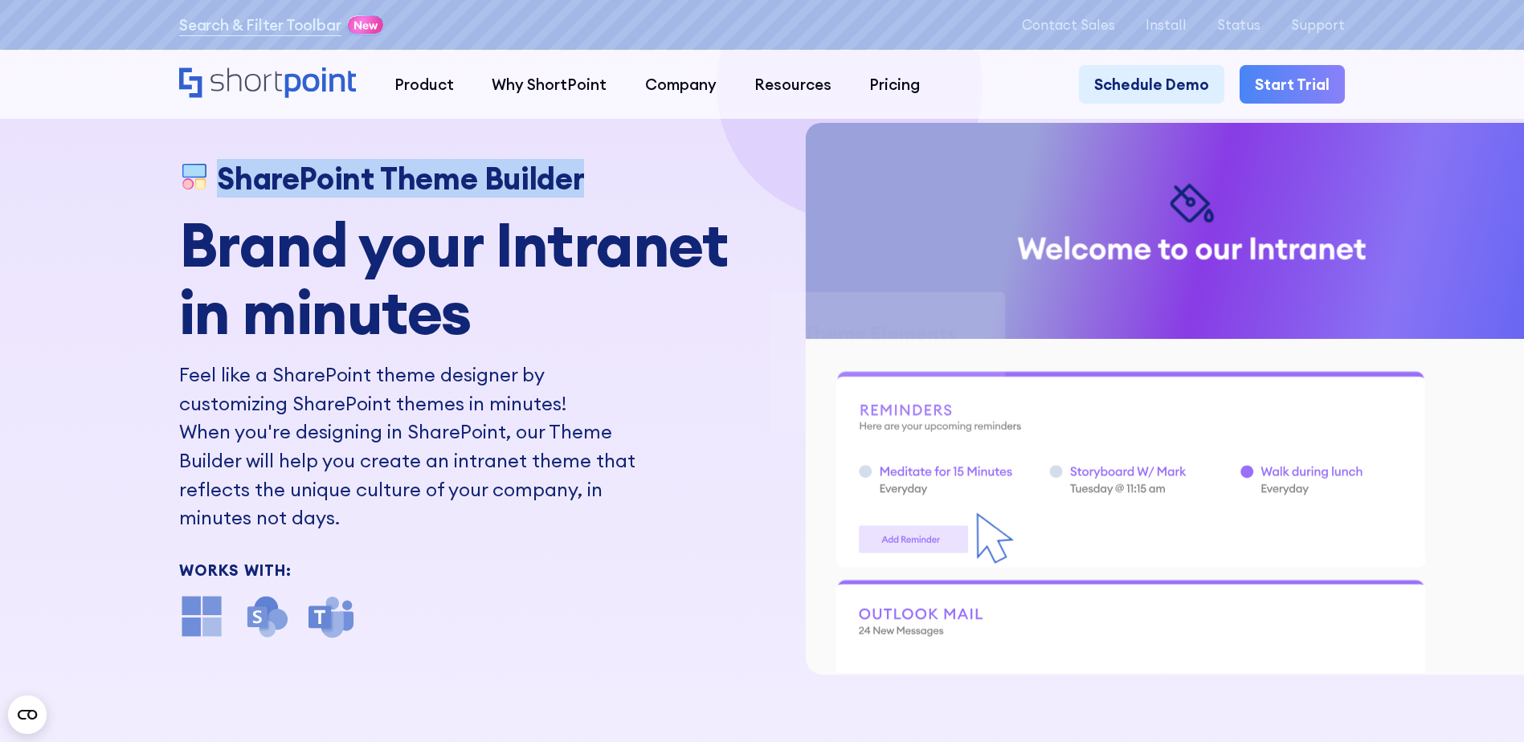
click at [394, 254] on strong "Brand your Intranet in minutes" at bounding box center [453, 278] width 549 height 144
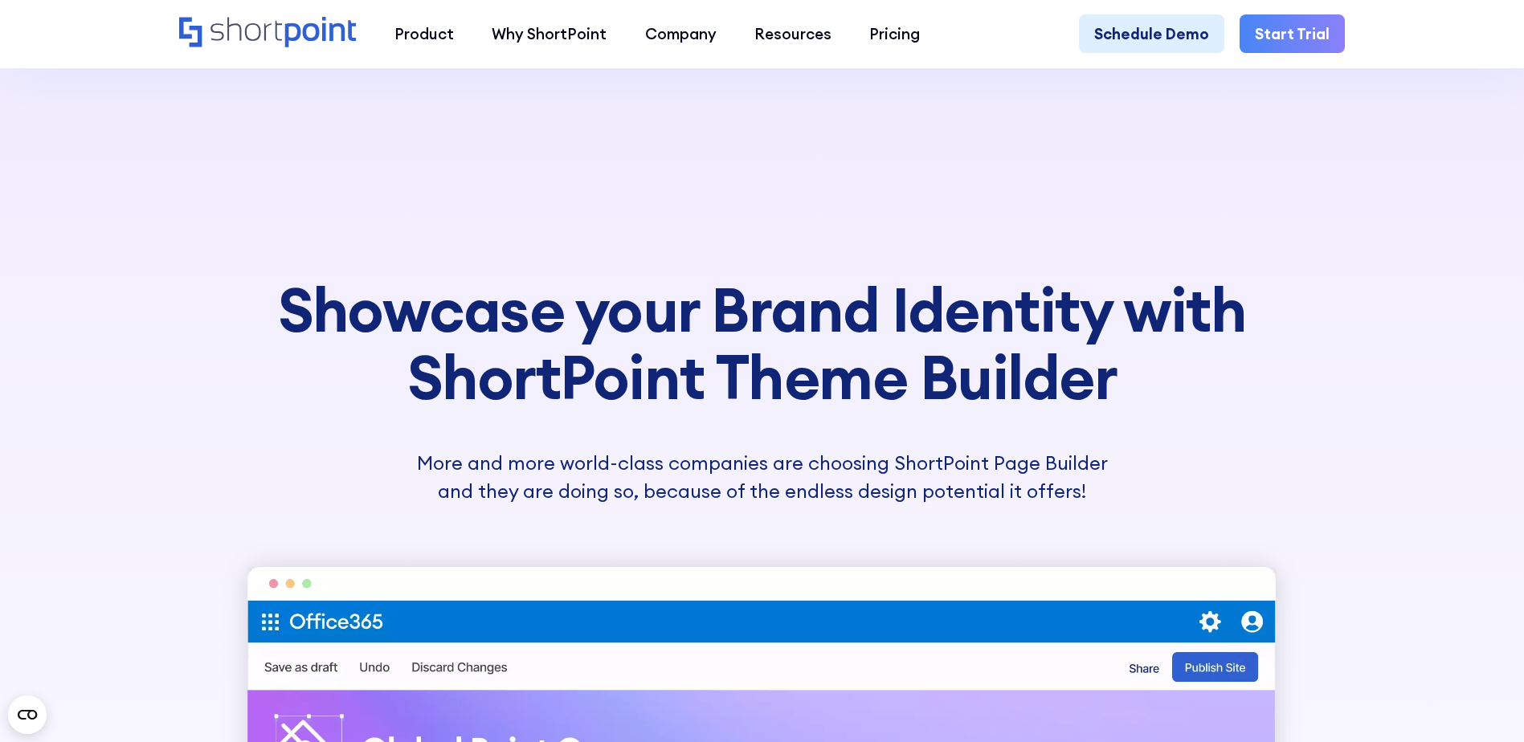
scroll to position [643, 0]
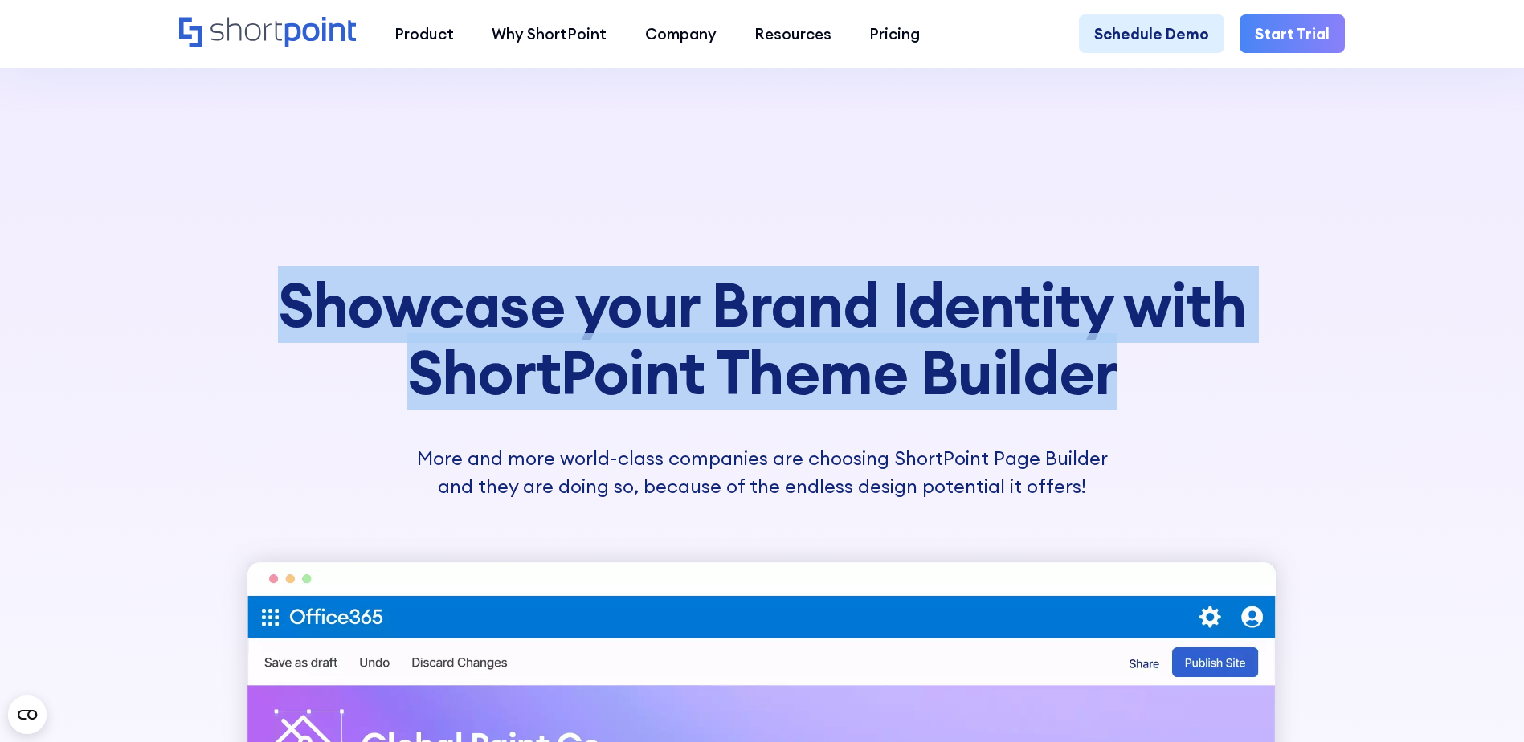
drag, startPoint x: 280, startPoint y: 305, endPoint x: 1117, endPoint y: 384, distance: 840.6
click at [1117, 384] on h3 "Showcase your Brand Identity with ShortPoint Theme Builder" at bounding box center [761, 338] width 1028 height 134
click at [942, 382] on h3 "Showcase your Brand Identity with ShortPoint Theme Builder" at bounding box center [761, 338] width 1028 height 134
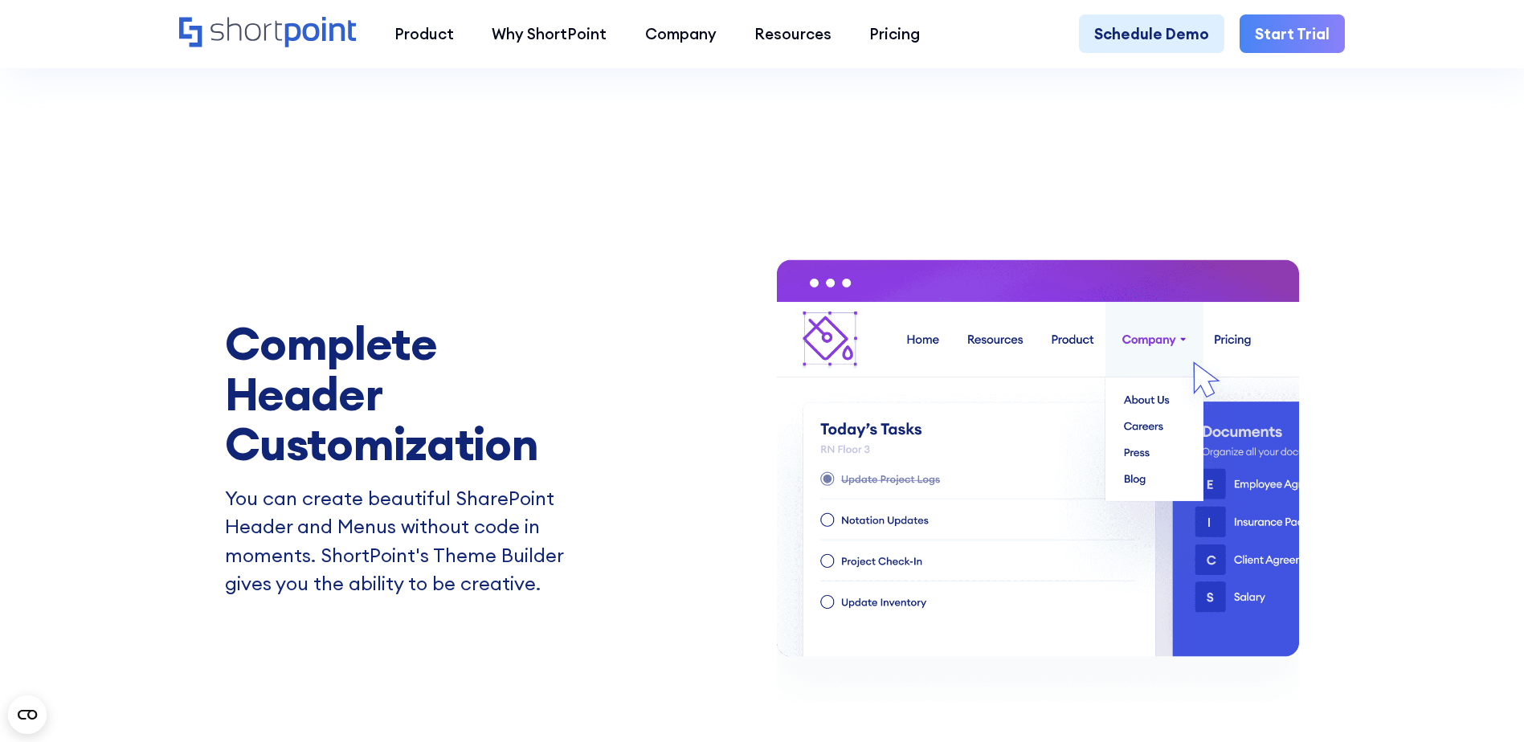
scroll to position [2490, 0]
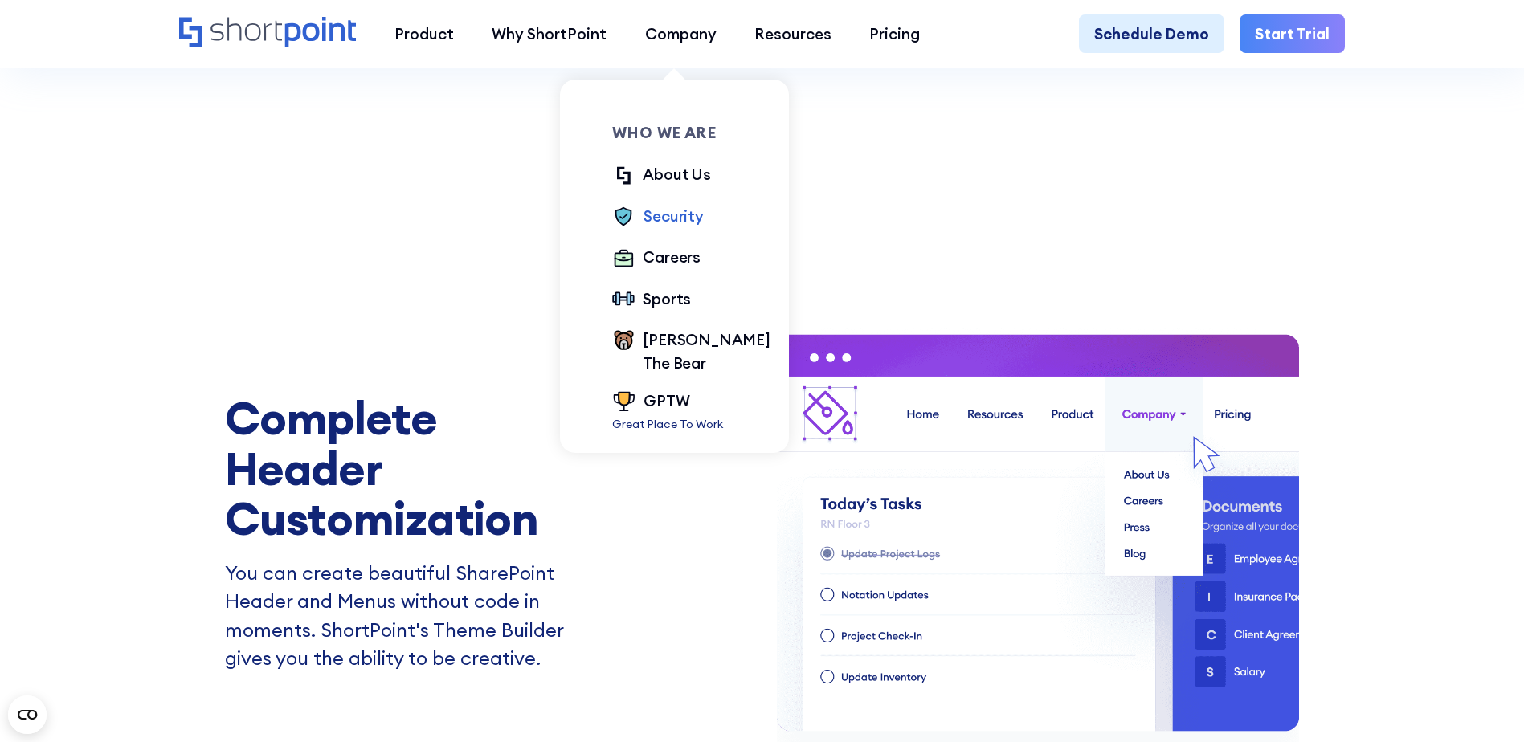
drag, startPoint x: 662, startPoint y: 219, endPoint x: 655, endPoint y: 226, distance: 10.2
click at [662, 219] on div "Security" at bounding box center [672, 216] width 59 height 22
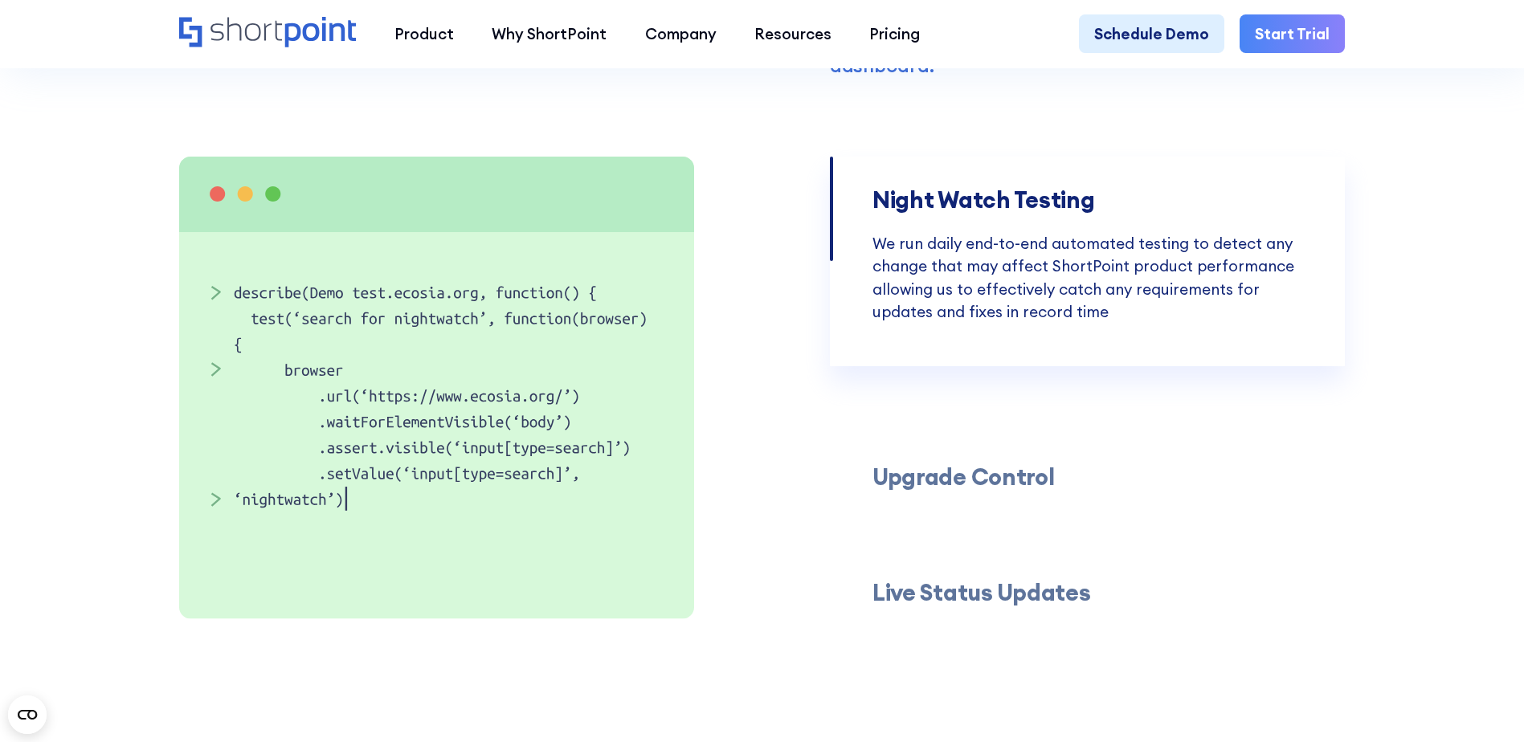
scroll to position [4337, 0]
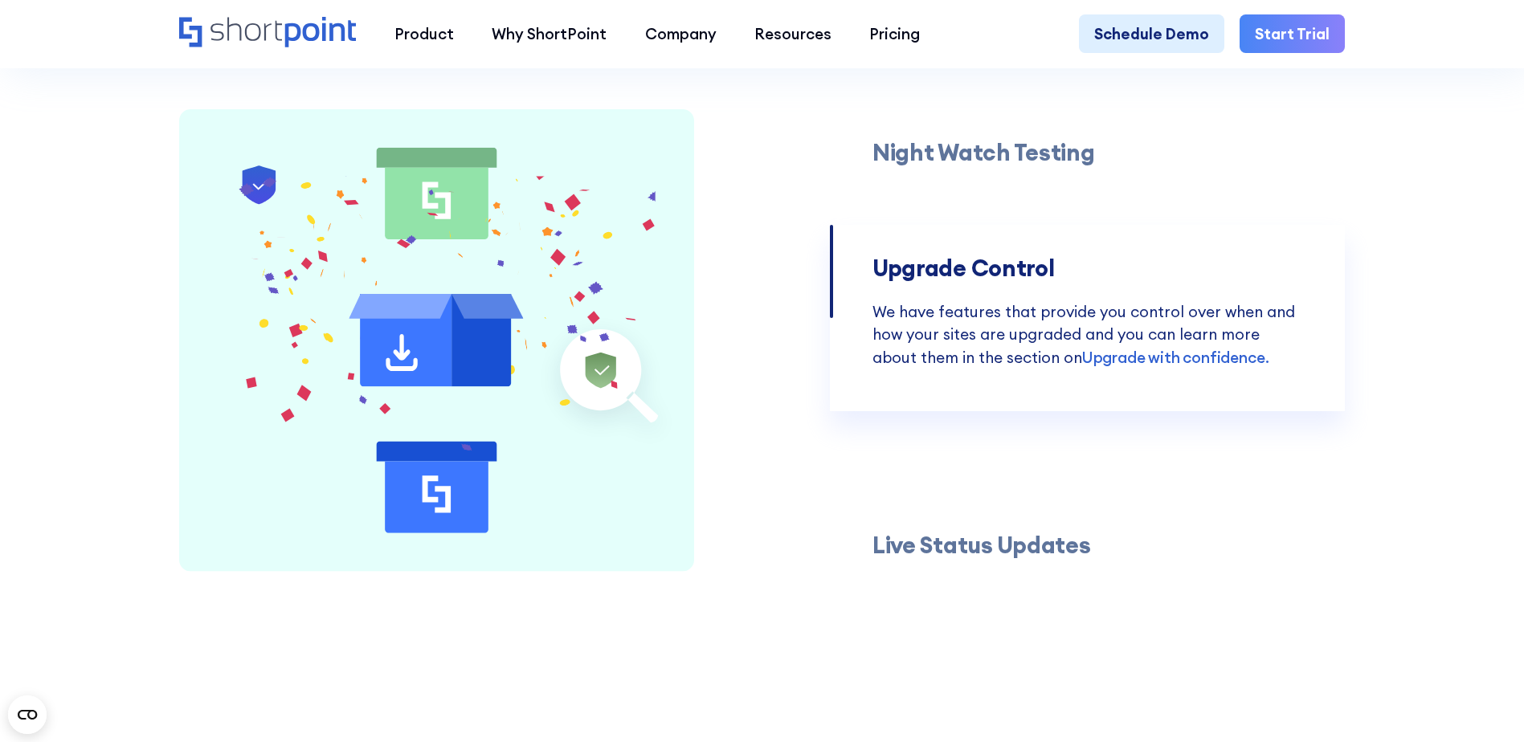
click at [1005, 559] on h3 "Live Status Updates" at bounding box center [981, 546] width 218 height 27
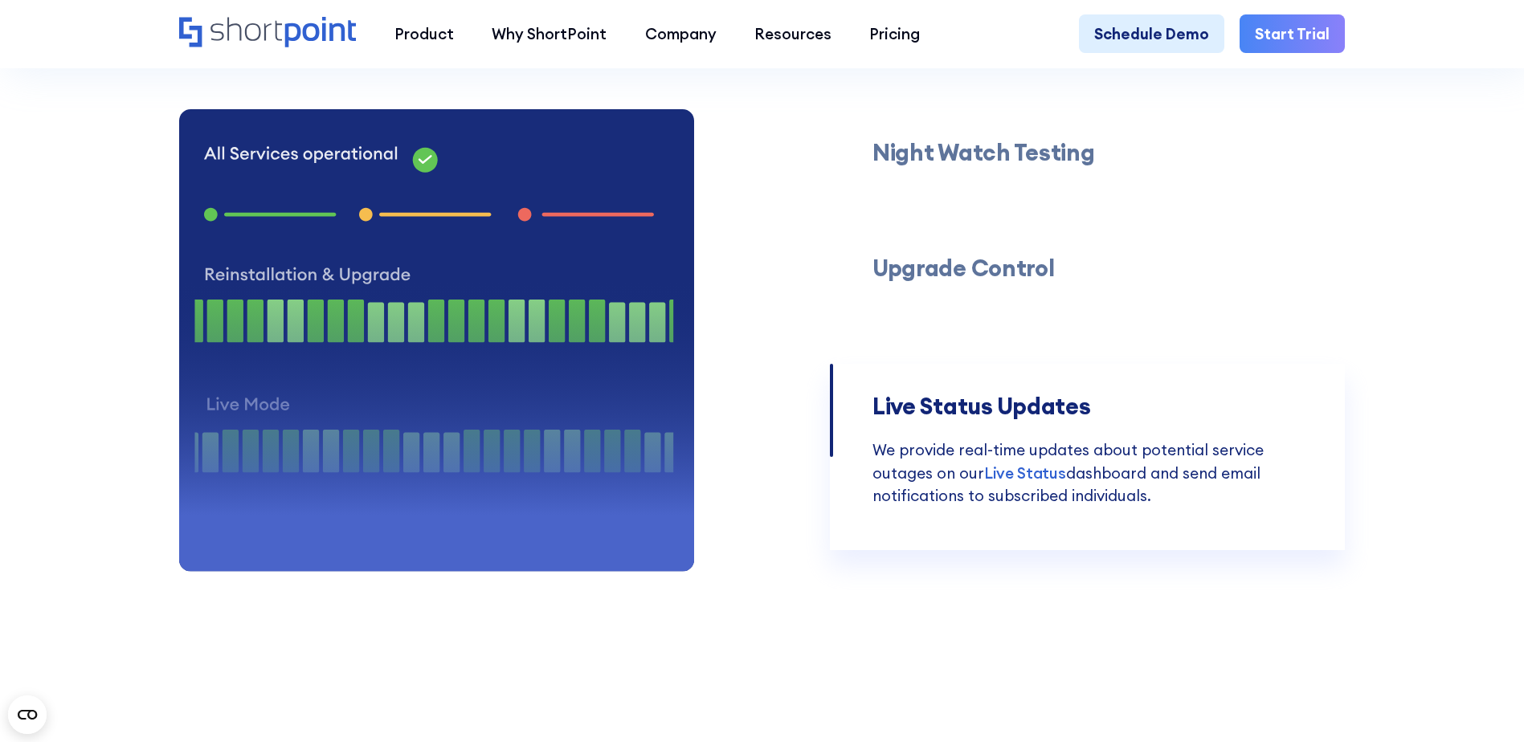
click at [977, 282] on h3 "Upgrade Control" at bounding box center [963, 268] width 182 height 27
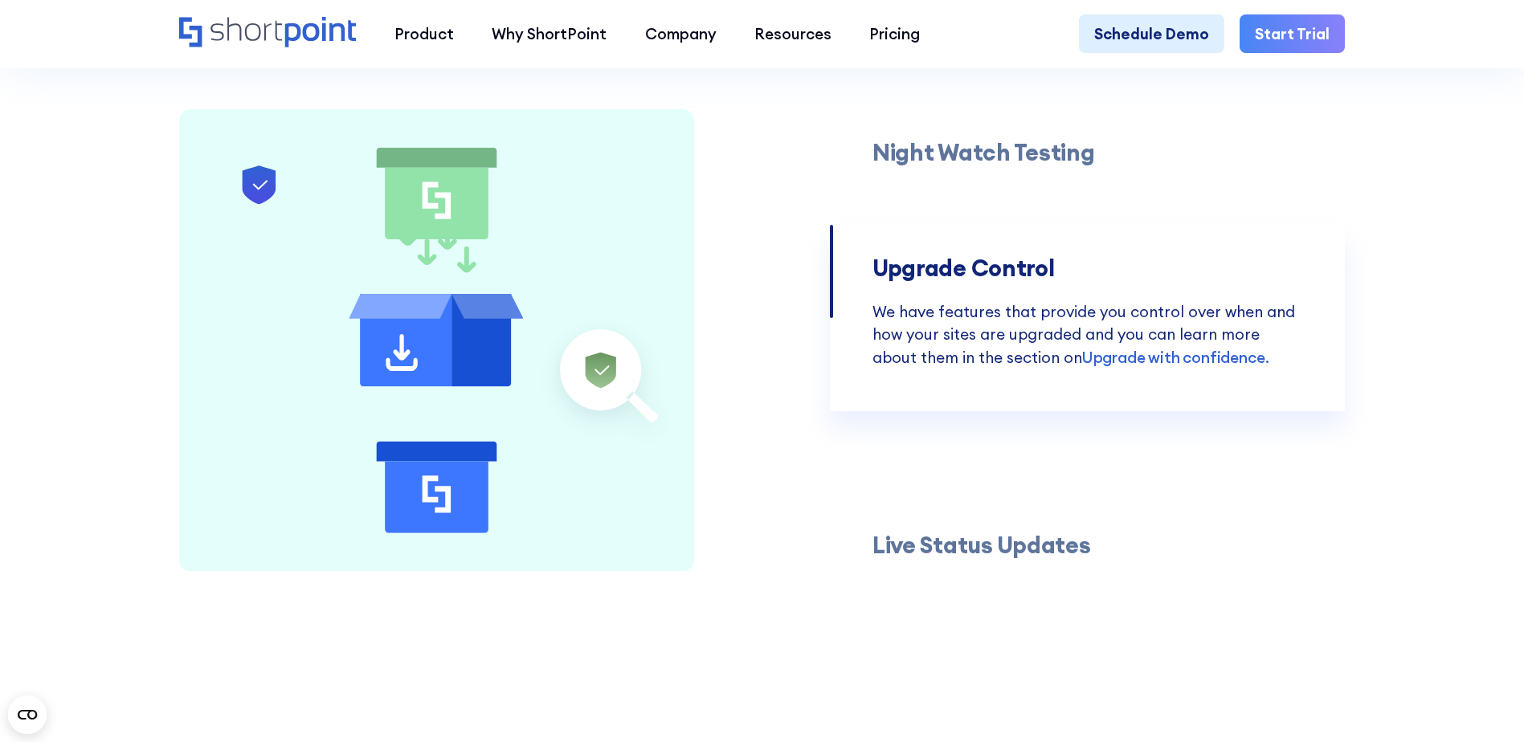
click at [940, 166] on h3 "Night Watch Testing" at bounding box center [983, 153] width 222 height 27
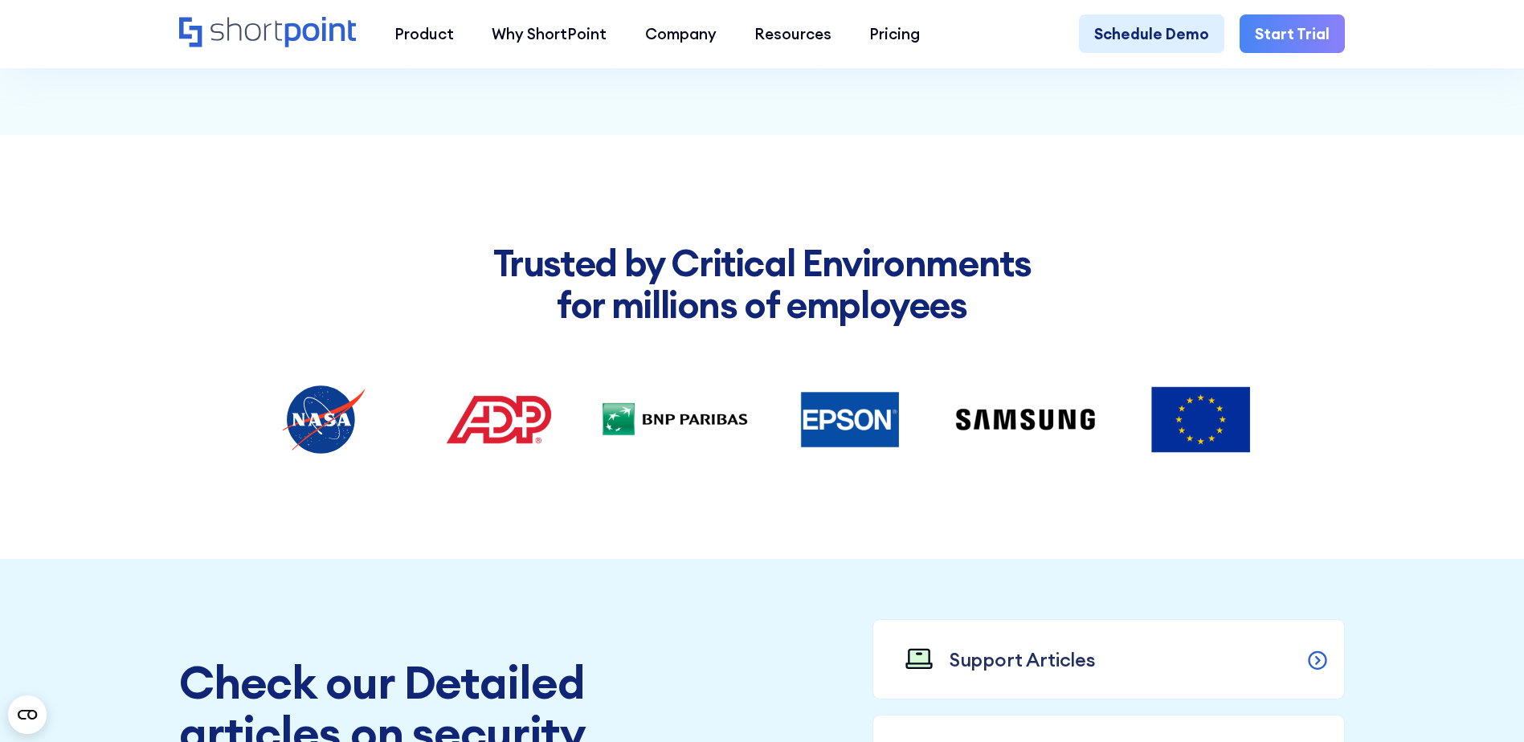
scroll to position [6024, 0]
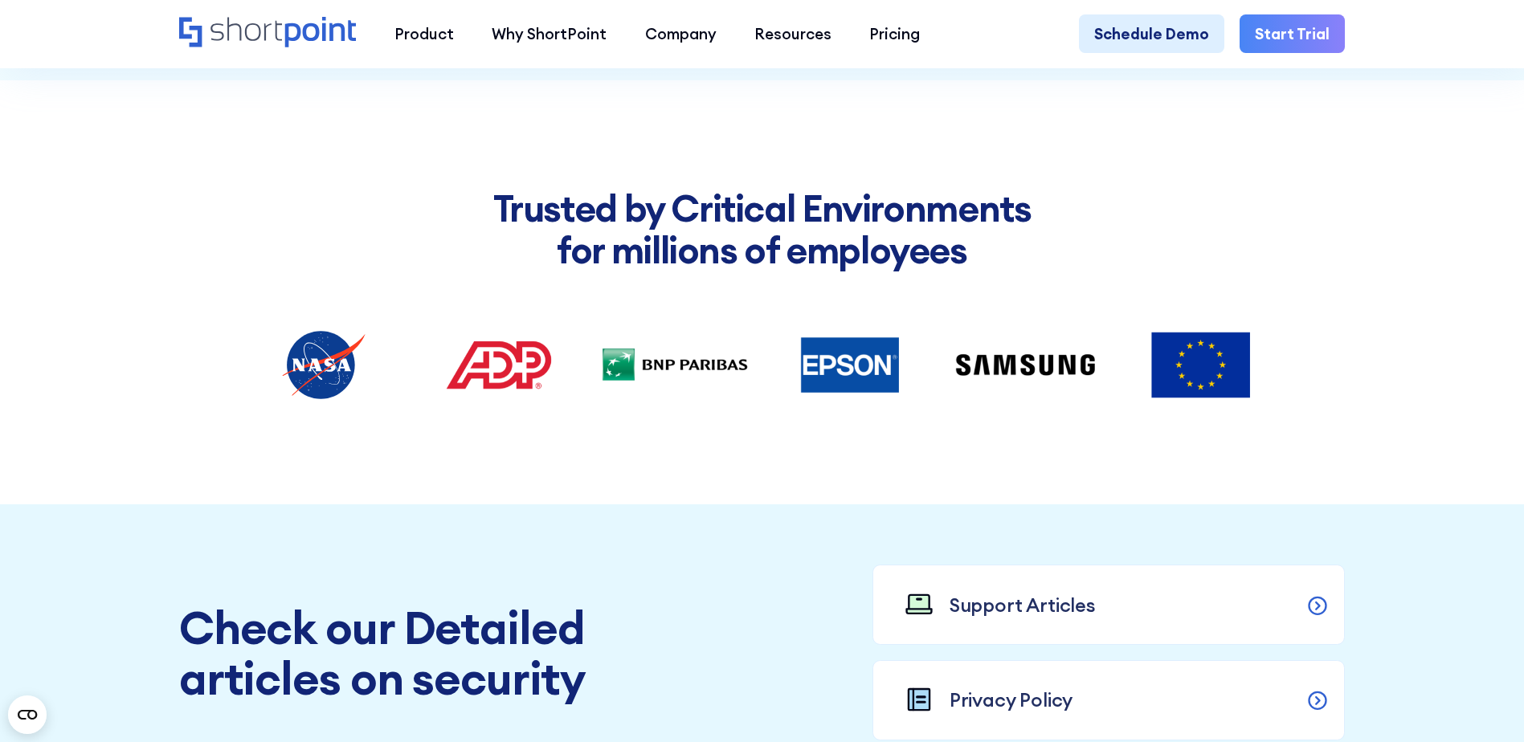
click at [1189, 413] on img at bounding box center [1200, 365] width 153 height 96
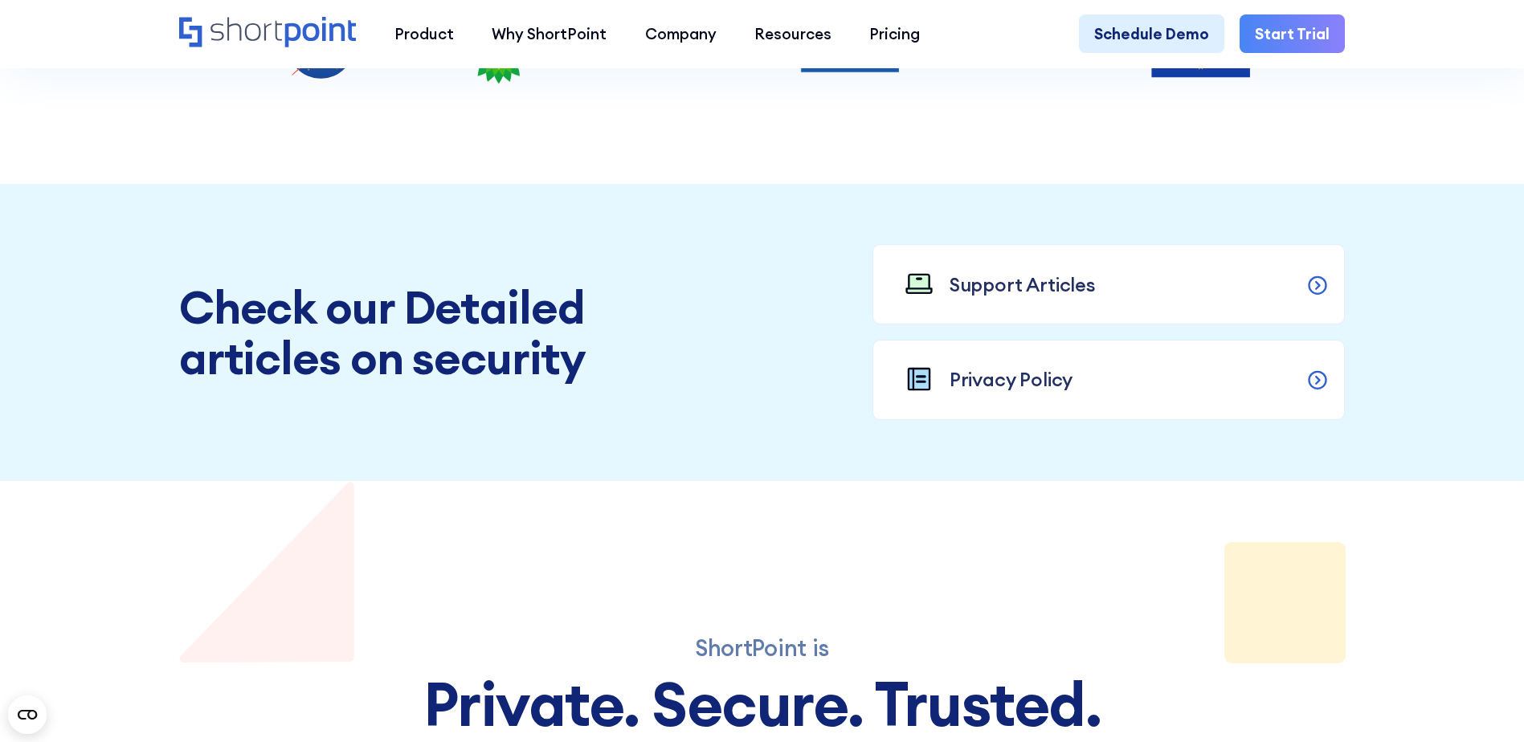
scroll to position [6345, 0]
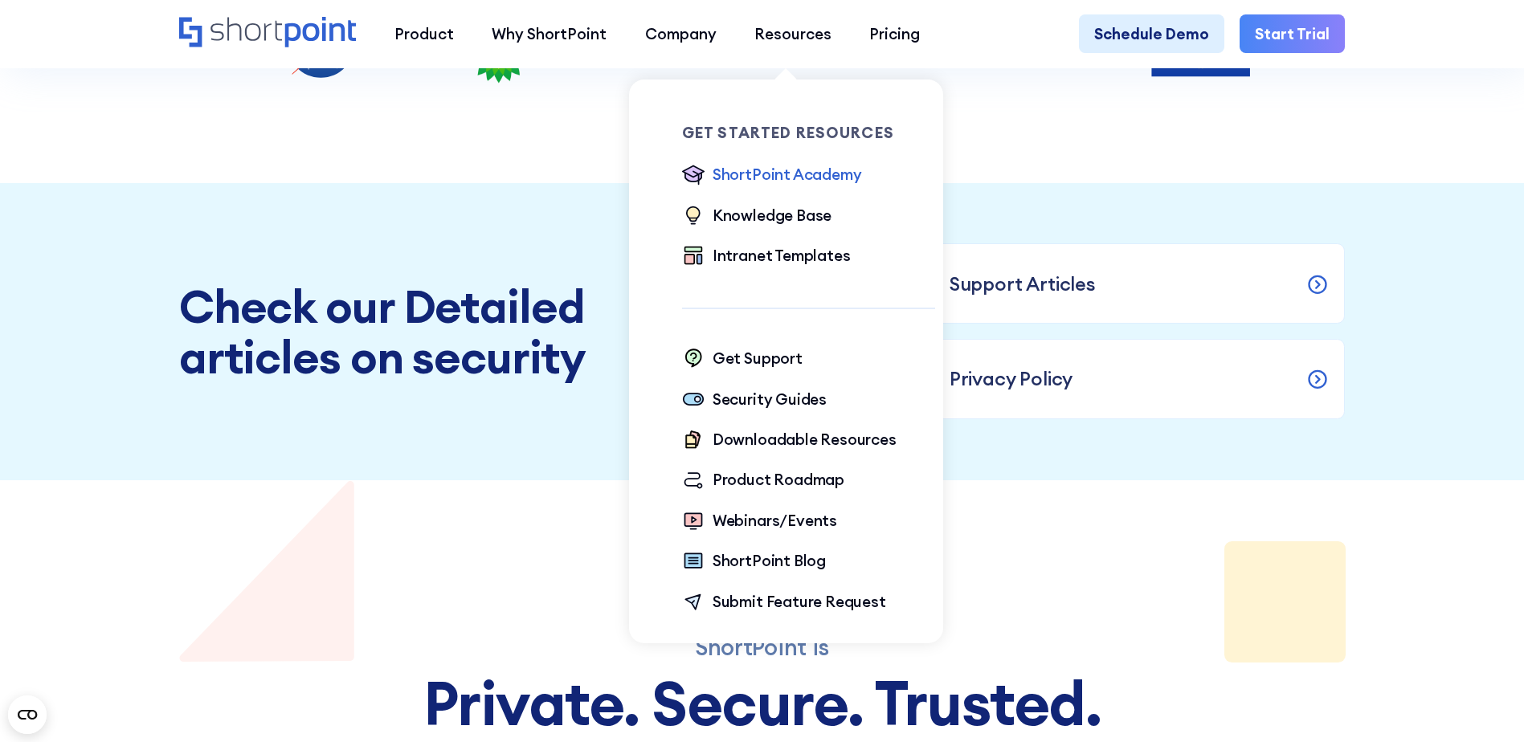
click at [818, 182] on div "ShortPoint Academy" at bounding box center [786, 174] width 149 height 22
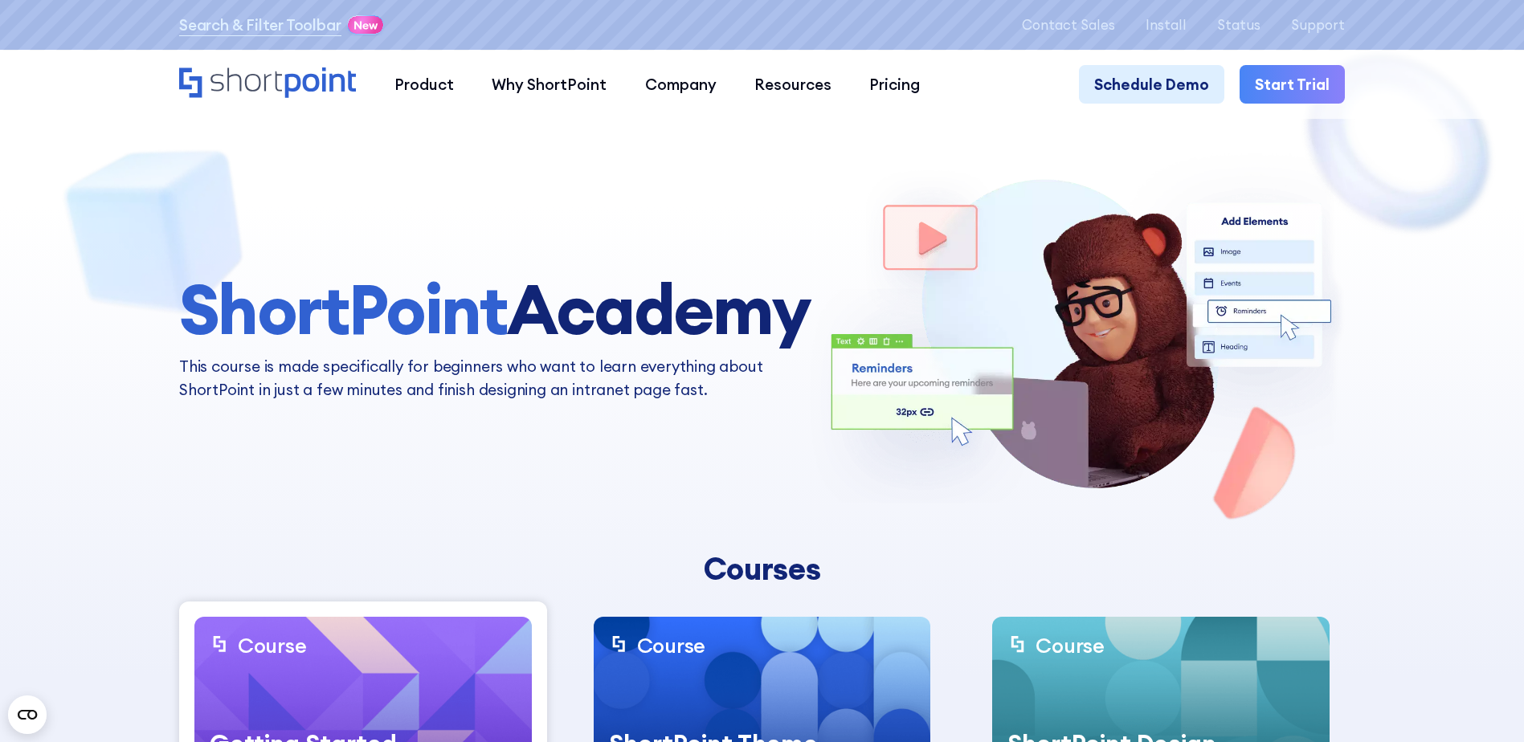
click at [311, 87] on icon "Home" at bounding box center [268, 82] width 178 height 31
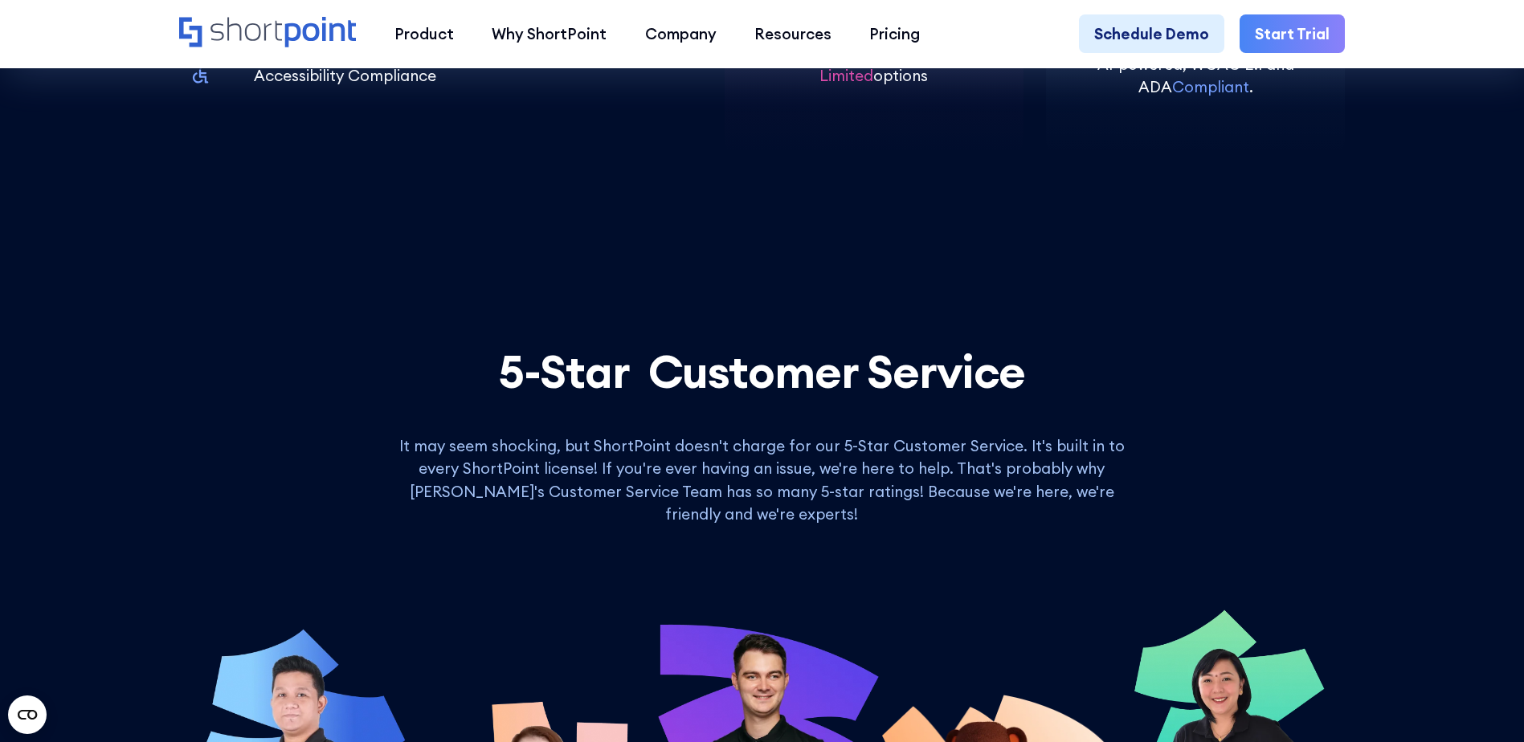
scroll to position [6425, 0]
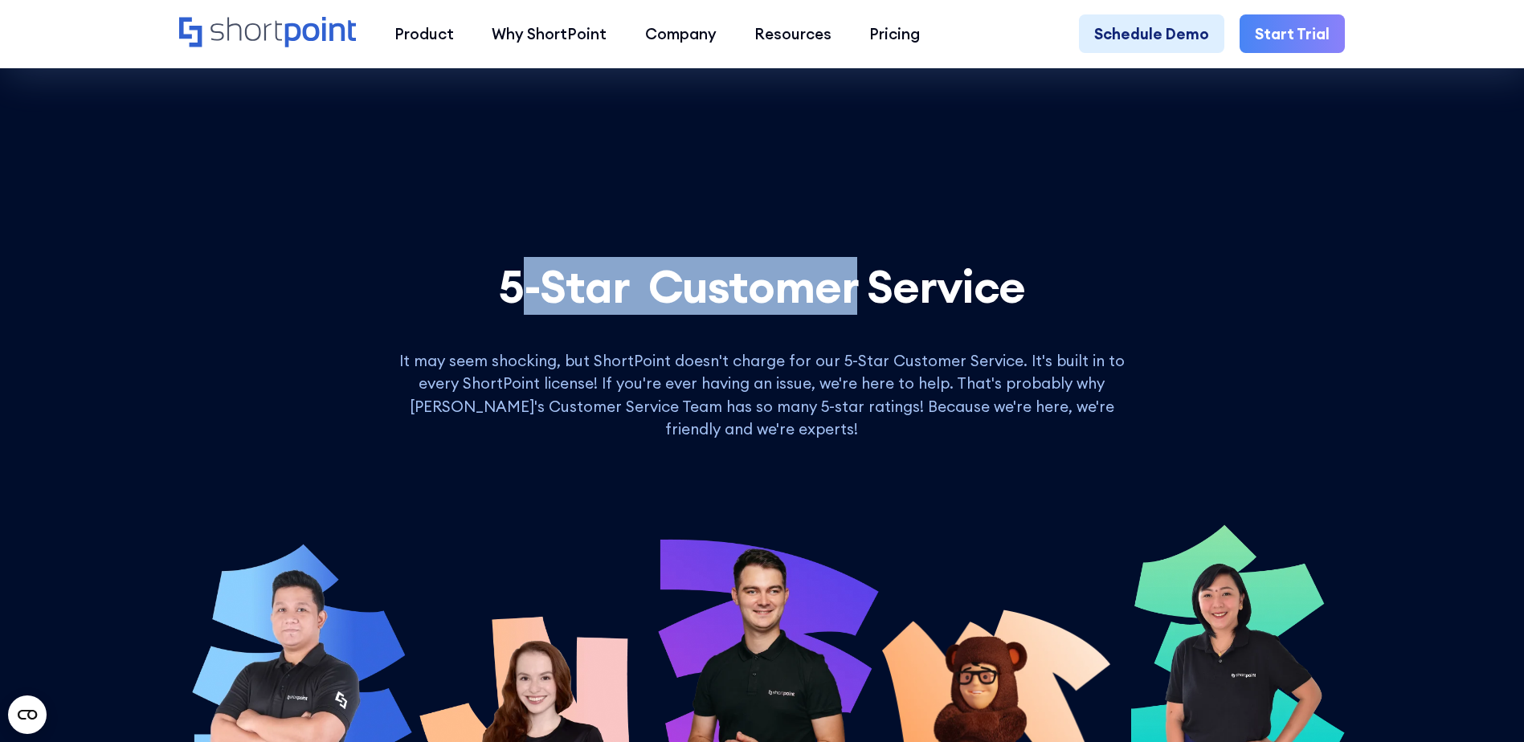
drag, startPoint x: 510, startPoint y: 337, endPoint x: 859, endPoint y: 342, distance: 349.4
click at [859, 312] on h2 "5-Star Customer Service" at bounding box center [761, 286] width 1165 height 51
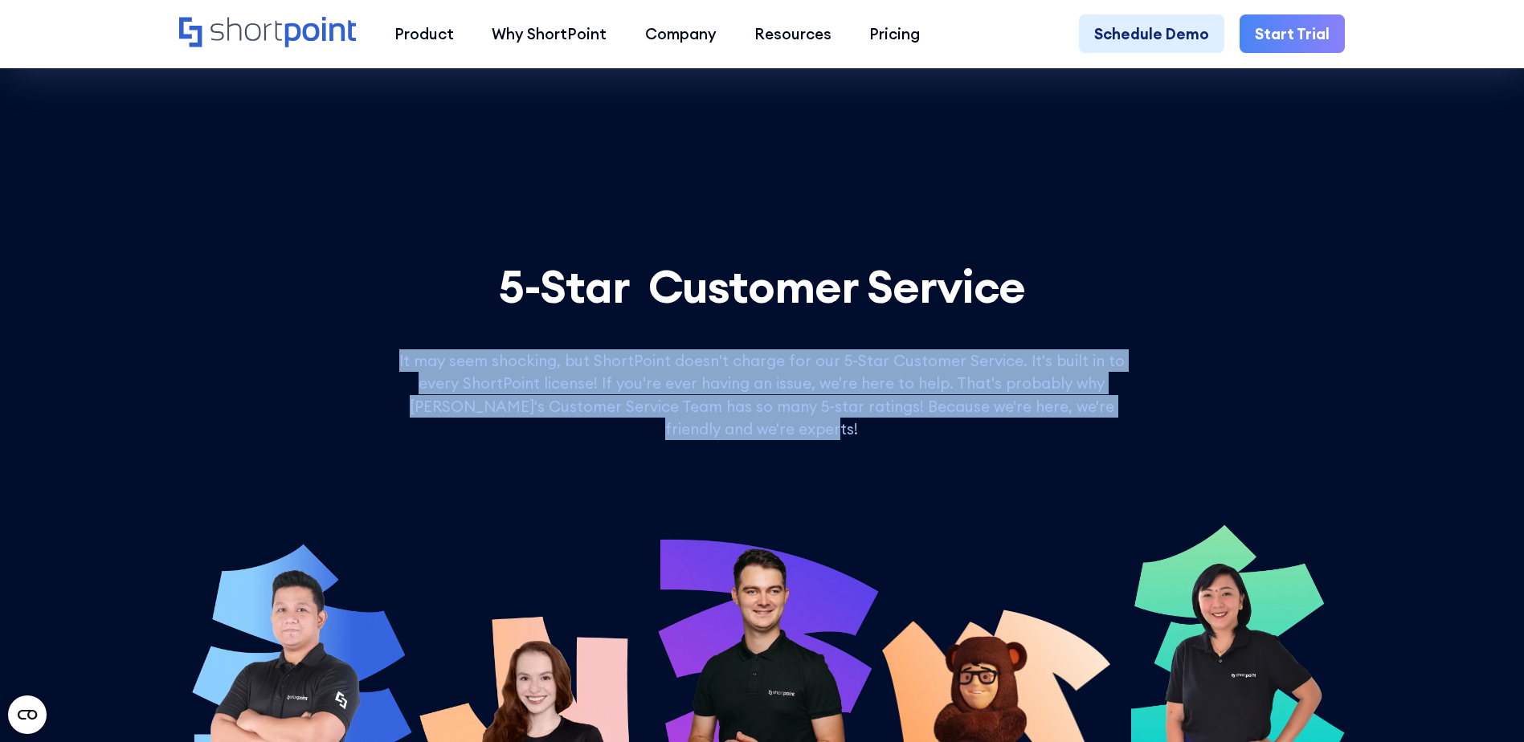
drag, startPoint x: 1148, startPoint y: 455, endPoint x: 377, endPoint y: 398, distance: 773.2
click at [377, 398] on div "5-Star Customer Service It may seem shocking, but ShortPoint doesn't charge for…" at bounding box center [761, 351] width 1165 height 180
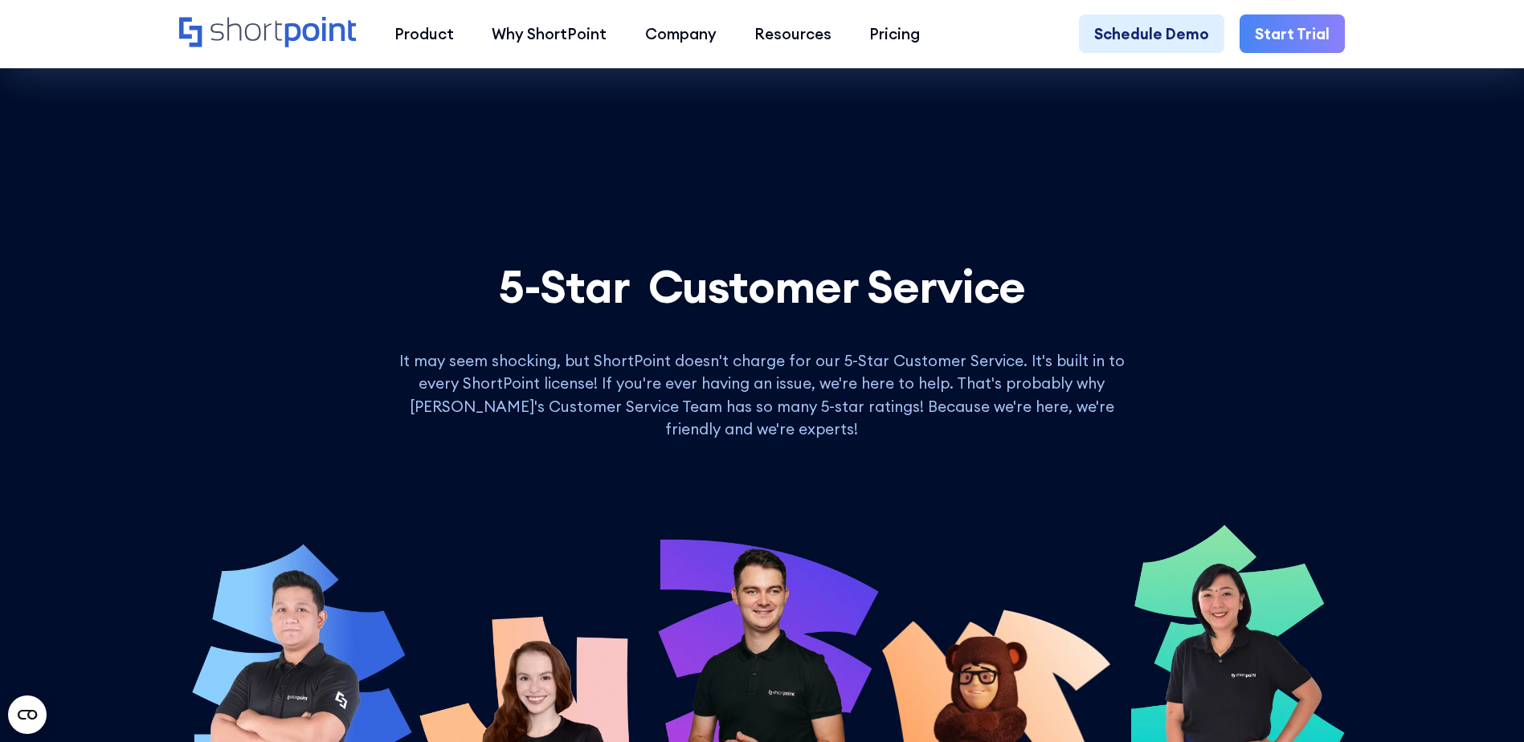
drag, startPoint x: 377, startPoint y: 398, endPoint x: 639, endPoint y: 342, distance: 268.4
click at [639, 312] on h2 "5-Star Customer Service" at bounding box center [761, 286] width 1165 height 51
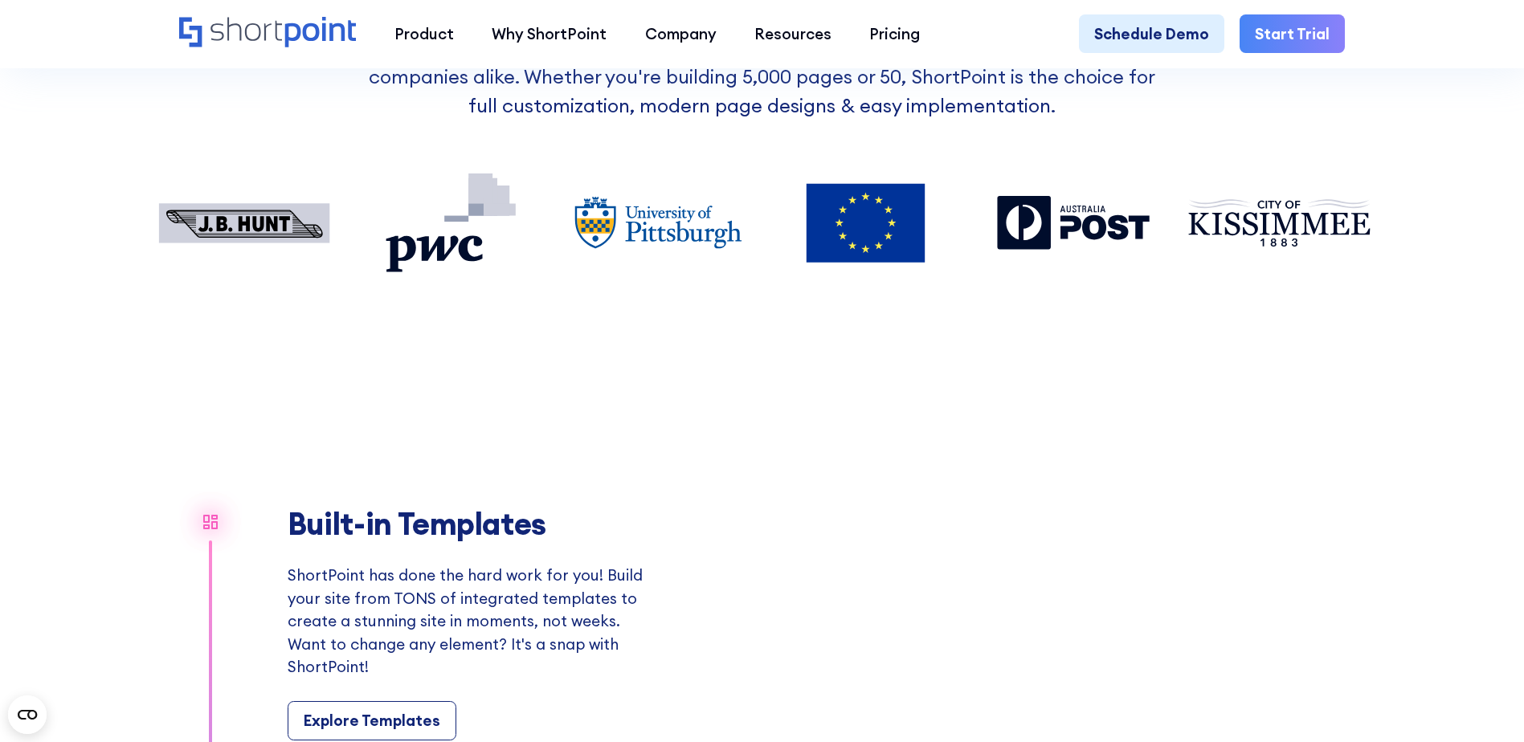
scroll to position [0, 0]
